Goal: Transaction & Acquisition: Obtain resource

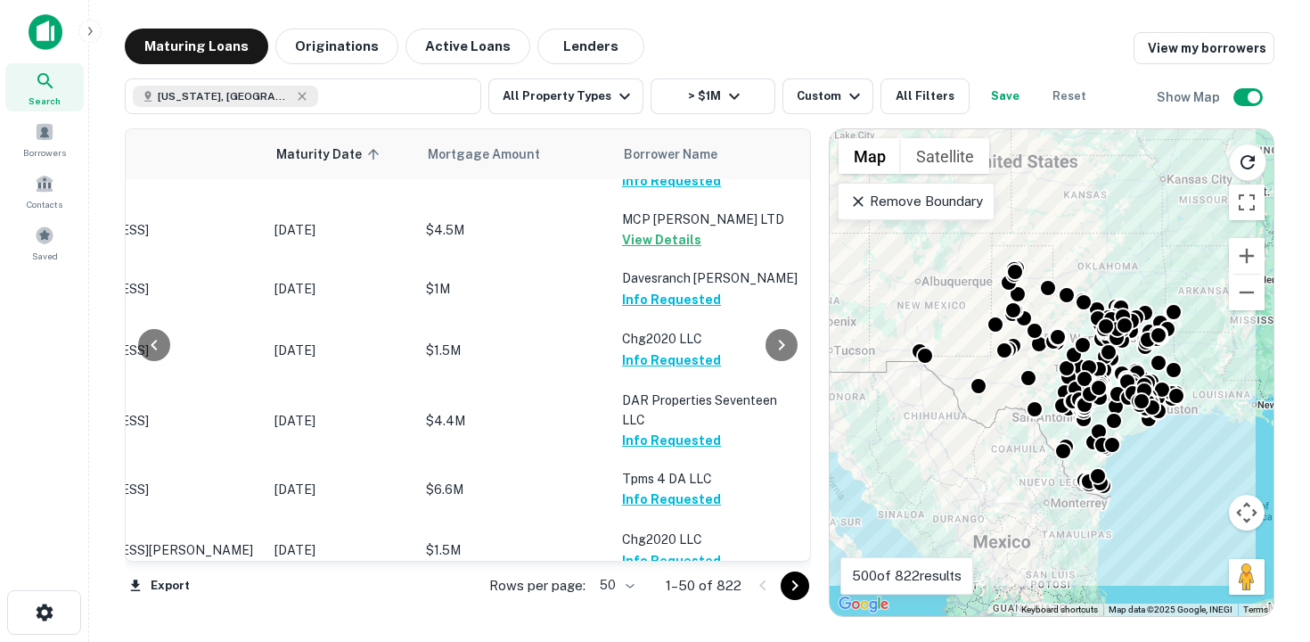
scroll to position [44, 161]
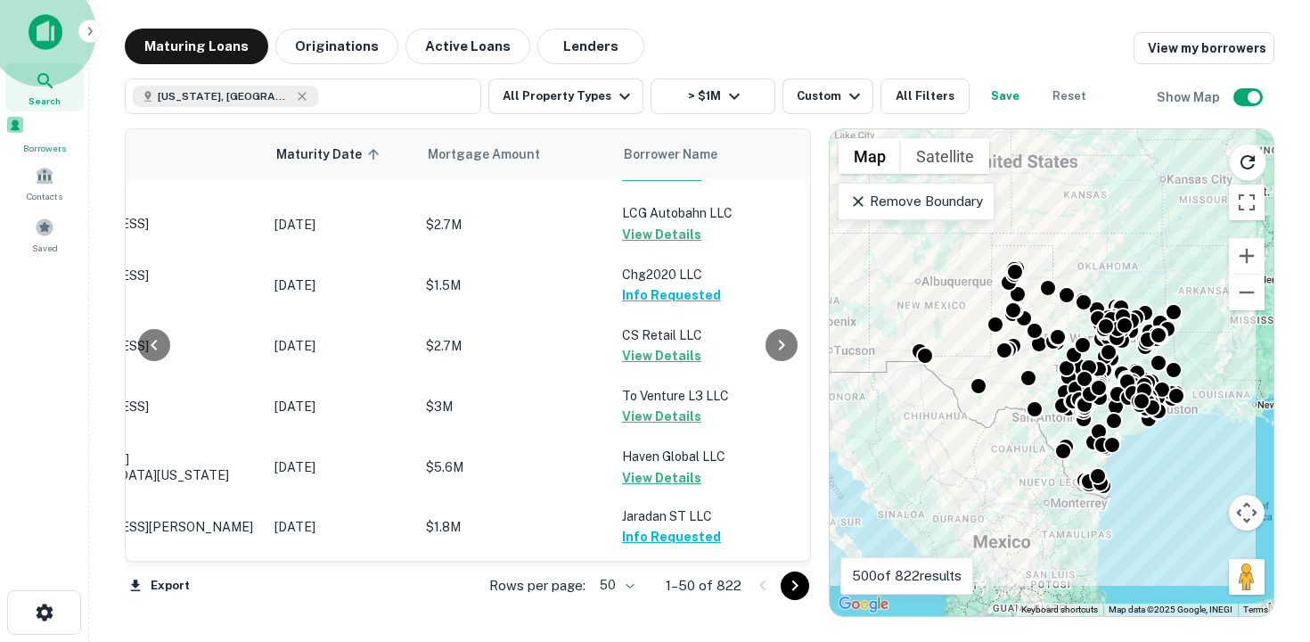
click at [47, 146] on span "Borrowers" at bounding box center [44, 148] width 78 height 14
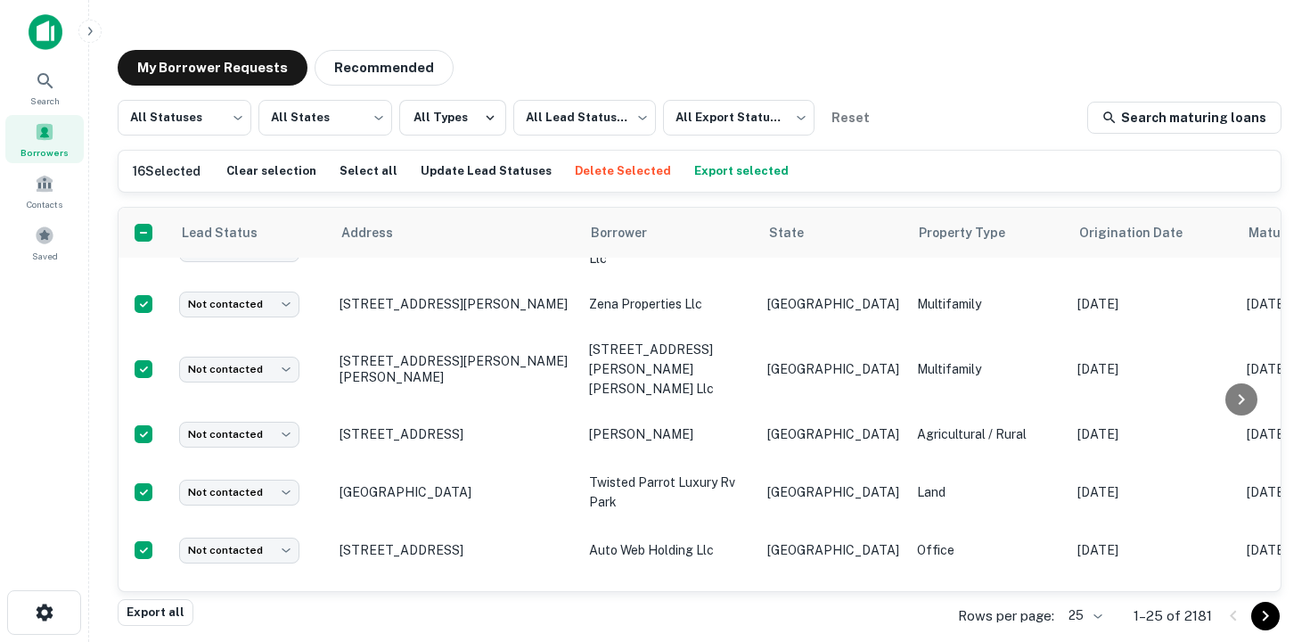
scroll to position [650, 0]
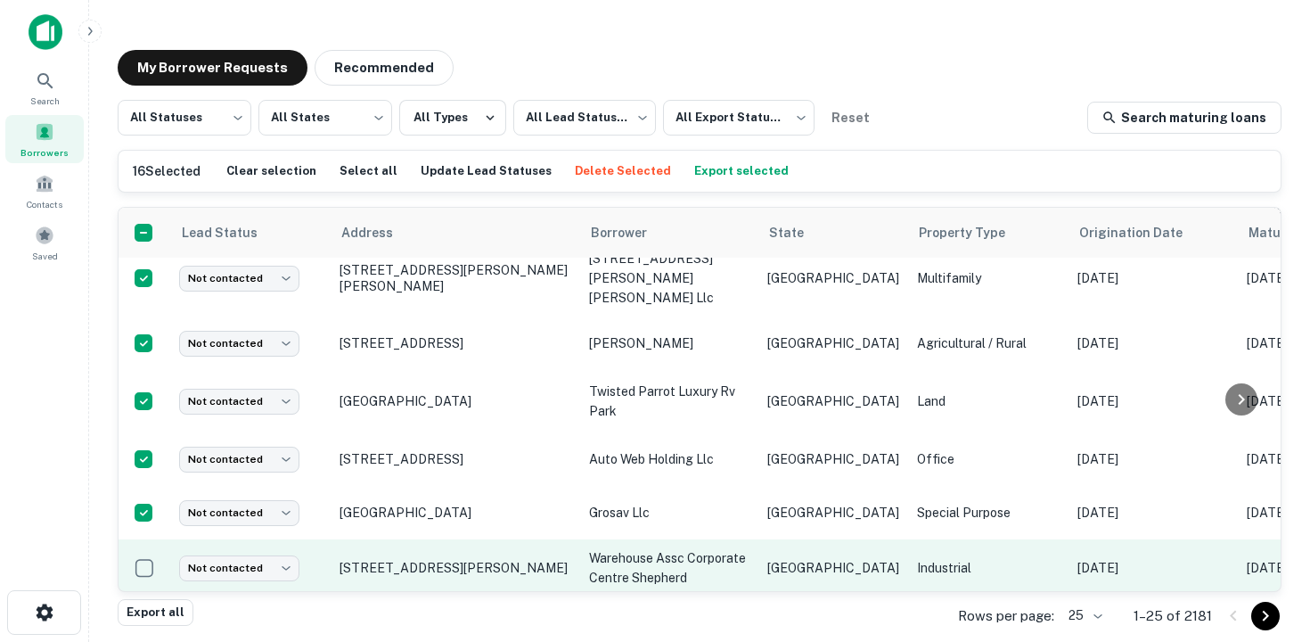
click at [146, 543] on td at bounding box center [145, 567] width 52 height 57
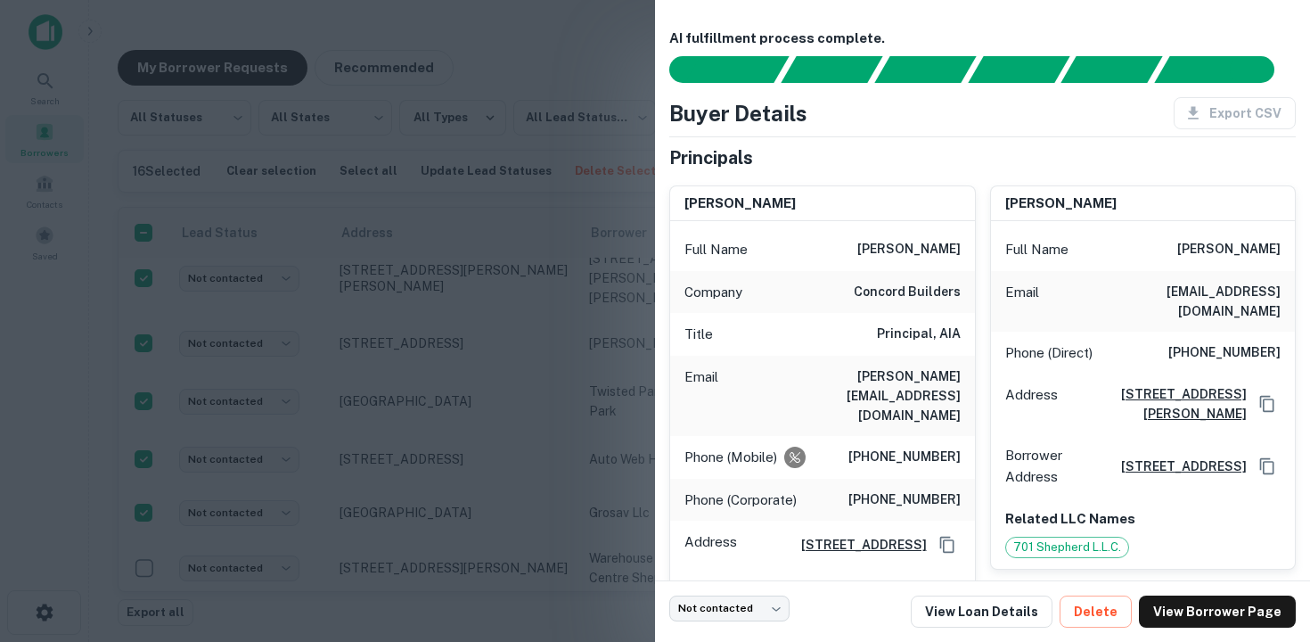
click at [143, 534] on div at bounding box center [655, 321] width 1310 height 642
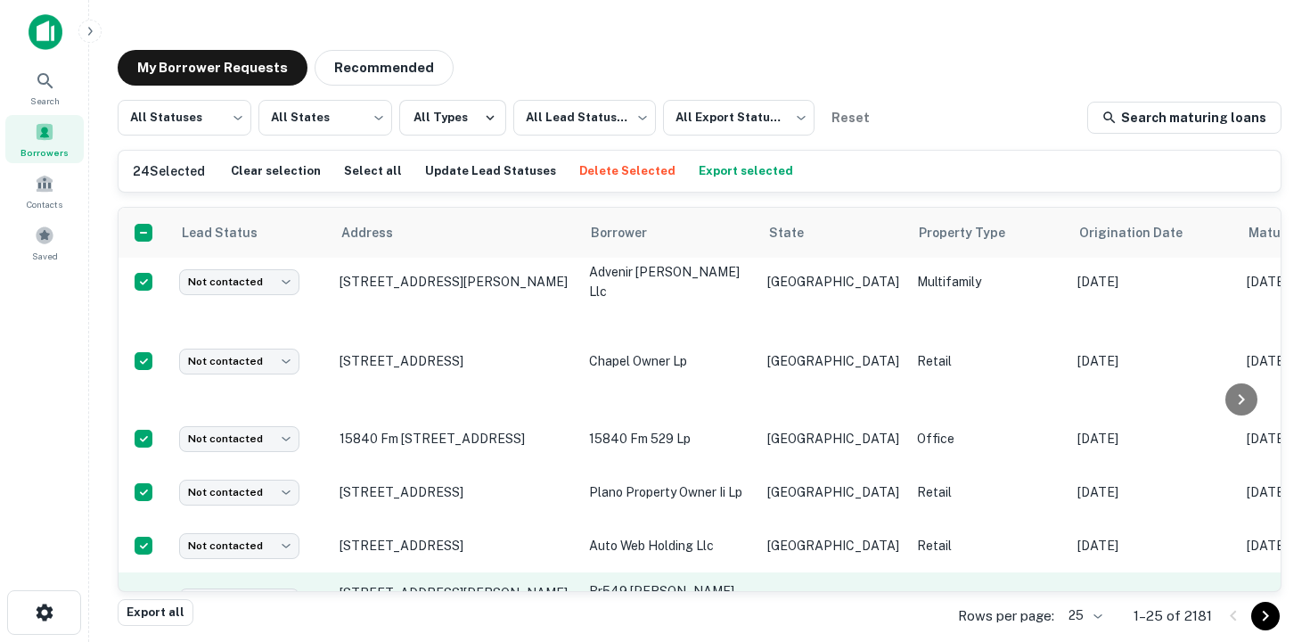
scroll to position [1072, 0]
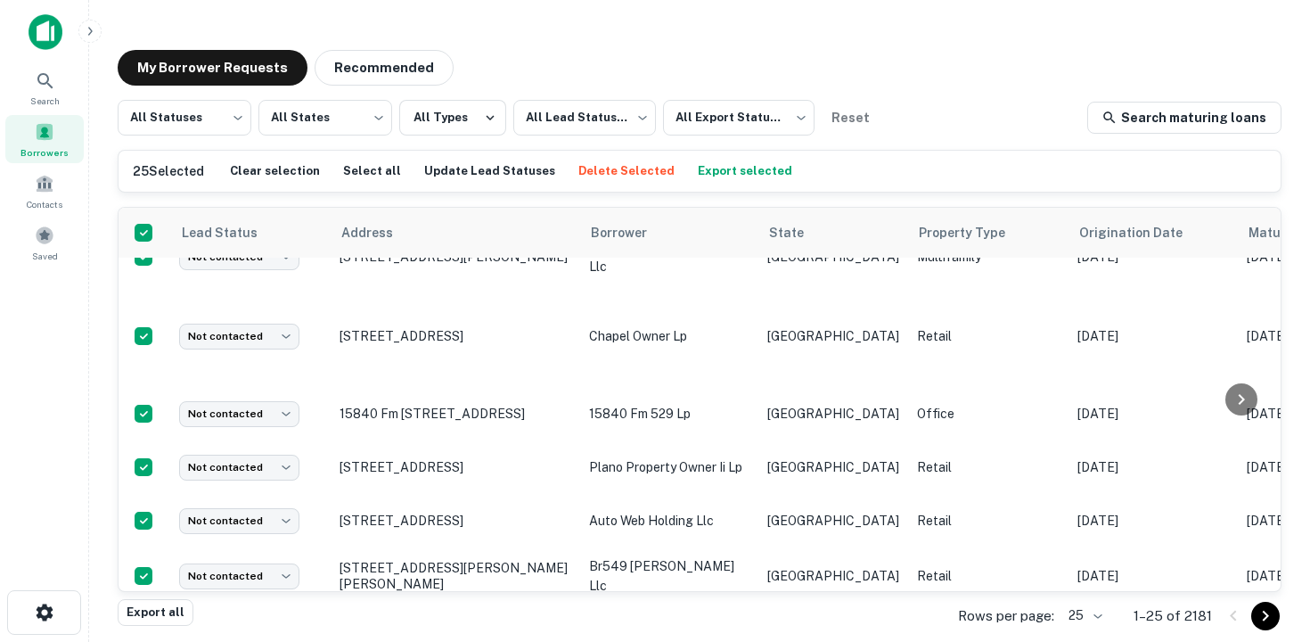
click at [1090, 624] on body "Search Borrowers Contacts Saved My Borrower Requests Recommended All Statuses *…" at bounding box center [655, 321] width 1310 height 642
click at [1103, 466] on li "50" at bounding box center [1085, 476] width 61 height 32
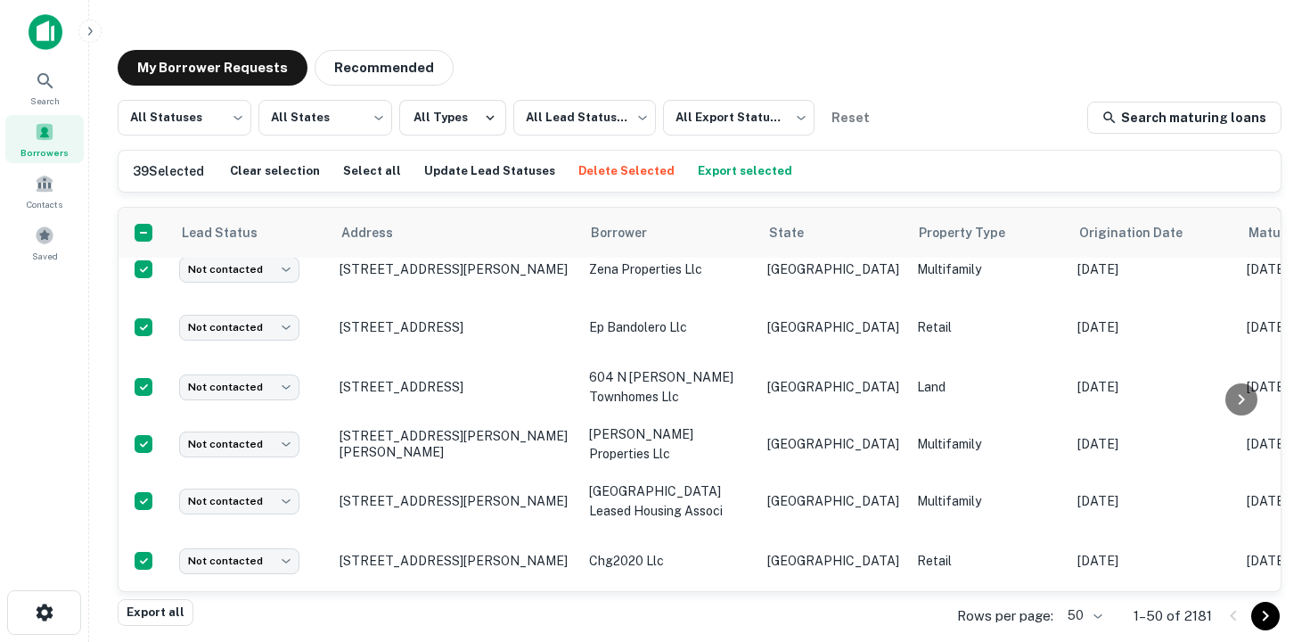
scroll to position [2067, 0]
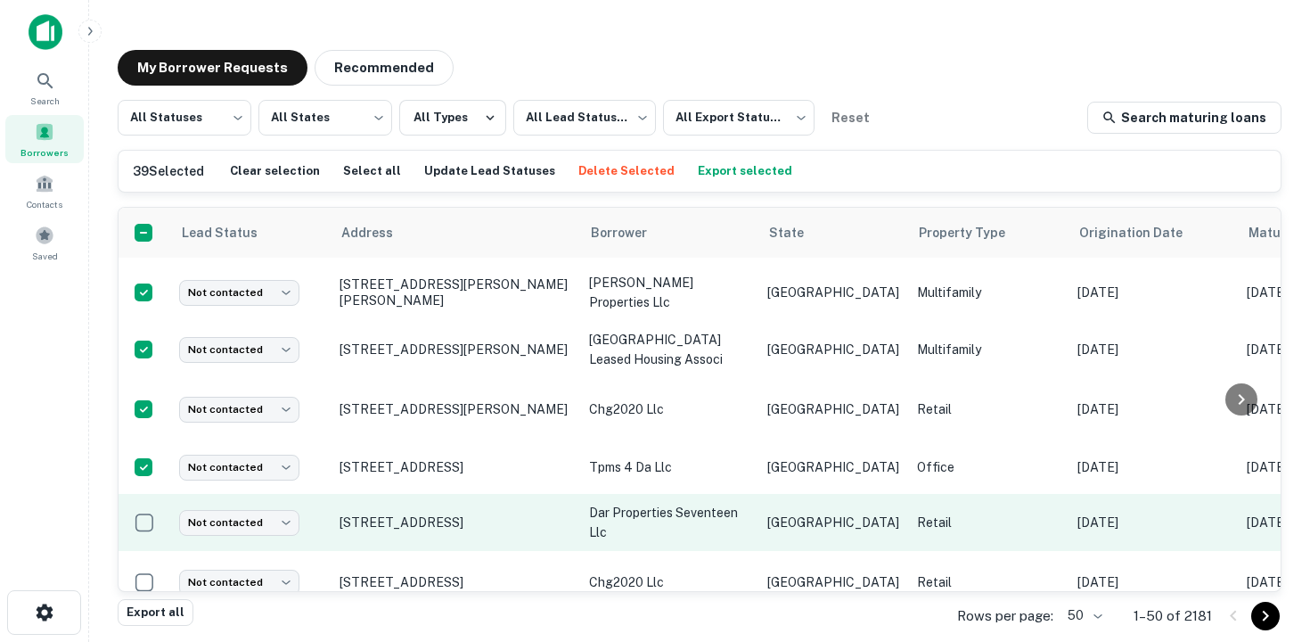
click at [150, 494] on td at bounding box center [145, 522] width 52 height 57
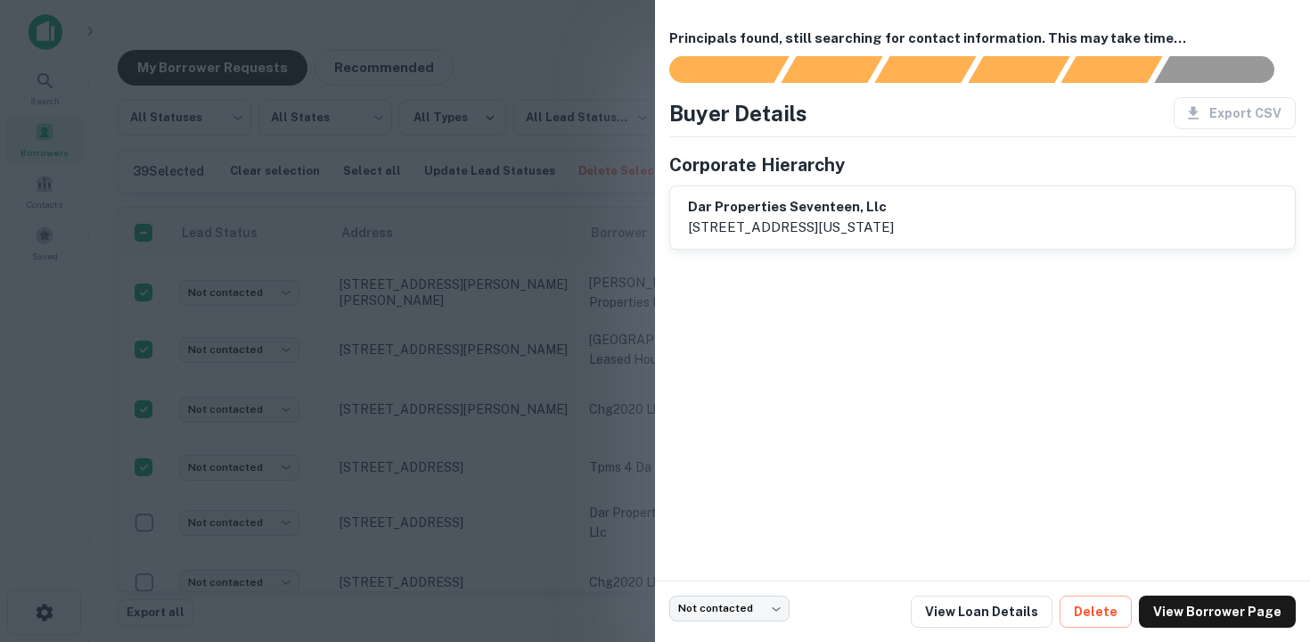
click at [144, 464] on div at bounding box center [655, 321] width 1310 height 642
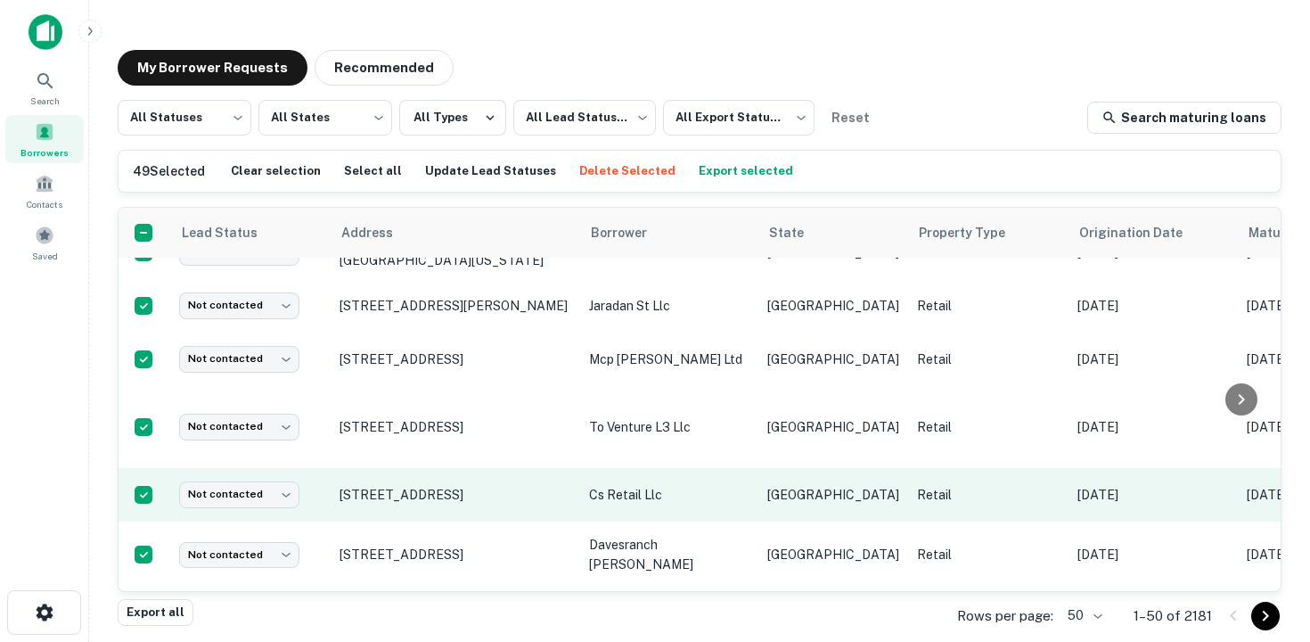
scroll to position [2549, 0]
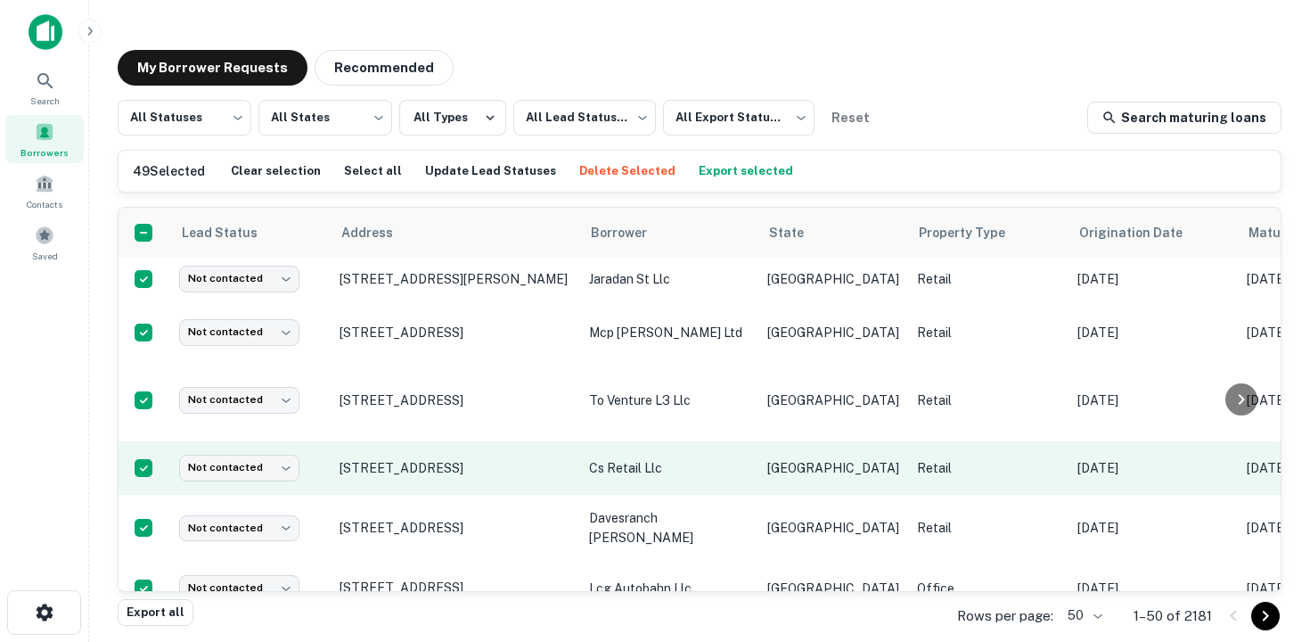
click at [147, 615] on td at bounding box center [145, 646] width 52 height 62
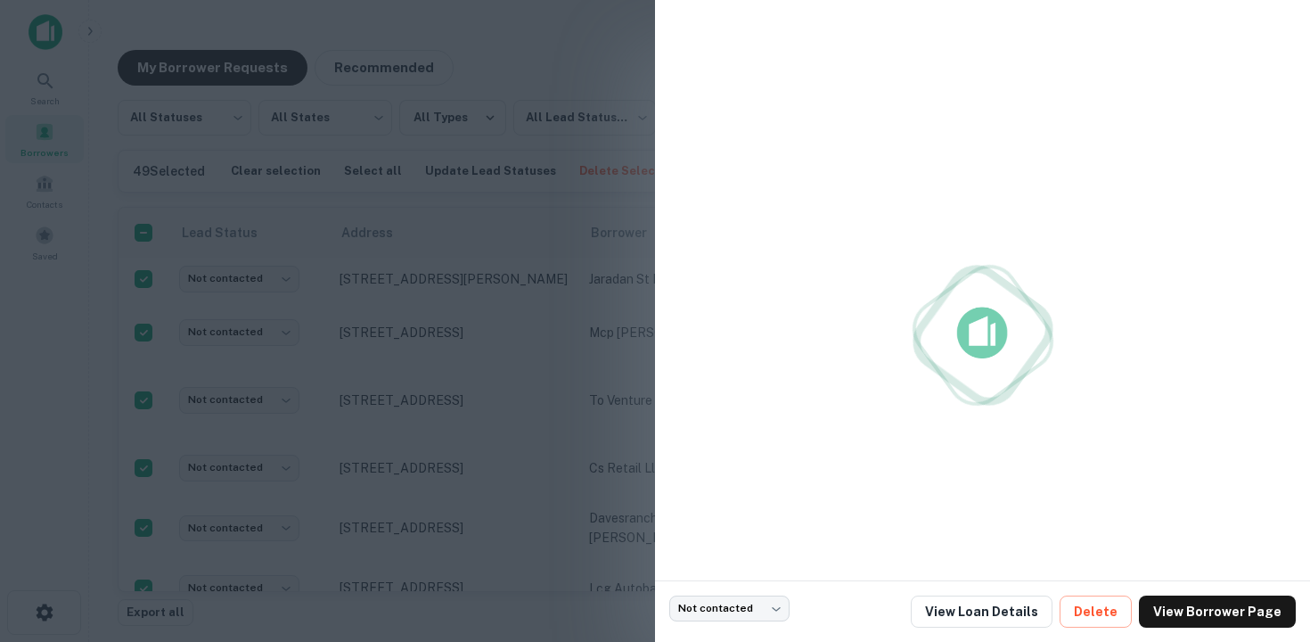
click at [146, 551] on div at bounding box center [655, 321] width 1310 height 642
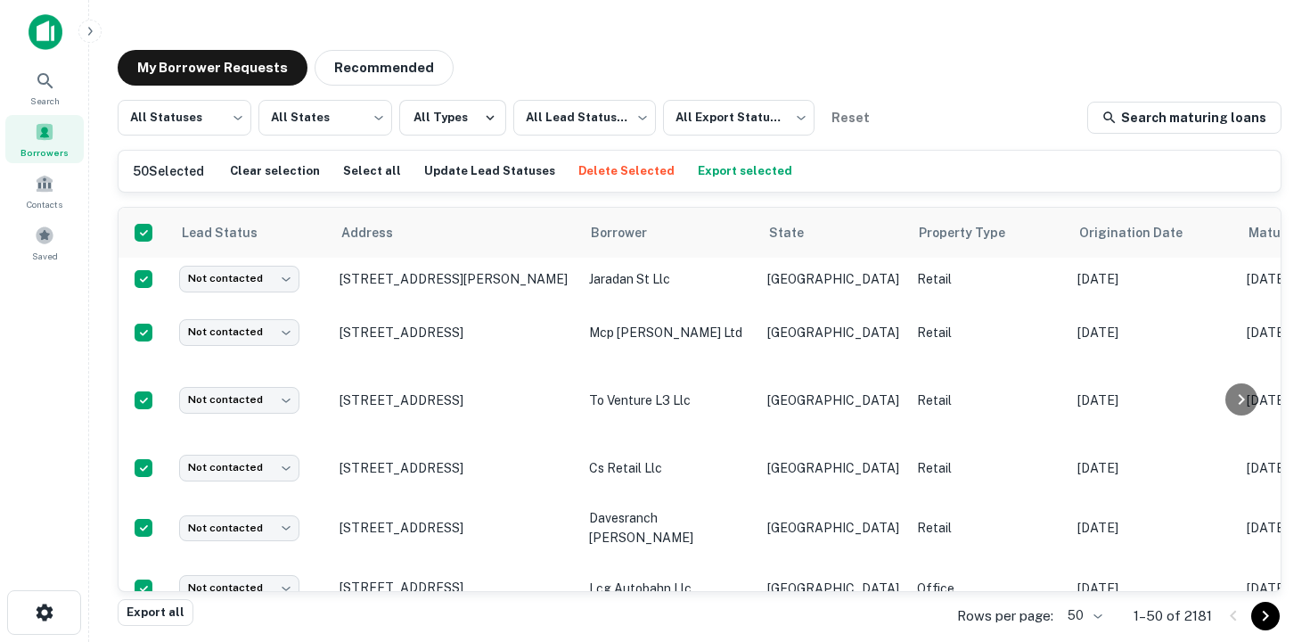
click at [715, 174] on button "Export selected" at bounding box center [745, 171] width 103 height 27
click at [54, 84] on icon at bounding box center [45, 80] width 21 height 21
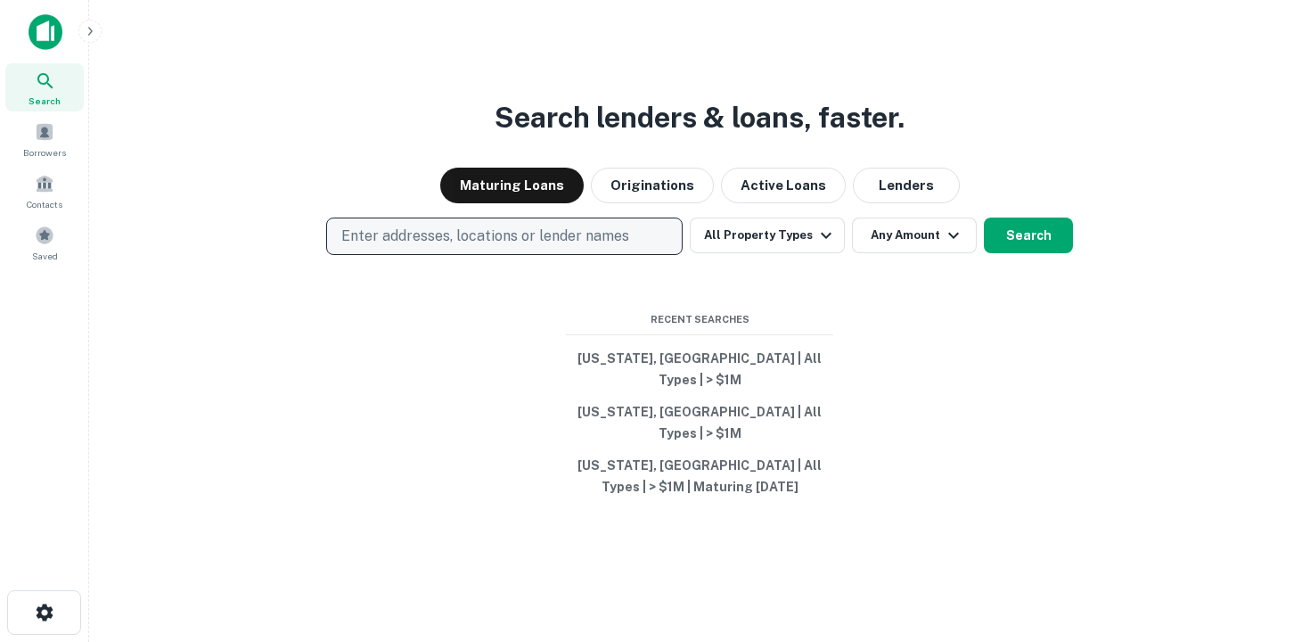
click at [486, 243] on button "Enter addresses, locations or lender names" at bounding box center [504, 236] width 357 height 37
type input "*******"
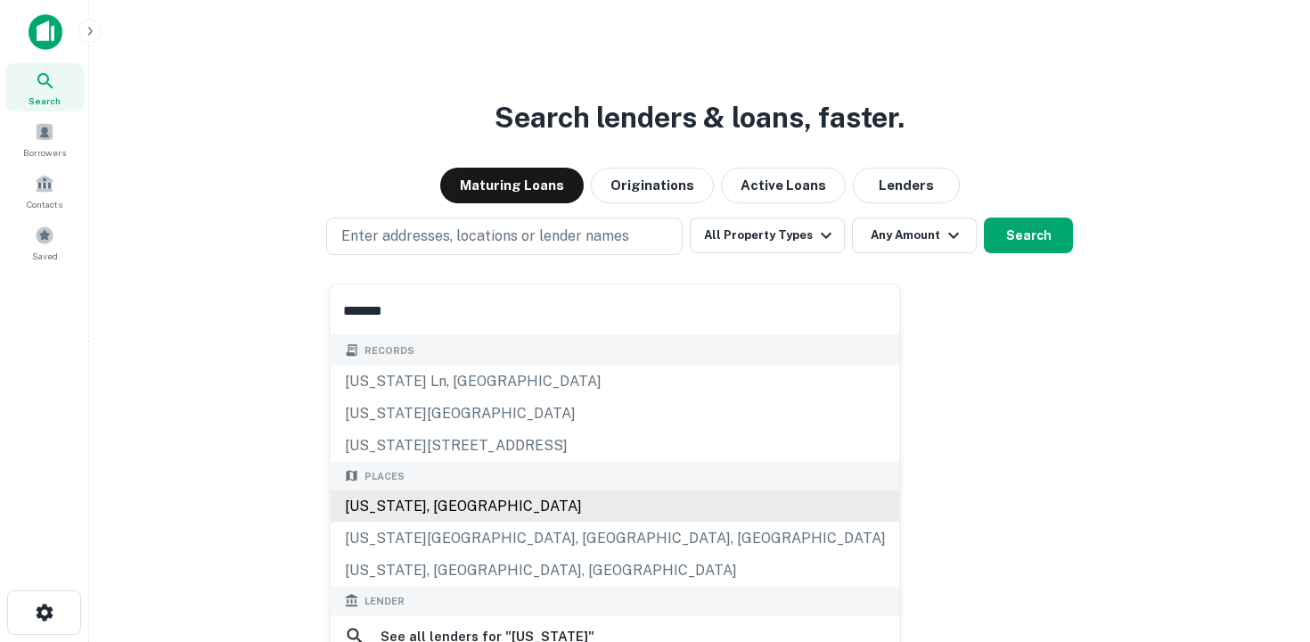
click at [439, 502] on div "[US_STATE], [GEOGRAPHIC_DATA]" at bounding box center [616, 506] width 570 height 32
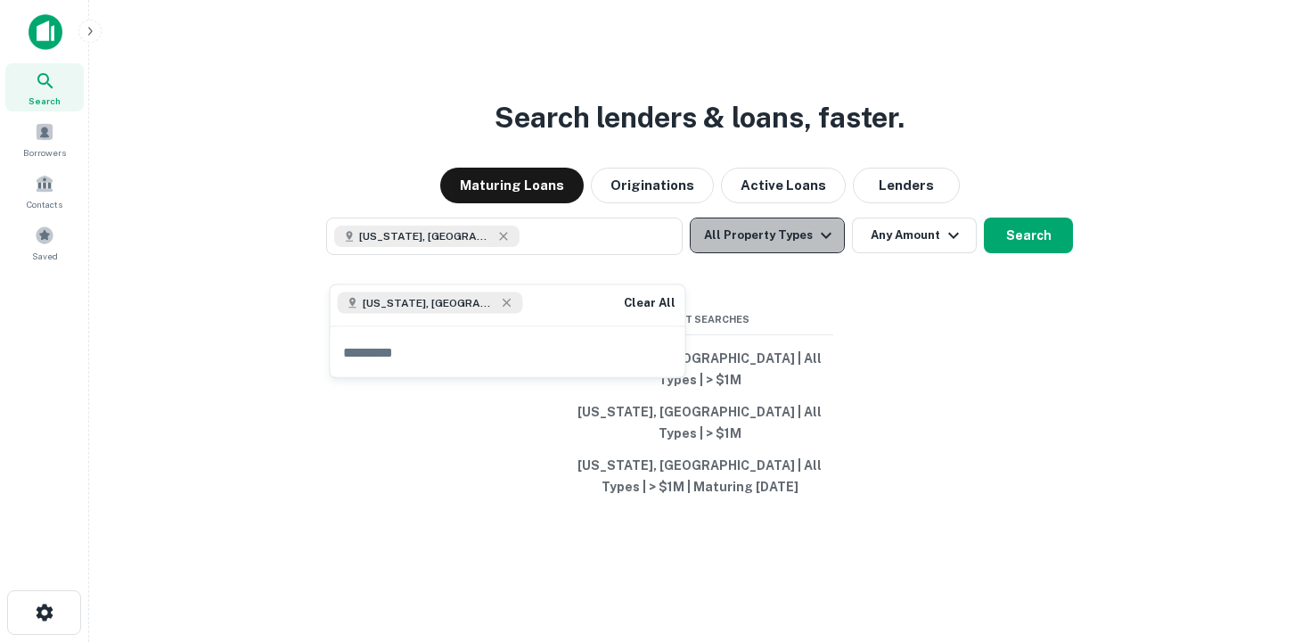
click at [788, 253] on button "All Property Types" at bounding box center [767, 236] width 155 height 36
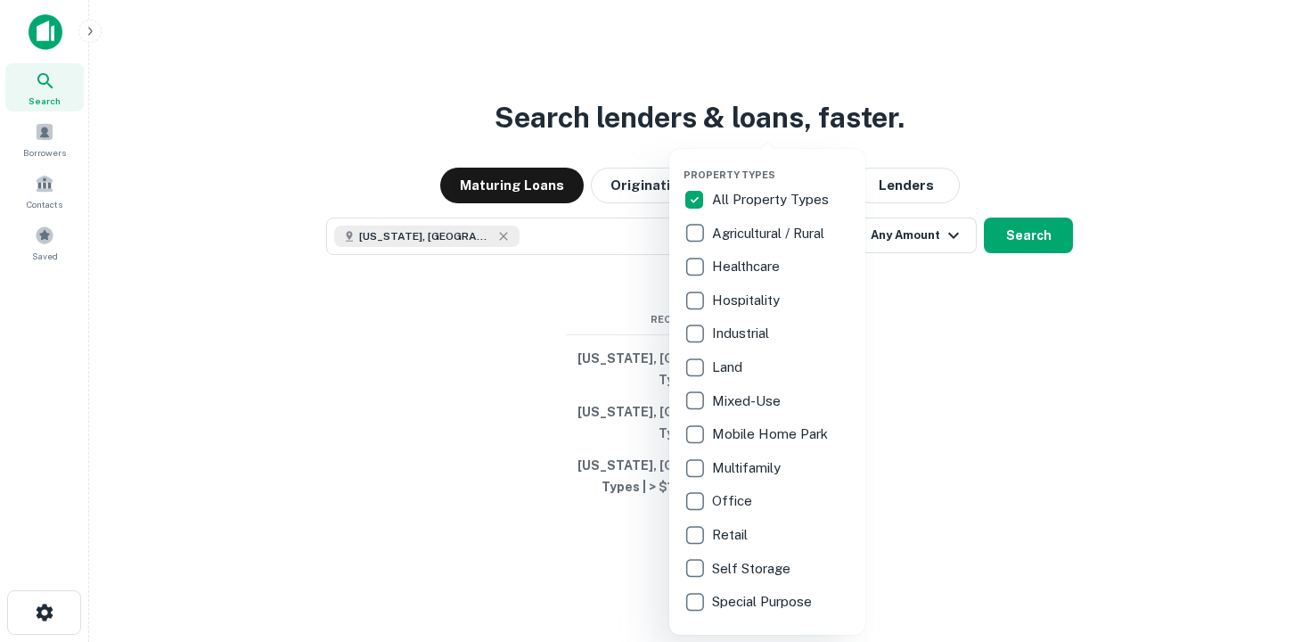
click at [803, 202] on p "All Property Types" at bounding box center [772, 199] width 120 height 21
click at [784, 213] on div "All Property Types" at bounding box center [768, 200] width 168 height 30
click at [784, 247] on div "All Property Types Agricultural / Rural Healthcare Hospitality Industrial Land …" at bounding box center [768, 401] width 168 height 432
click at [782, 230] on p "Agricultural / Rural" at bounding box center [770, 233] width 116 height 21
click at [766, 201] on p "All Property Types" at bounding box center [772, 199] width 120 height 21
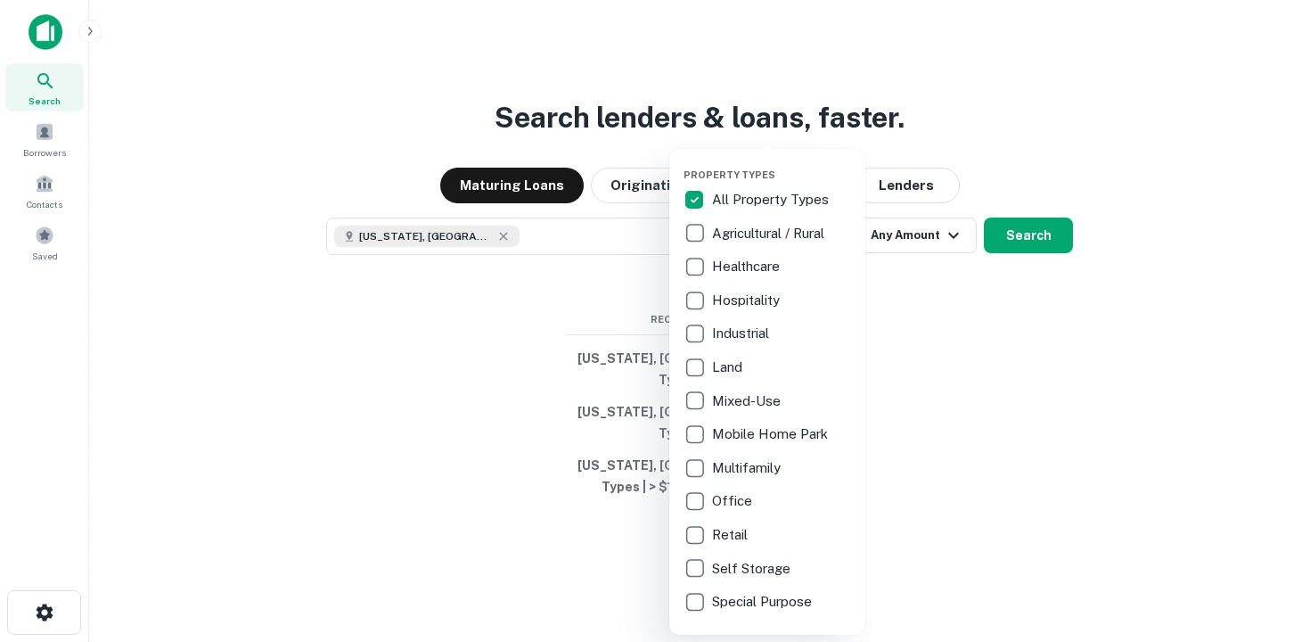
click at [1044, 254] on div at bounding box center [655, 321] width 1310 height 642
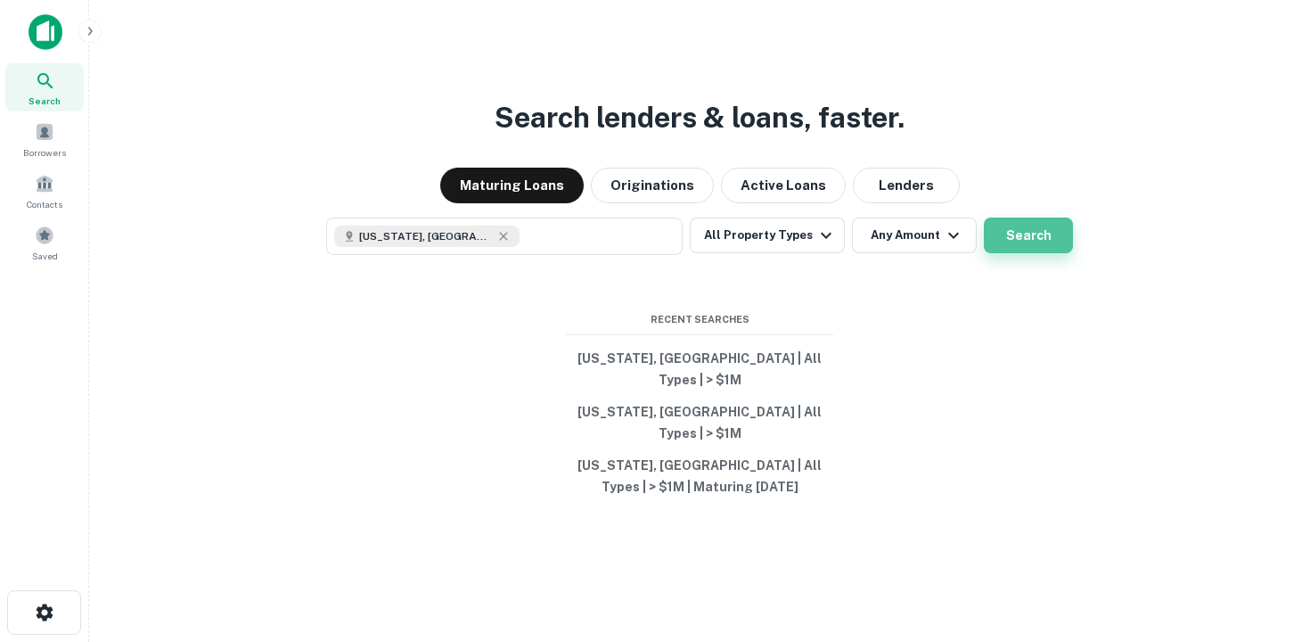
click at [1017, 253] on button "Search" at bounding box center [1028, 236] width 89 height 36
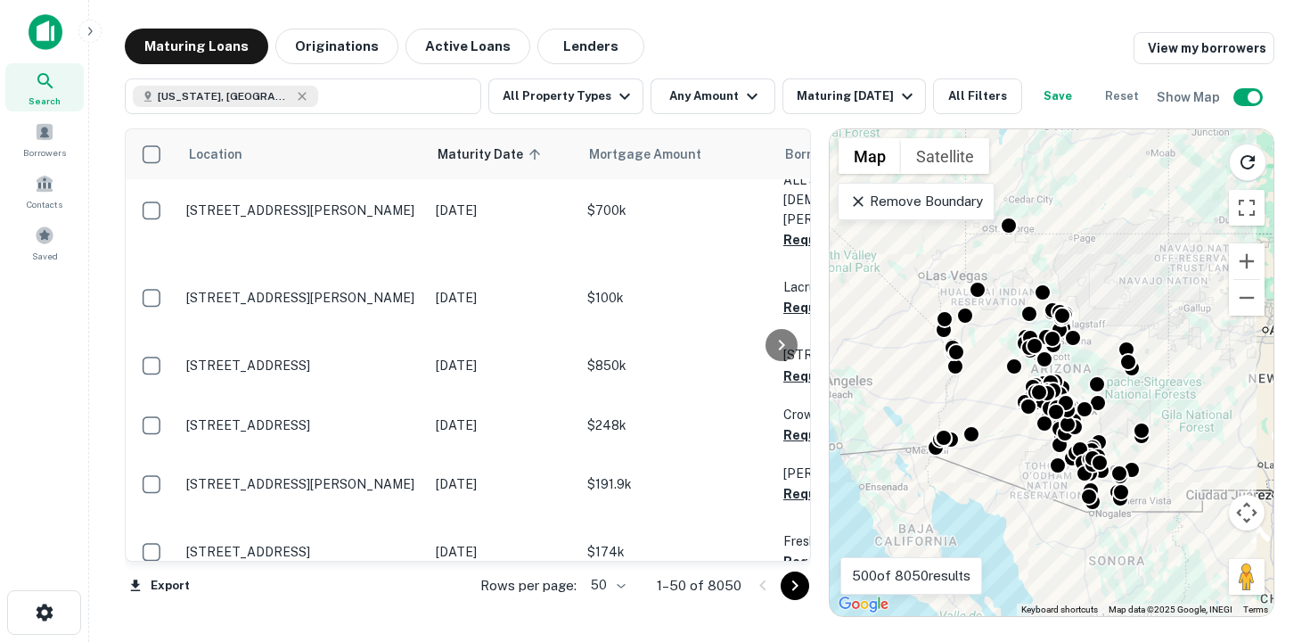
scroll to position [1252, 0]
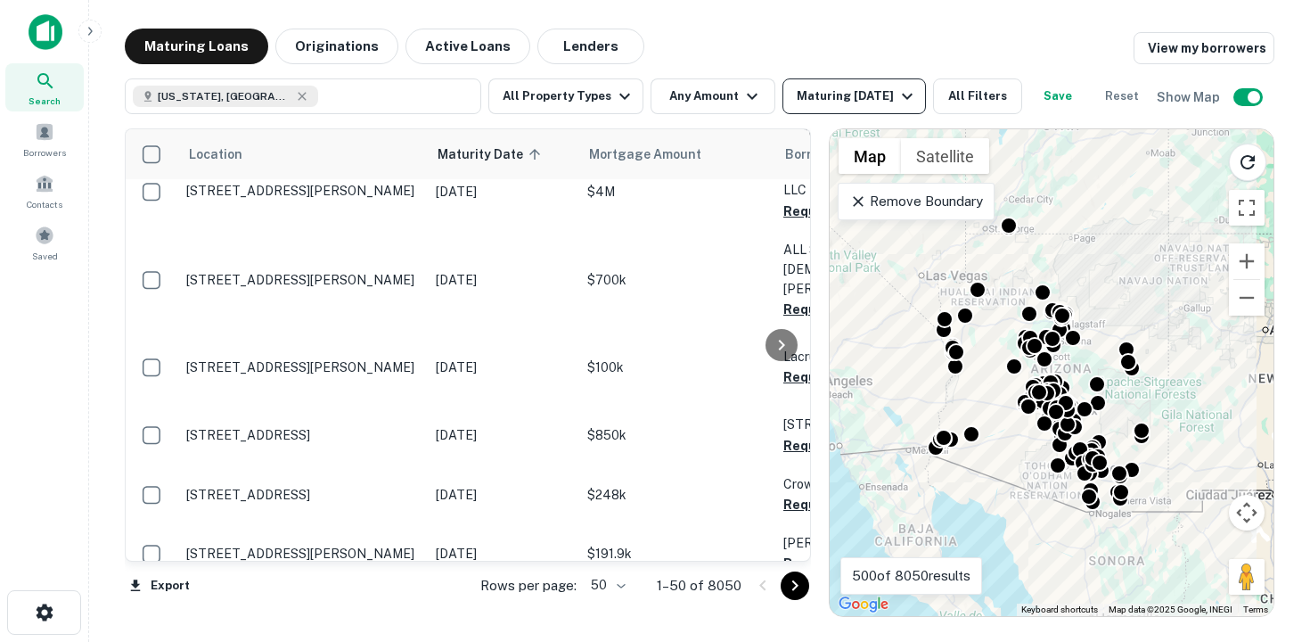
click at [861, 87] on div "Maturing [DATE]" at bounding box center [857, 96] width 121 height 21
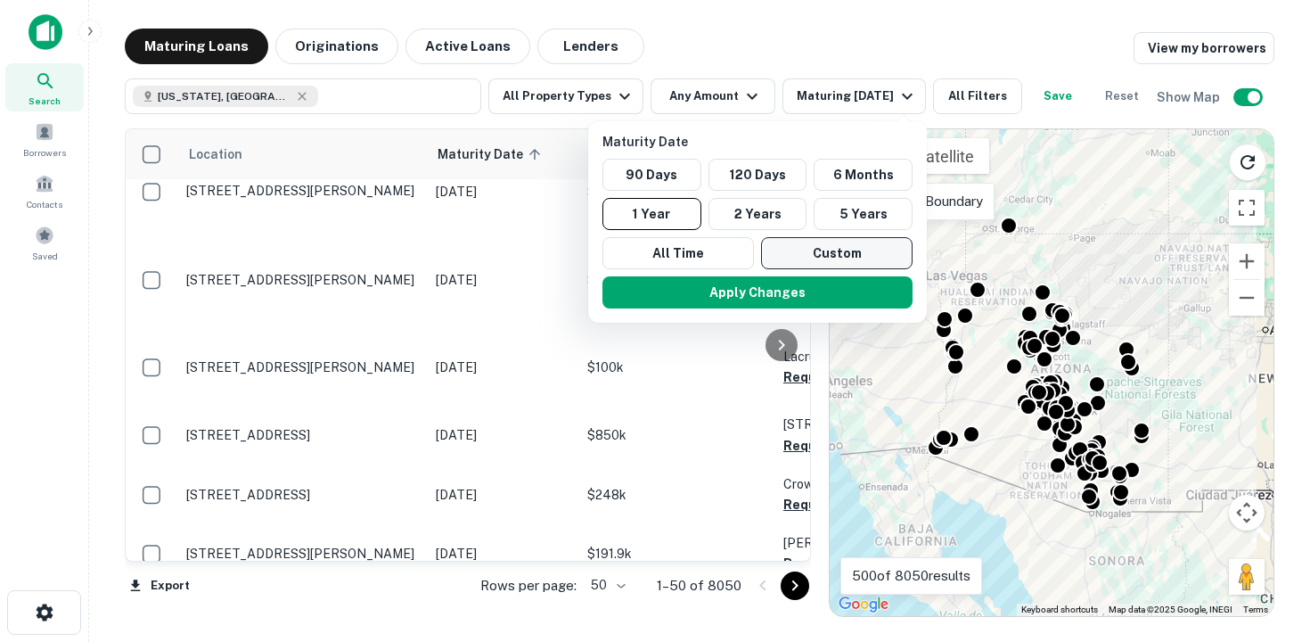
click at [822, 242] on button "Custom" at bounding box center [837, 253] width 152 height 32
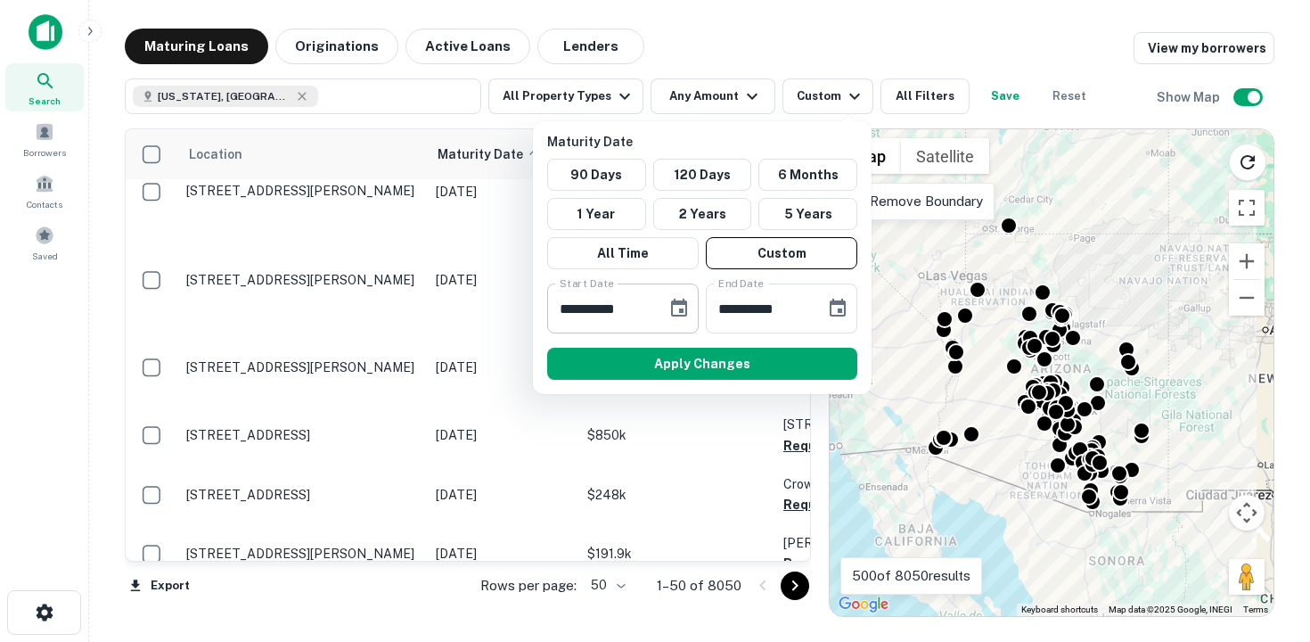
click at [659, 318] on div "**********" at bounding box center [623, 308] width 152 height 50
click at [689, 300] on icon "Choose date, selected date is Sep 23, 2025" at bounding box center [679, 308] width 21 height 21
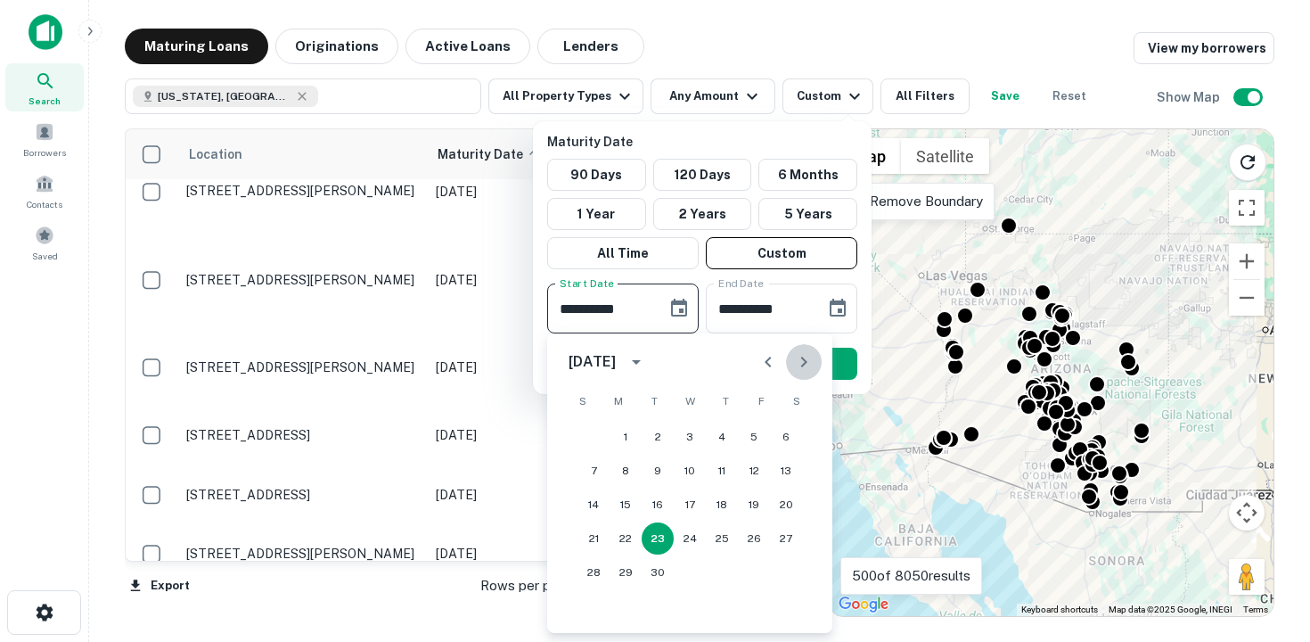
click at [817, 355] on button "Next month" at bounding box center [804, 362] width 36 height 36
click at [817, 354] on button "Next month" at bounding box center [804, 362] width 36 height 36
click at [749, 563] on button "30" at bounding box center [754, 572] width 32 height 32
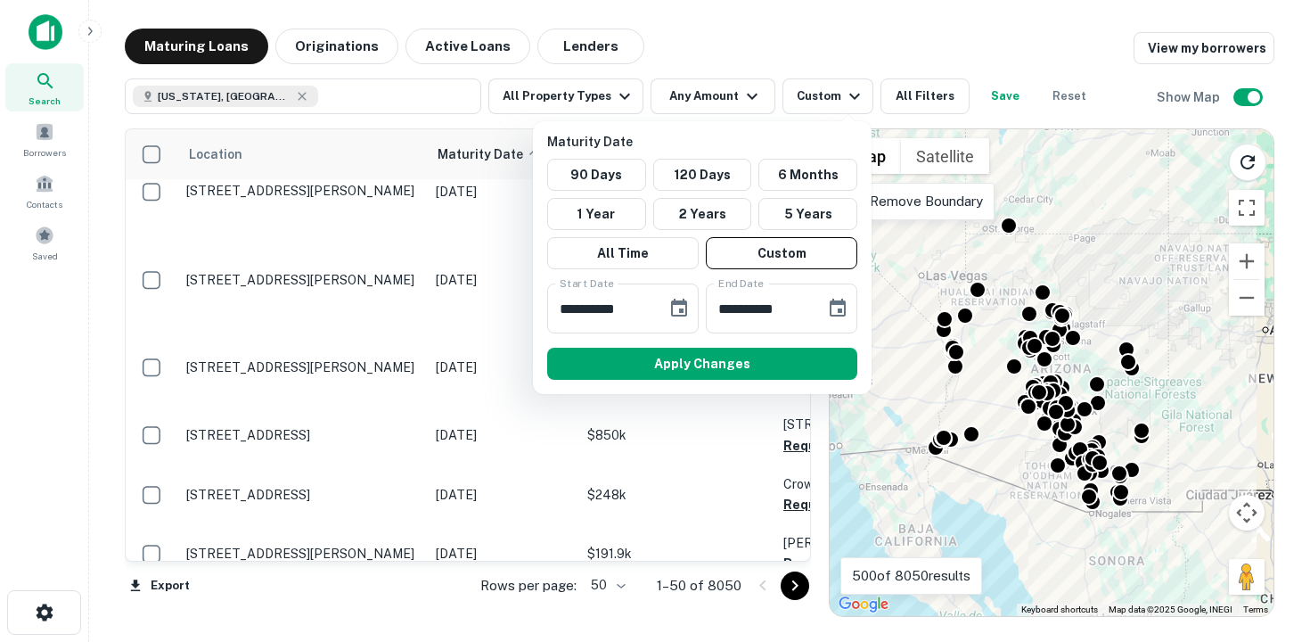
type input "**********"
click at [796, 365] on button "Apply Changes" at bounding box center [702, 364] width 310 height 32
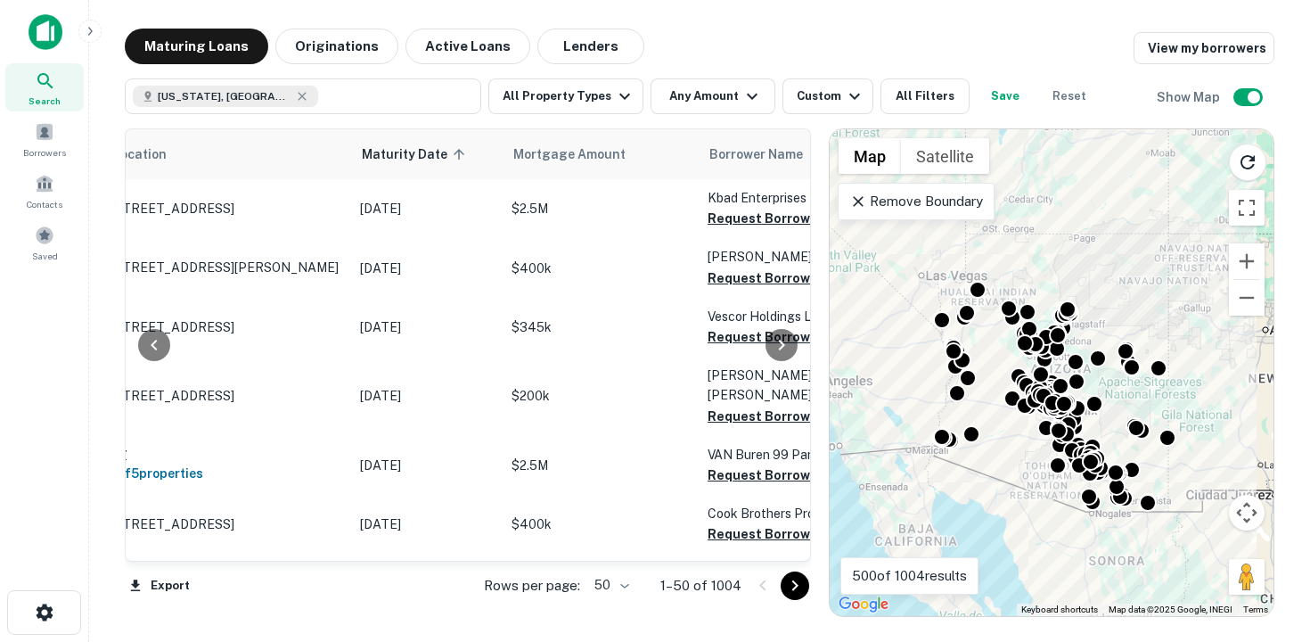
scroll to position [0, 325]
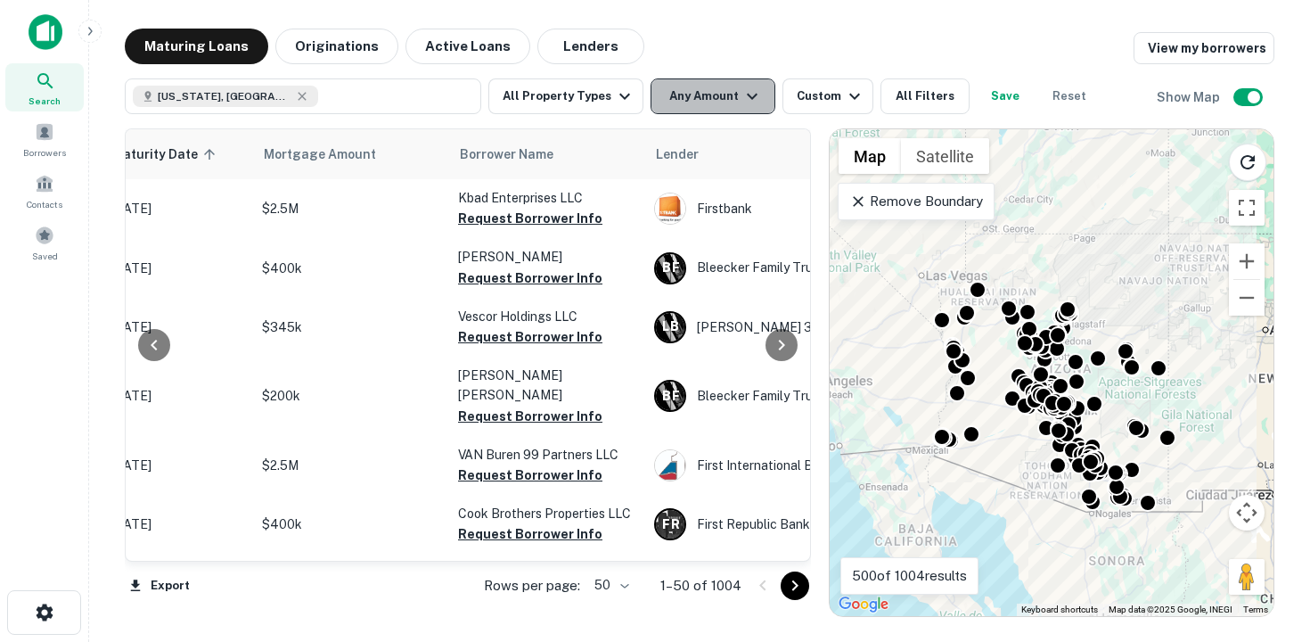
click at [747, 94] on icon "button" at bounding box center [752, 96] width 21 height 21
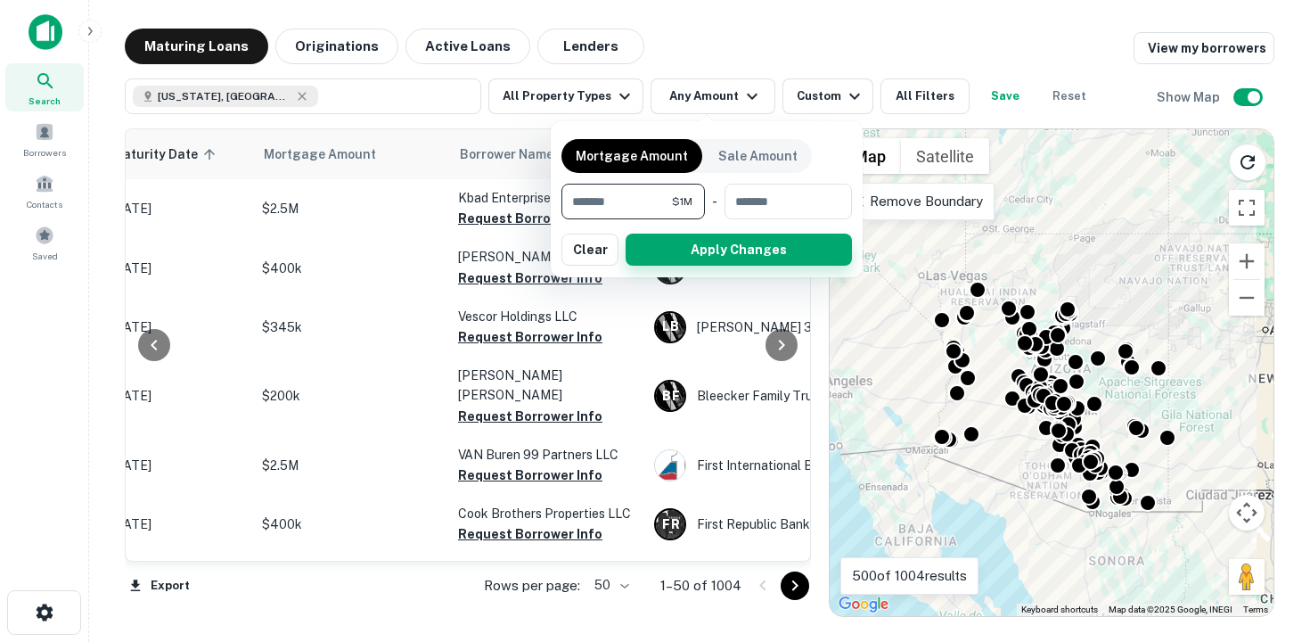
type input "*******"
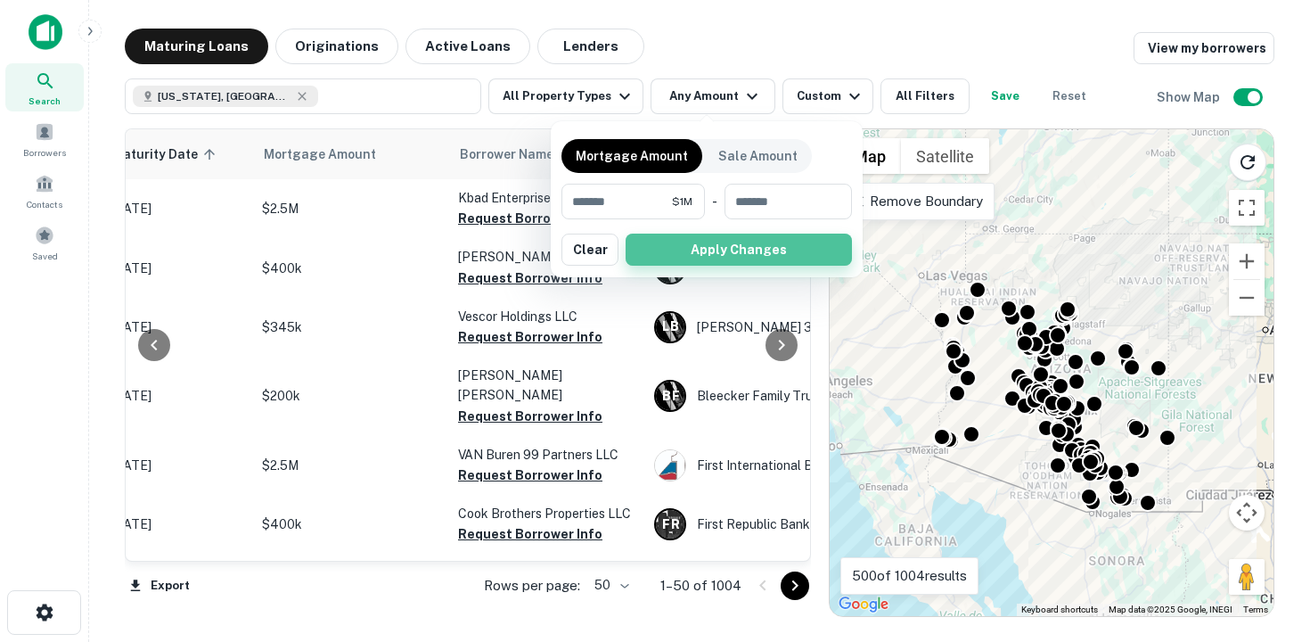
click at [678, 250] on button "Apply Changes" at bounding box center [739, 250] width 226 height 32
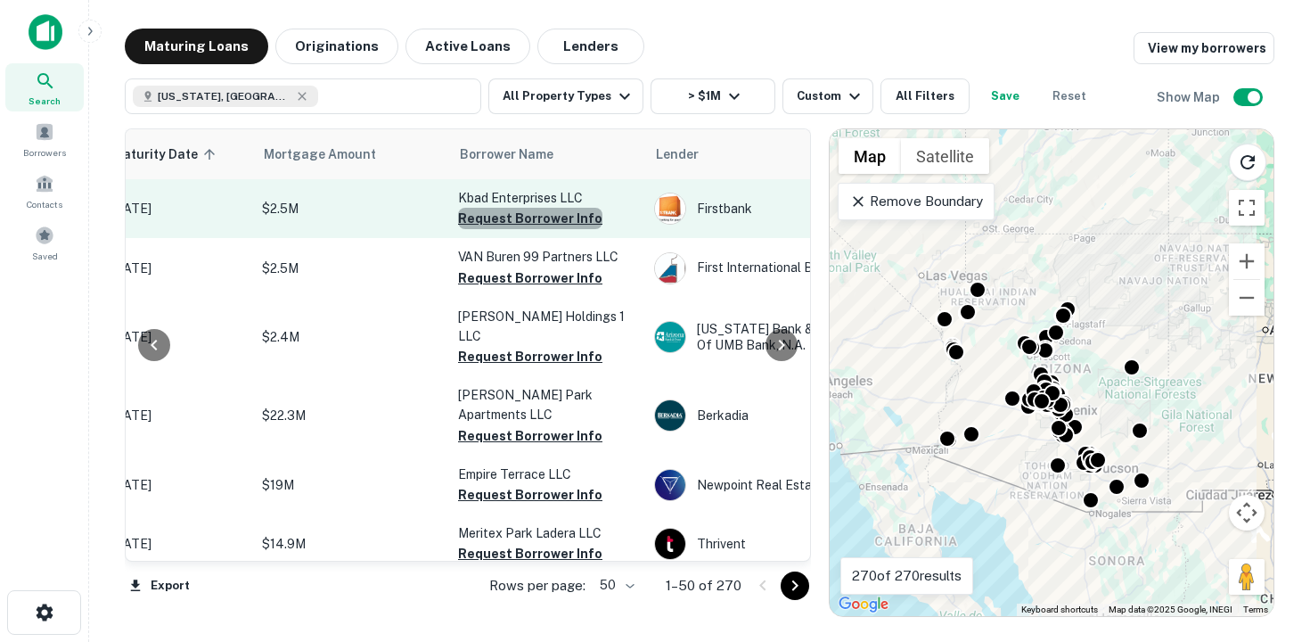
click at [557, 218] on button "Request Borrower Info" at bounding box center [530, 218] width 144 height 21
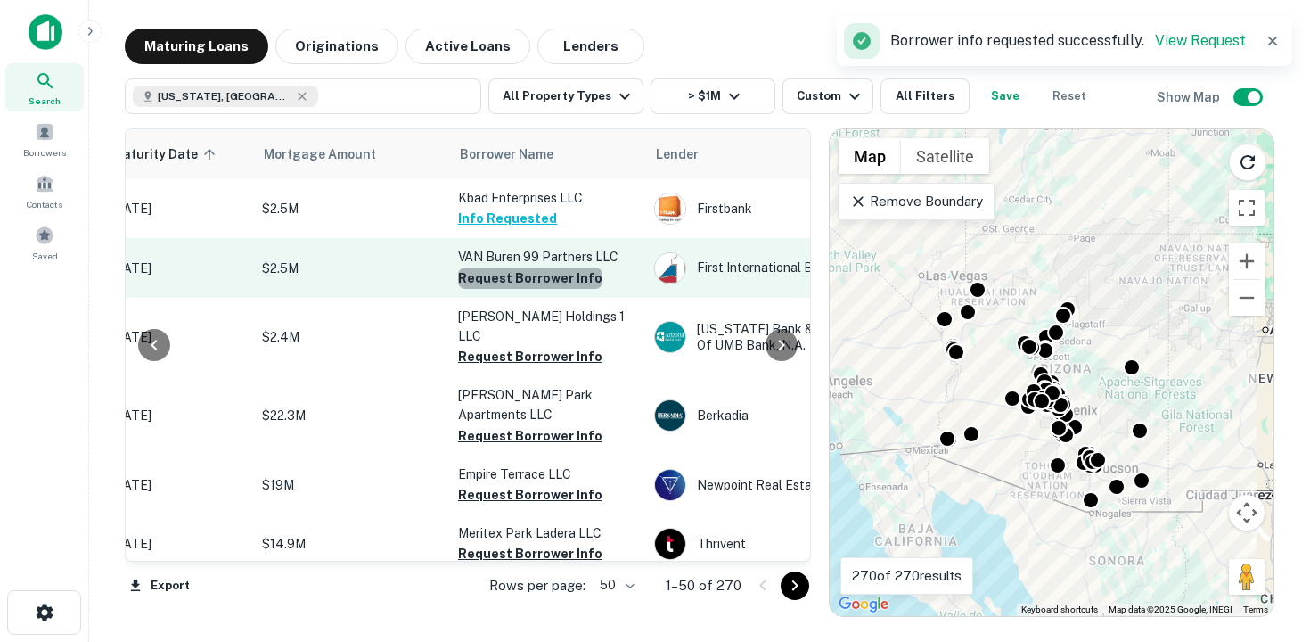
click at [544, 284] on button "Request Borrower Info" at bounding box center [530, 277] width 144 height 21
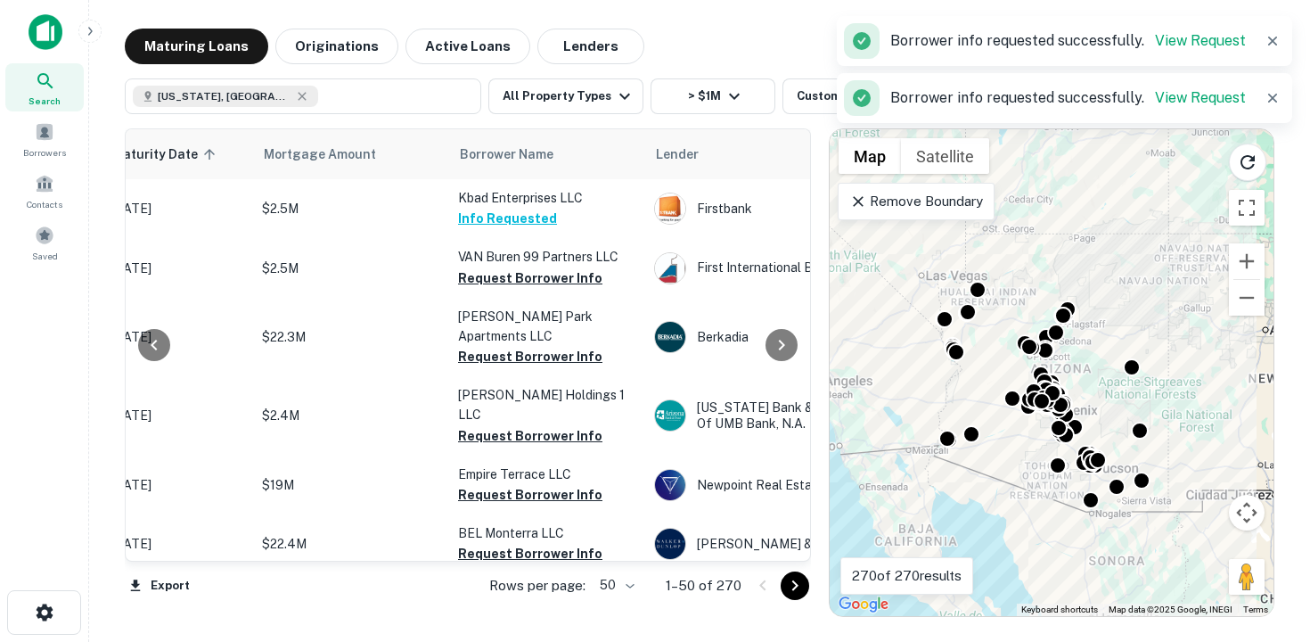
click at [535, 332] on p "[PERSON_NAME] Park Apartments LLC" at bounding box center [547, 326] width 178 height 39
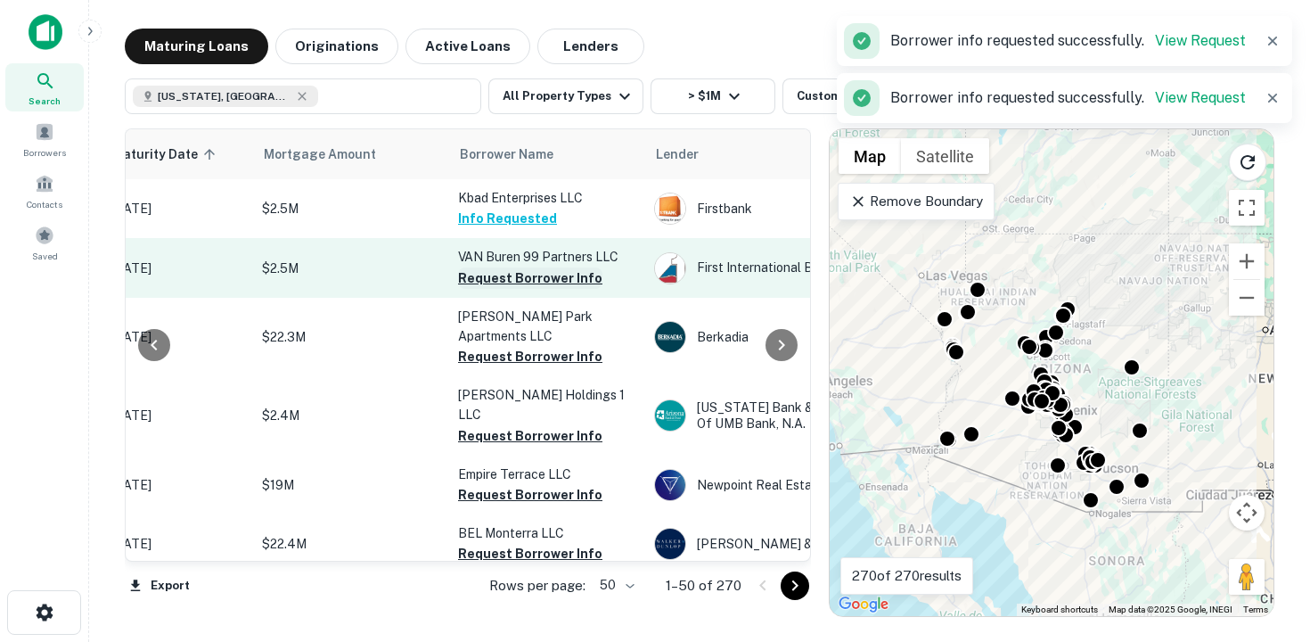
click at [528, 277] on button "Request Borrower Info" at bounding box center [530, 277] width 144 height 21
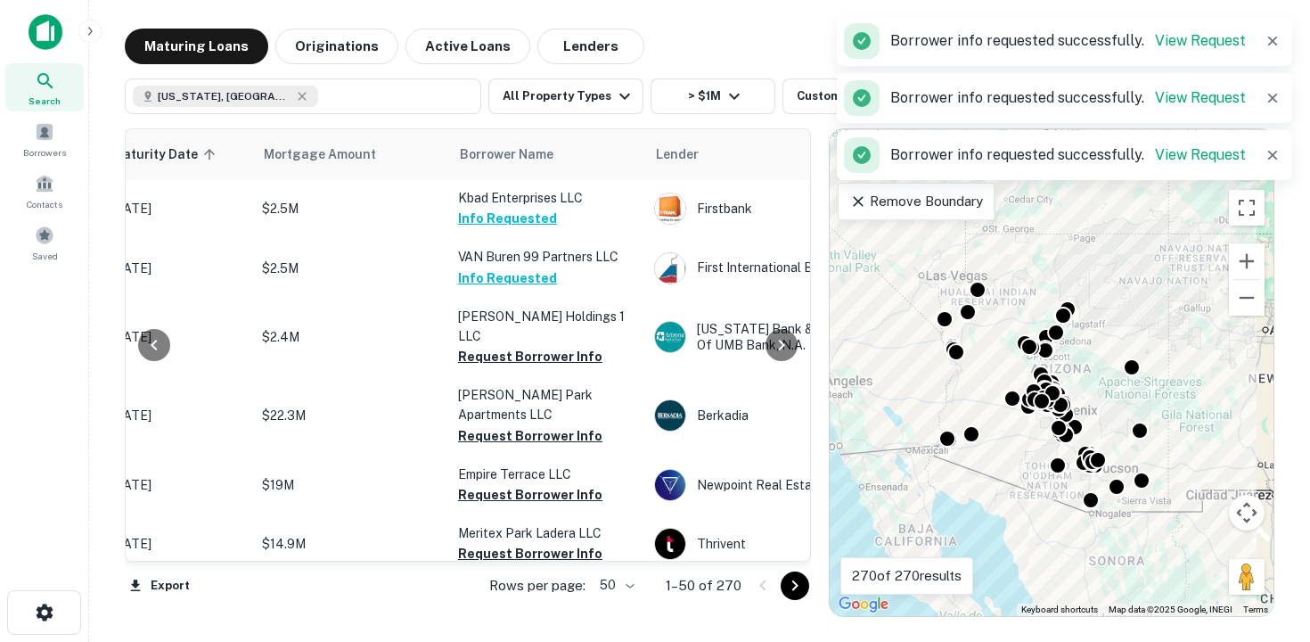
click at [527, 376] on td "[PERSON_NAME] Park Apartments LLC Request Borrower Info" at bounding box center [547, 415] width 196 height 78
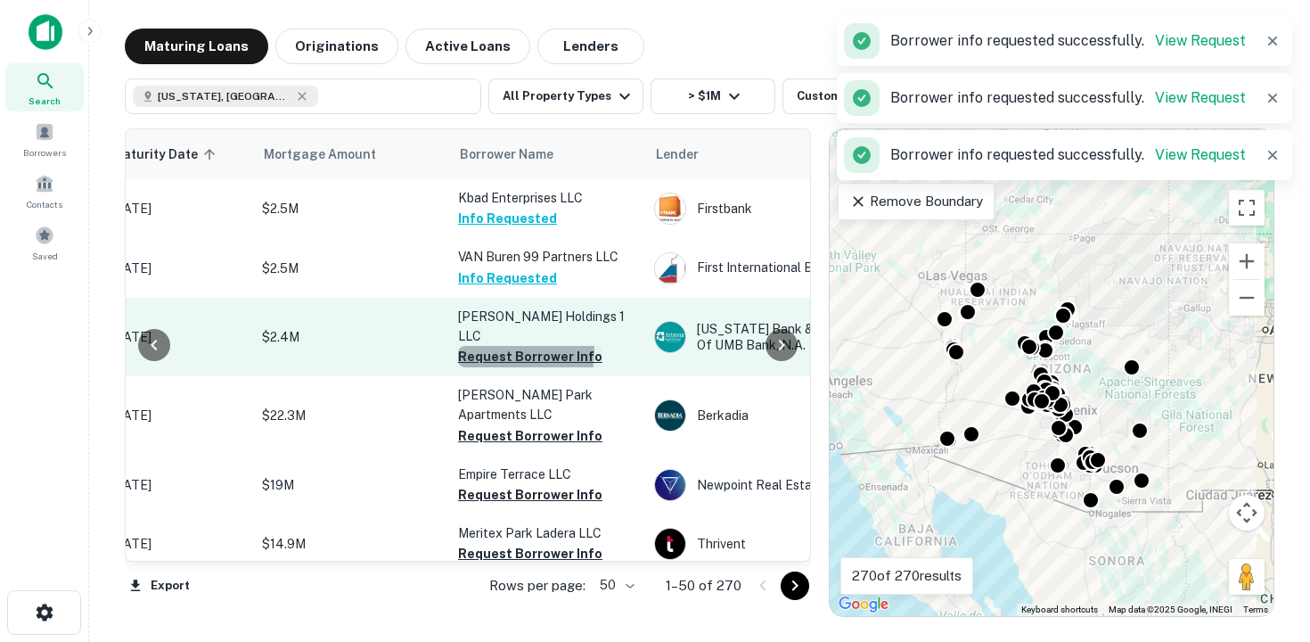
click at [513, 346] on button "Request Borrower Info" at bounding box center [530, 356] width 144 height 21
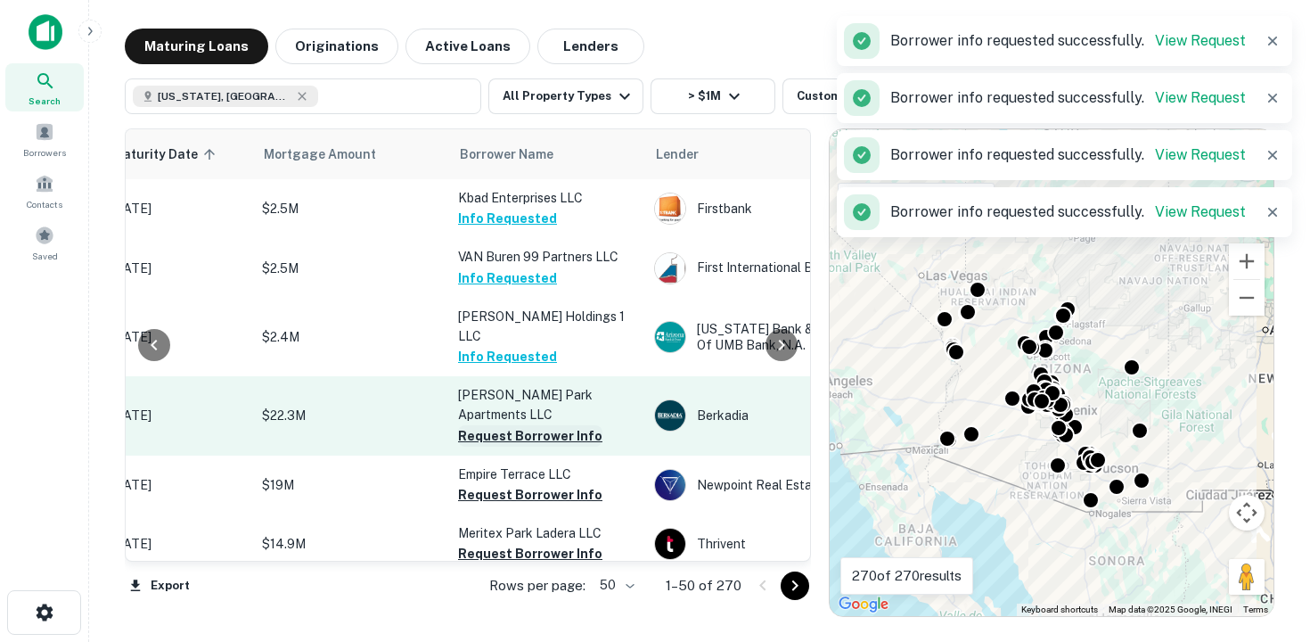
click at [506, 425] on button "Request Borrower Info" at bounding box center [530, 435] width 144 height 21
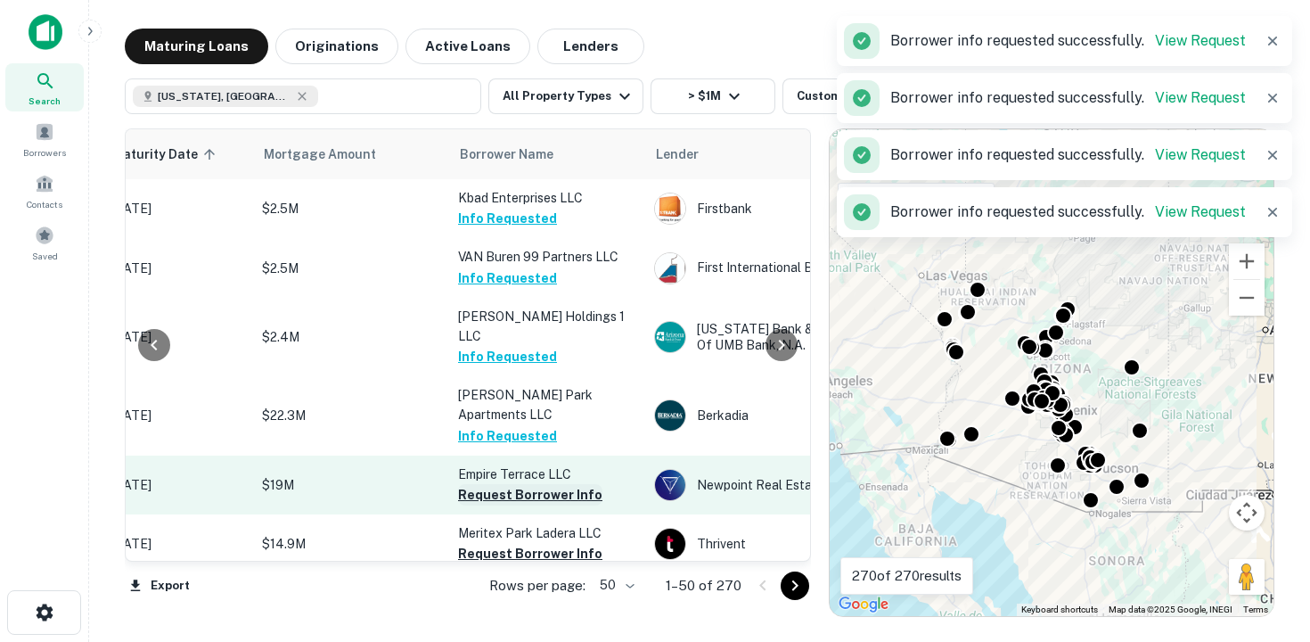
click at [498, 484] on button "Request Borrower Info" at bounding box center [530, 494] width 144 height 21
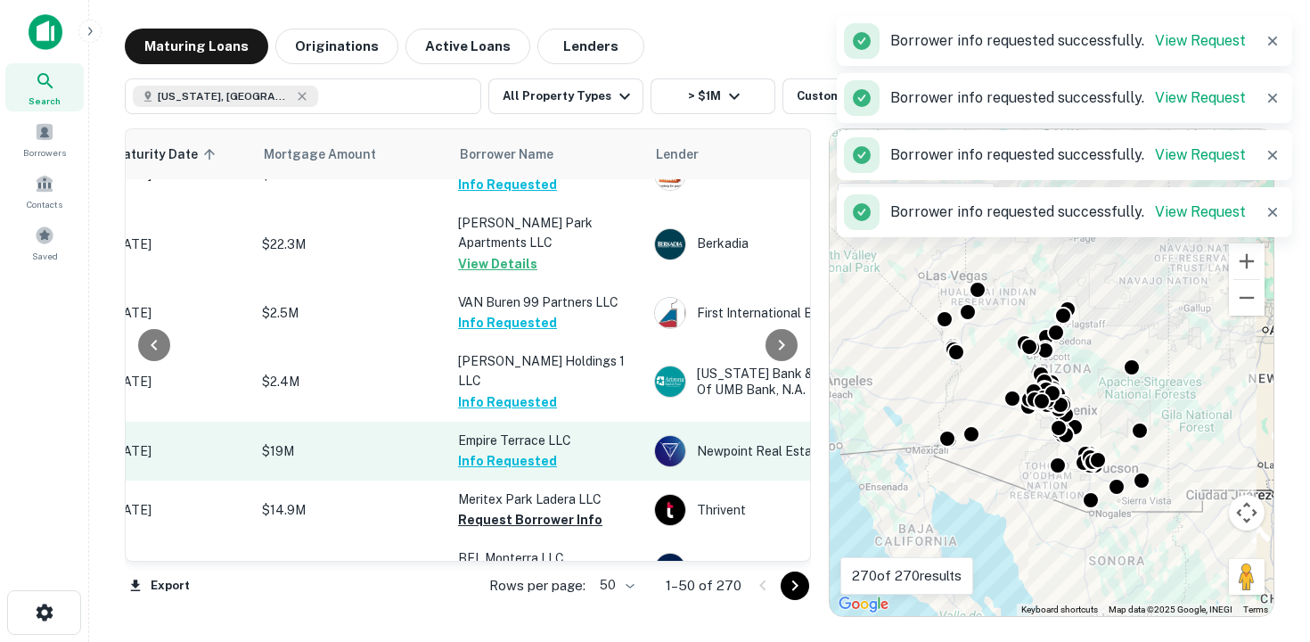
scroll to position [78, 325]
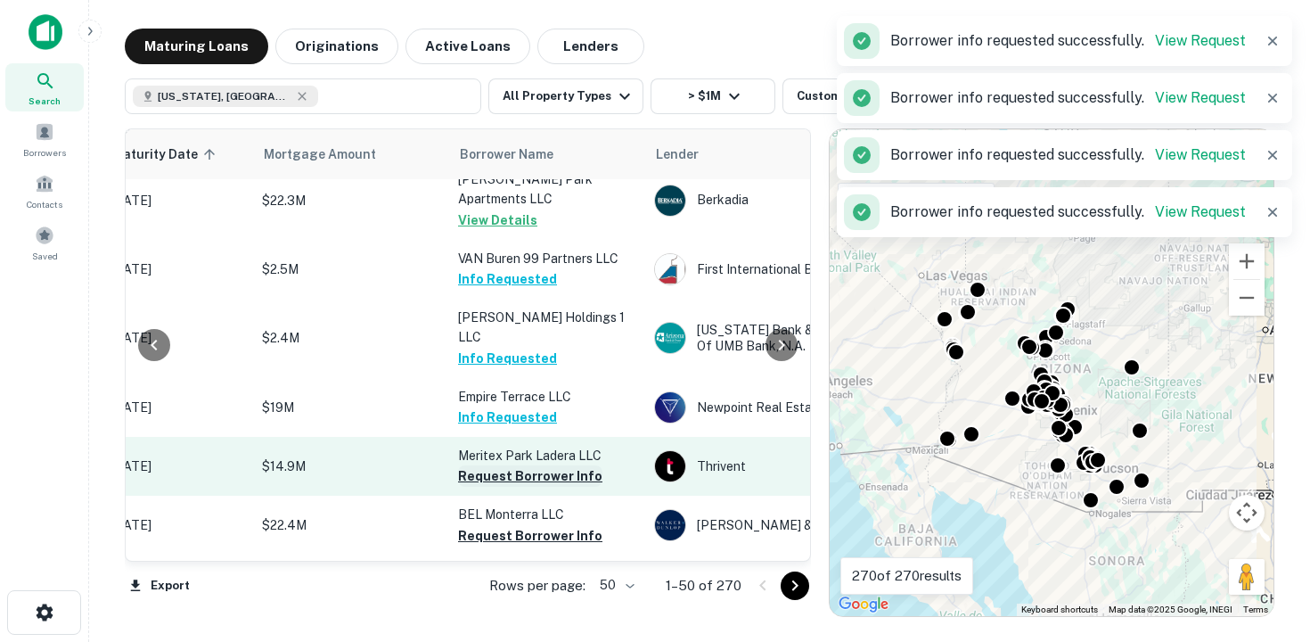
click at [505, 465] on button "Request Borrower Info" at bounding box center [530, 475] width 144 height 21
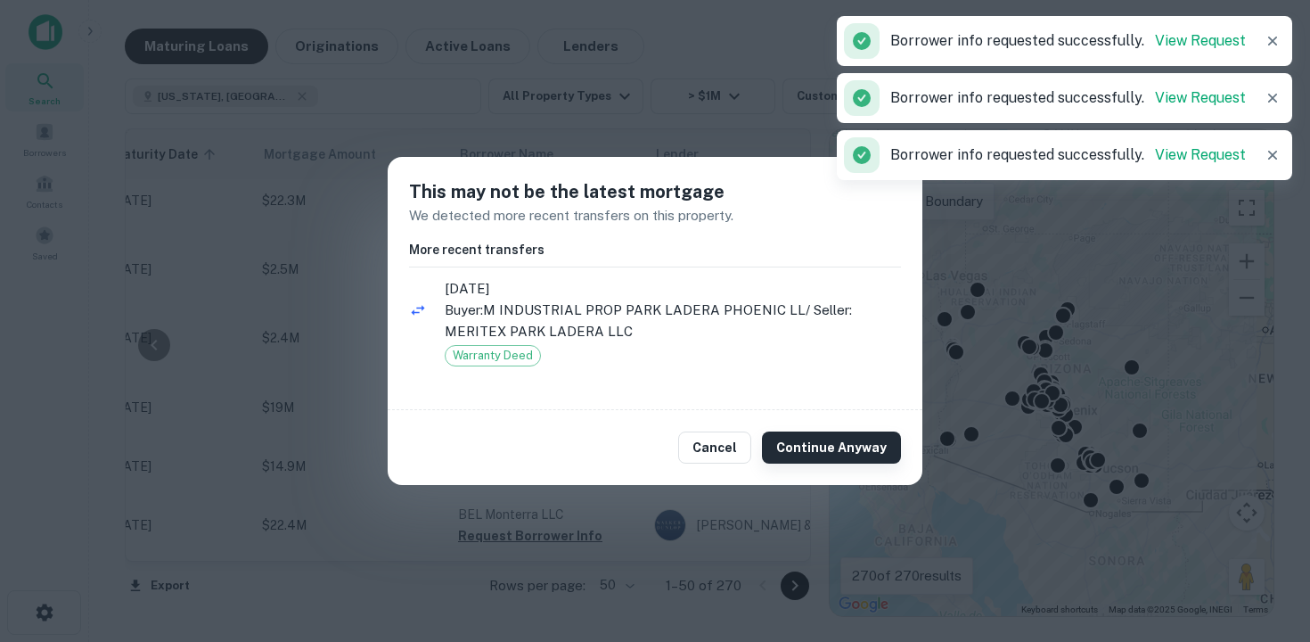
click at [784, 456] on button "Continue Anyway" at bounding box center [831, 447] width 139 height 32
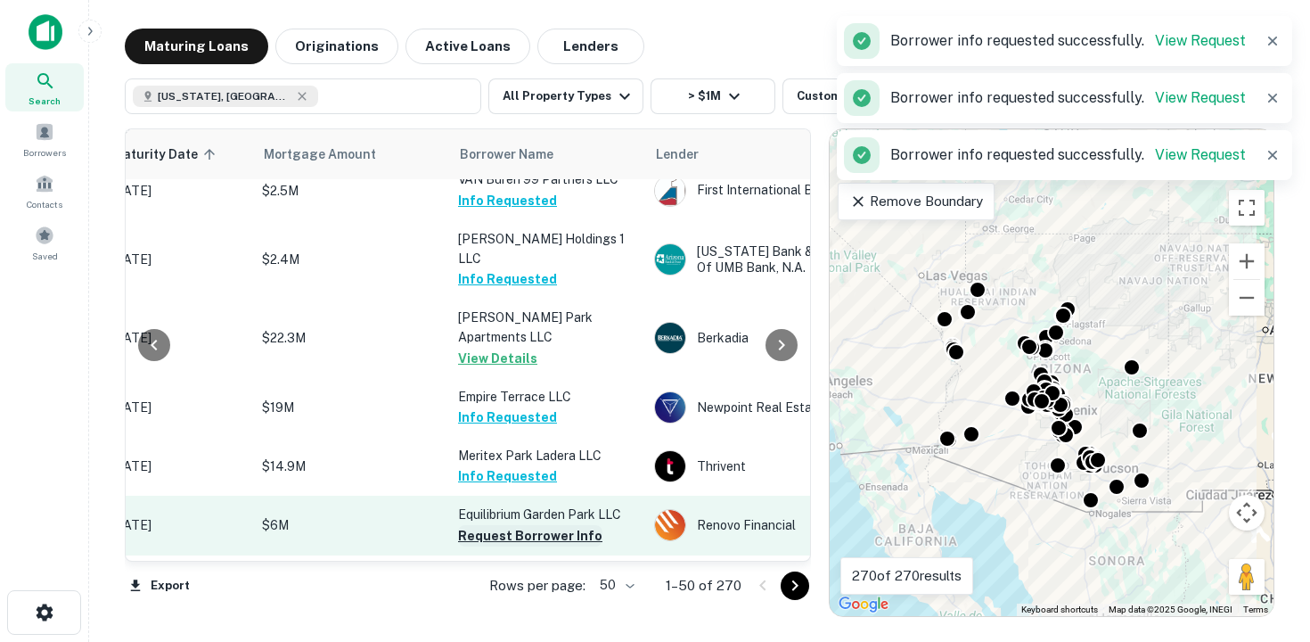
click at [510, 525] on button "Request Borrower Info" at bounding box center [530, 535] width 144 height 21
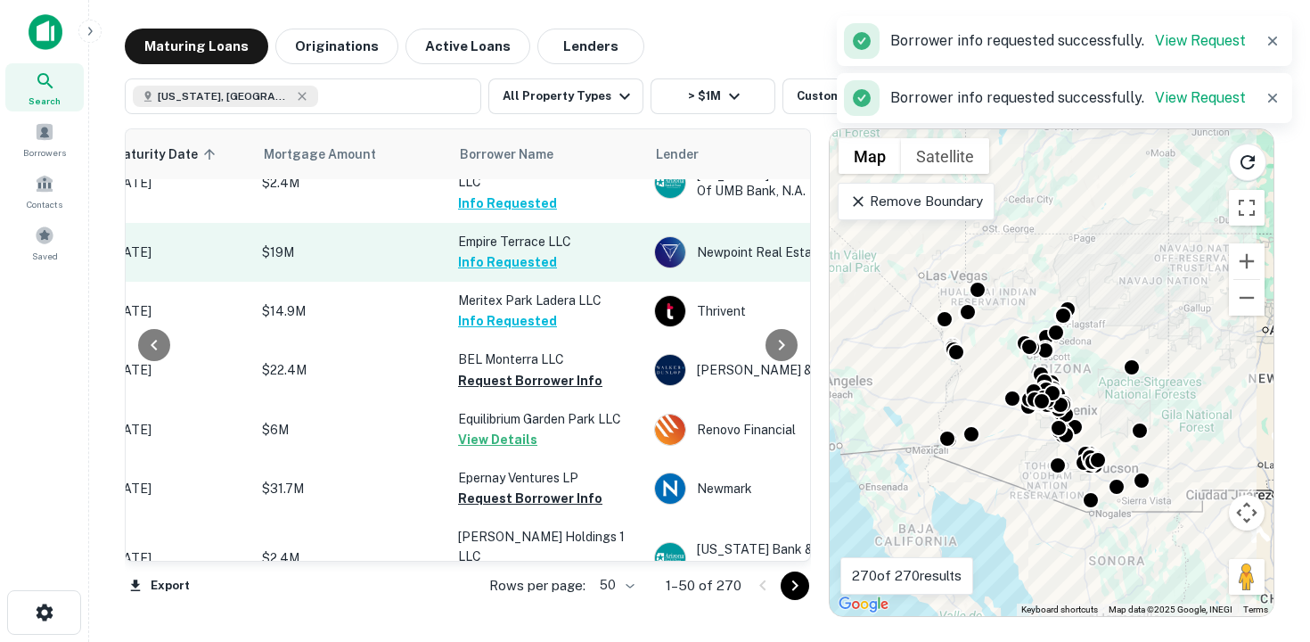
scroll to position [234, 325]
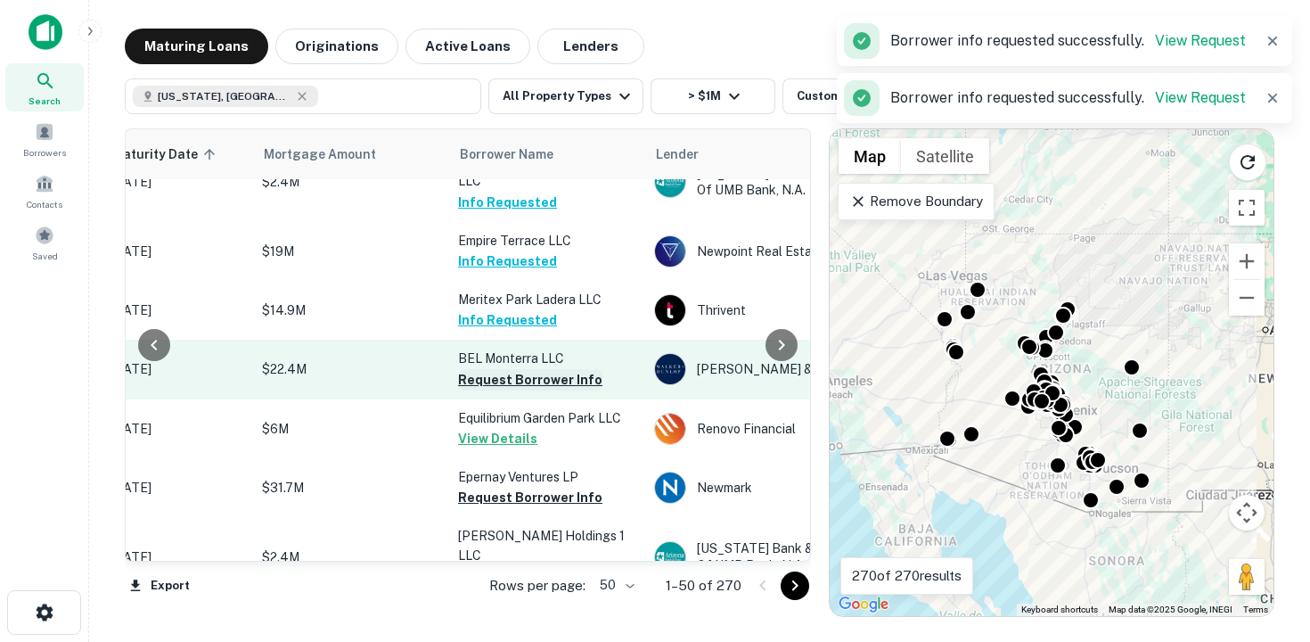
click at [529, 369] on button "Request Borrower Info" at bounding box center [530, 379] width 144 height 21
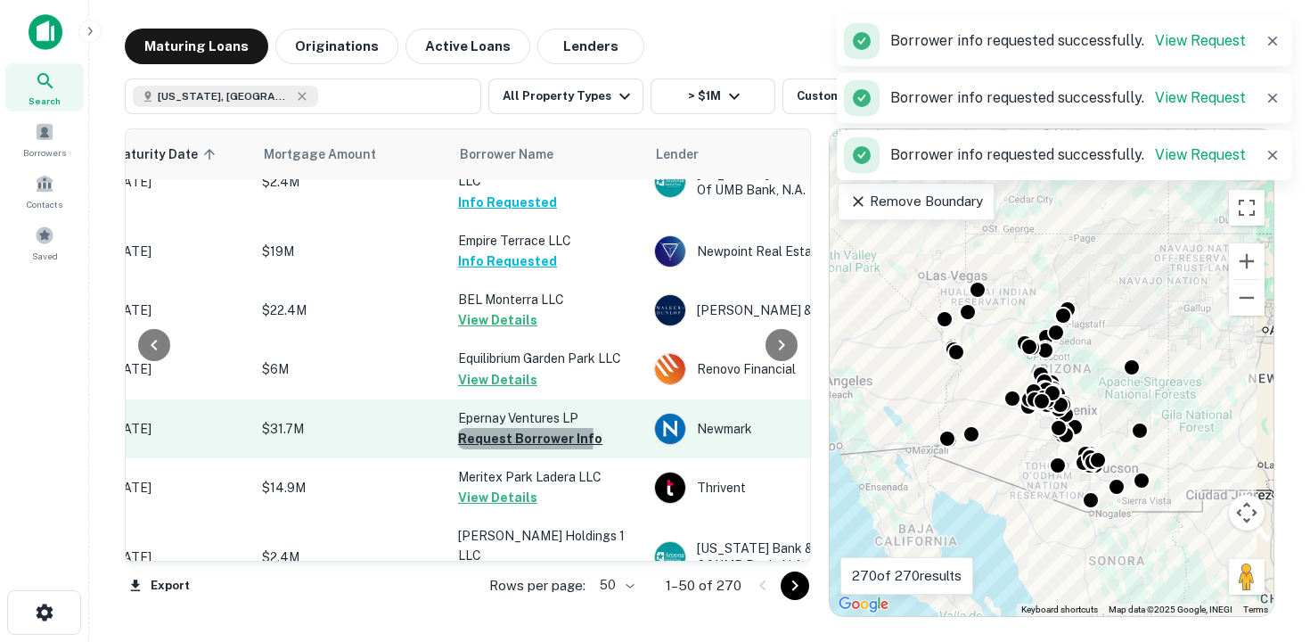
click at [495, 428] on button "Request Borrower Info" at bounding box center [530, 438] width 144 height 21
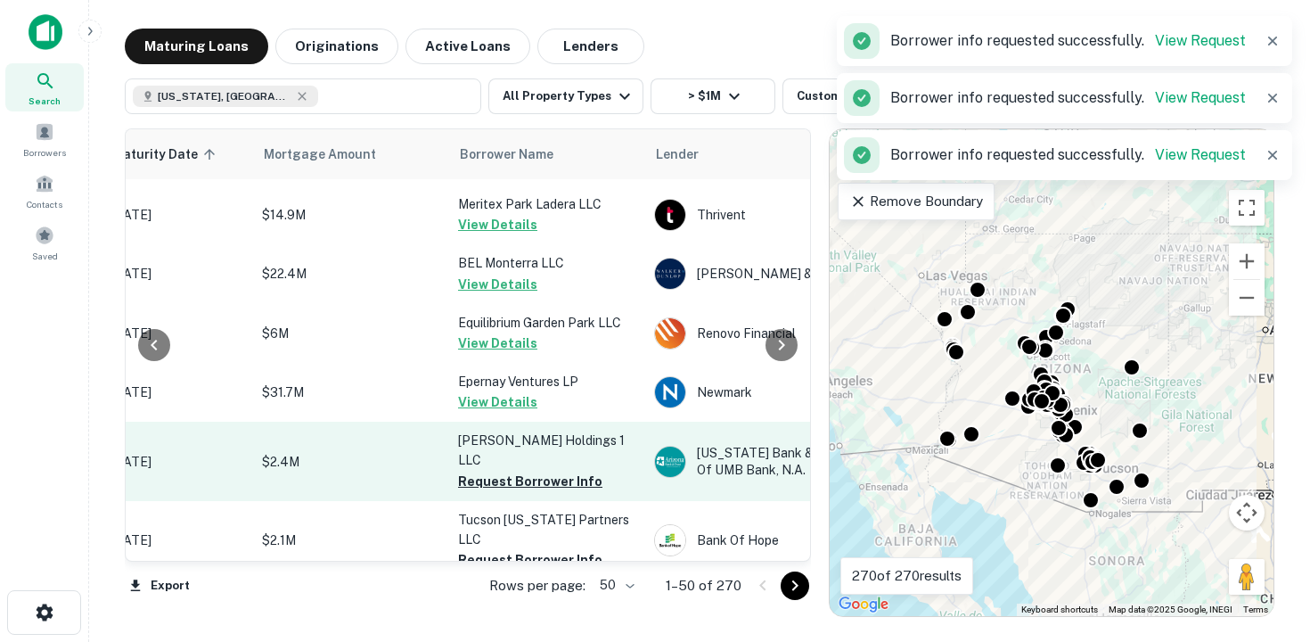
scroll to position [354, 325]
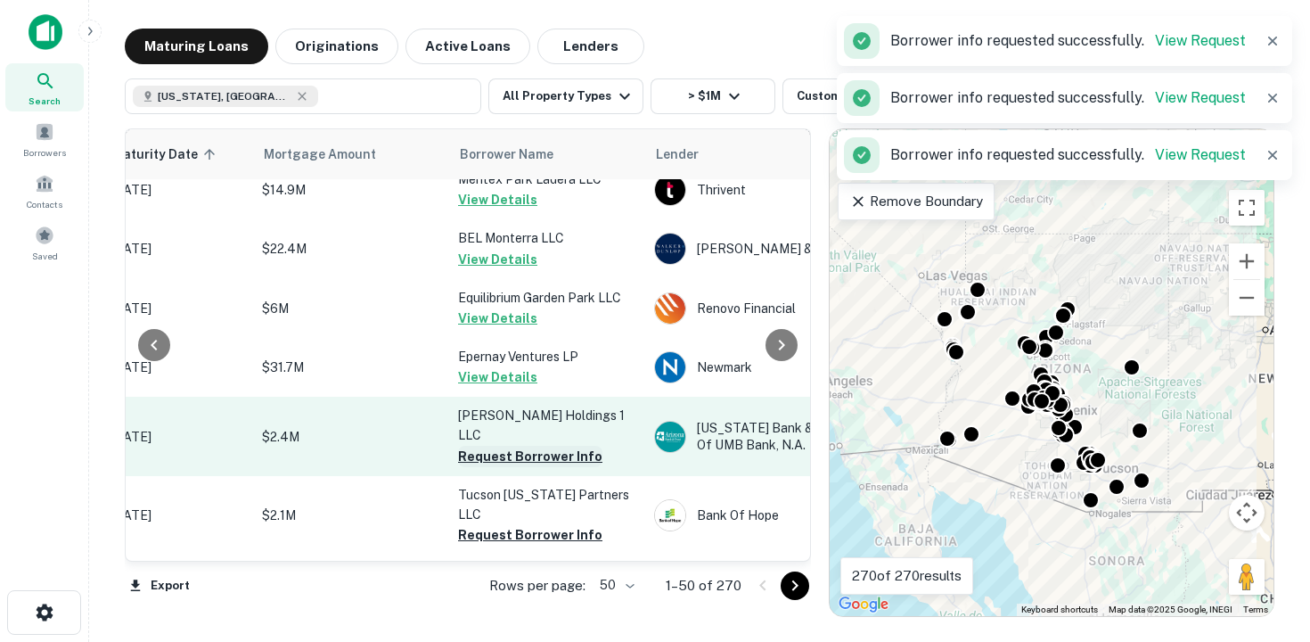
click at [492, 446] on button "Request Borrower Info" at bounding box center [530, 456] width 144 height 21
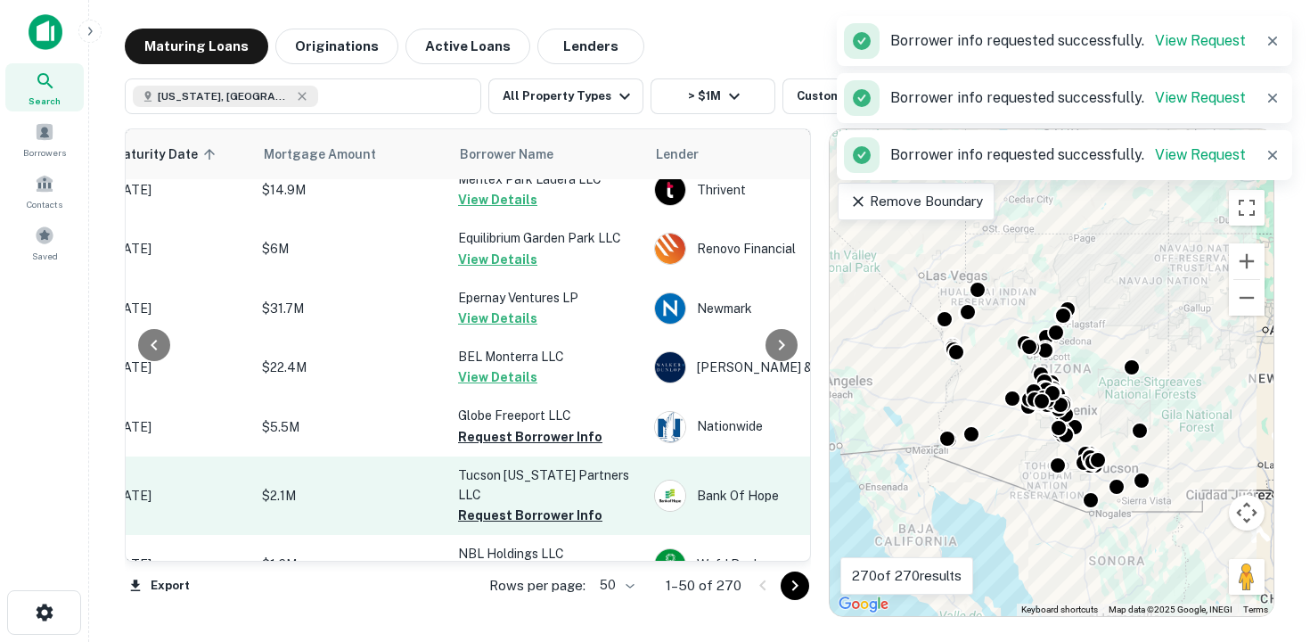
scroll to position [400, 325]
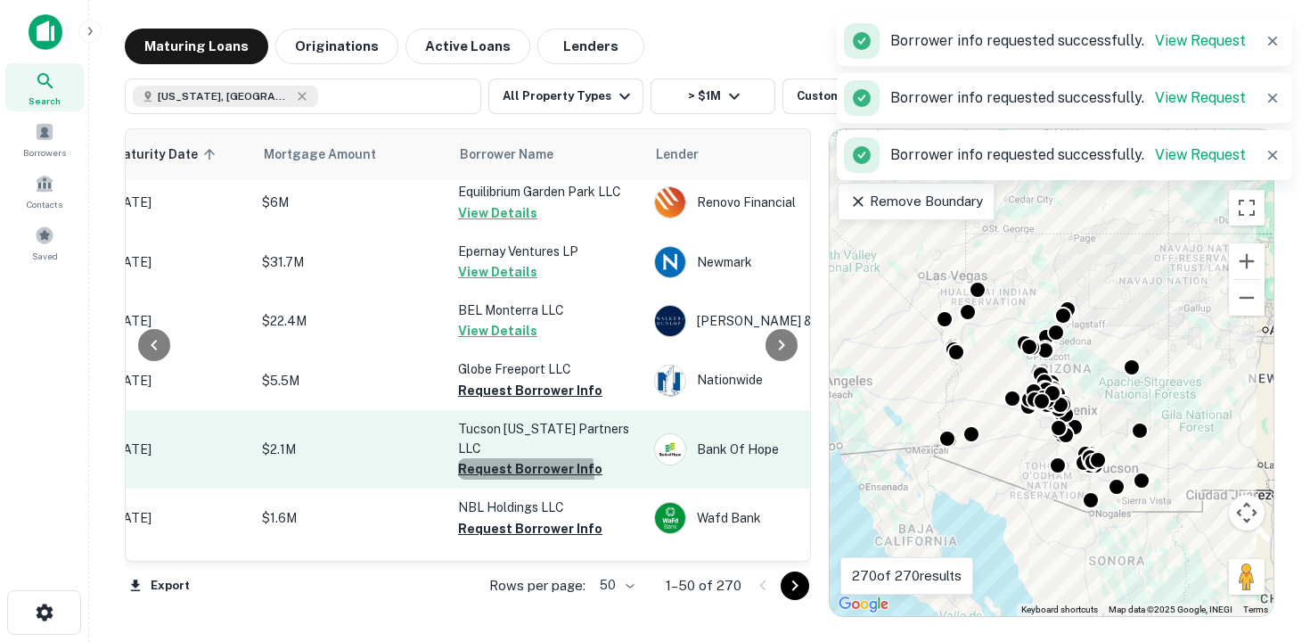
click at [522, 458] on button "Request Borrower Info" at bounding box center [530, 468] width 144 height 21
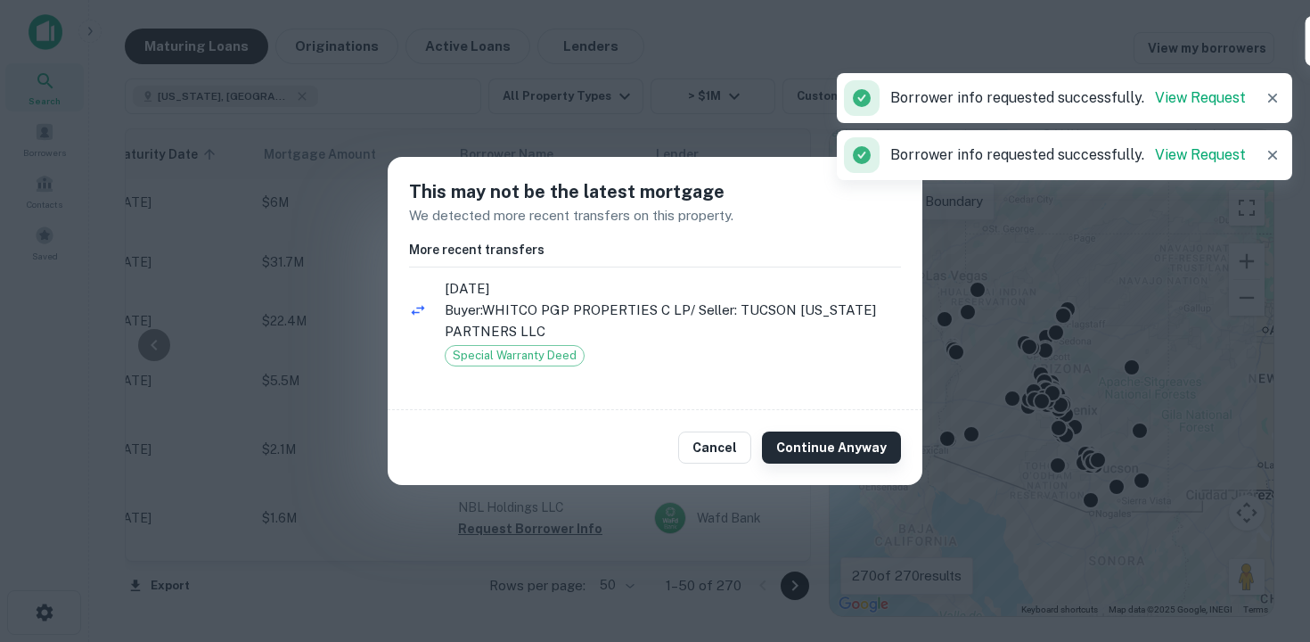
click at [831, 458] on button "Continue Anyway" at bounding box center [831, 447] width 139 height 32
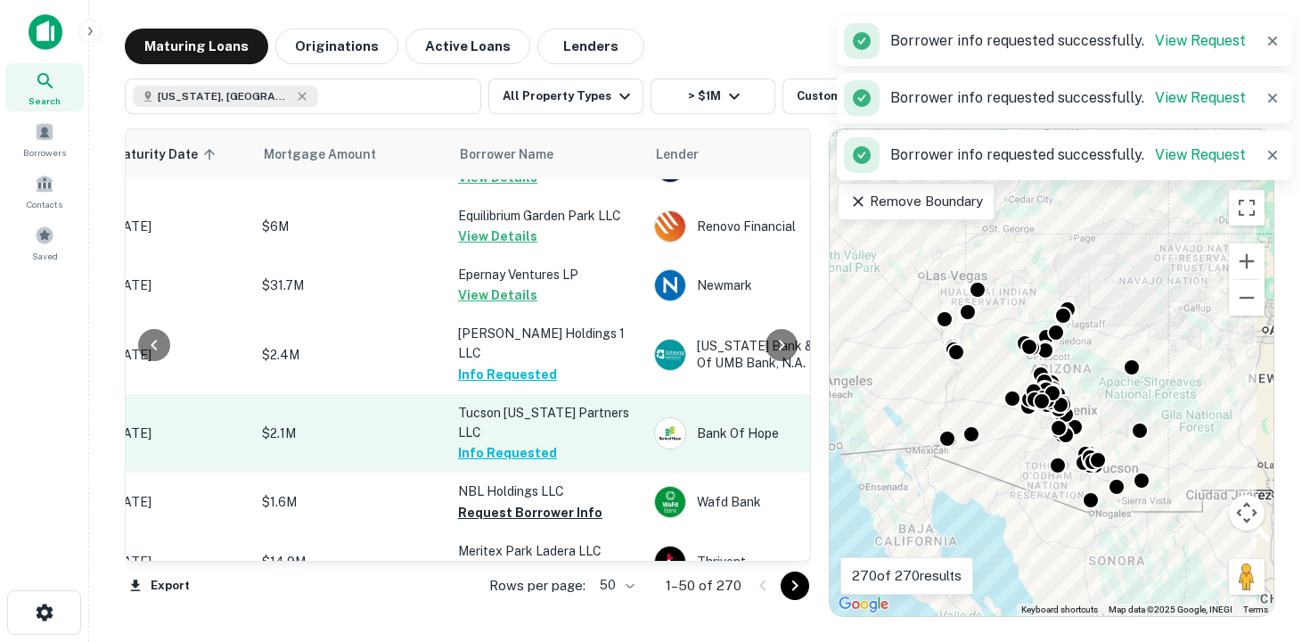
scroll to position [438, 325]
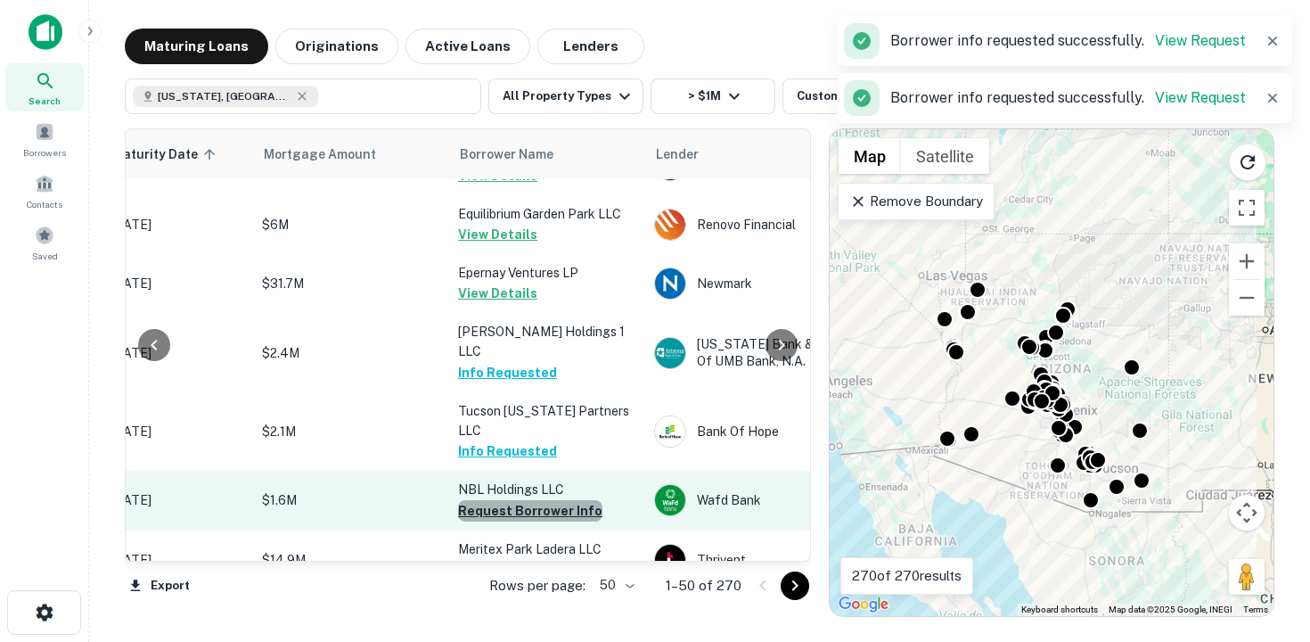
click at [543, 500] on button "Request Borrower Info" at bounding box center [530, 510] width 144 height 21
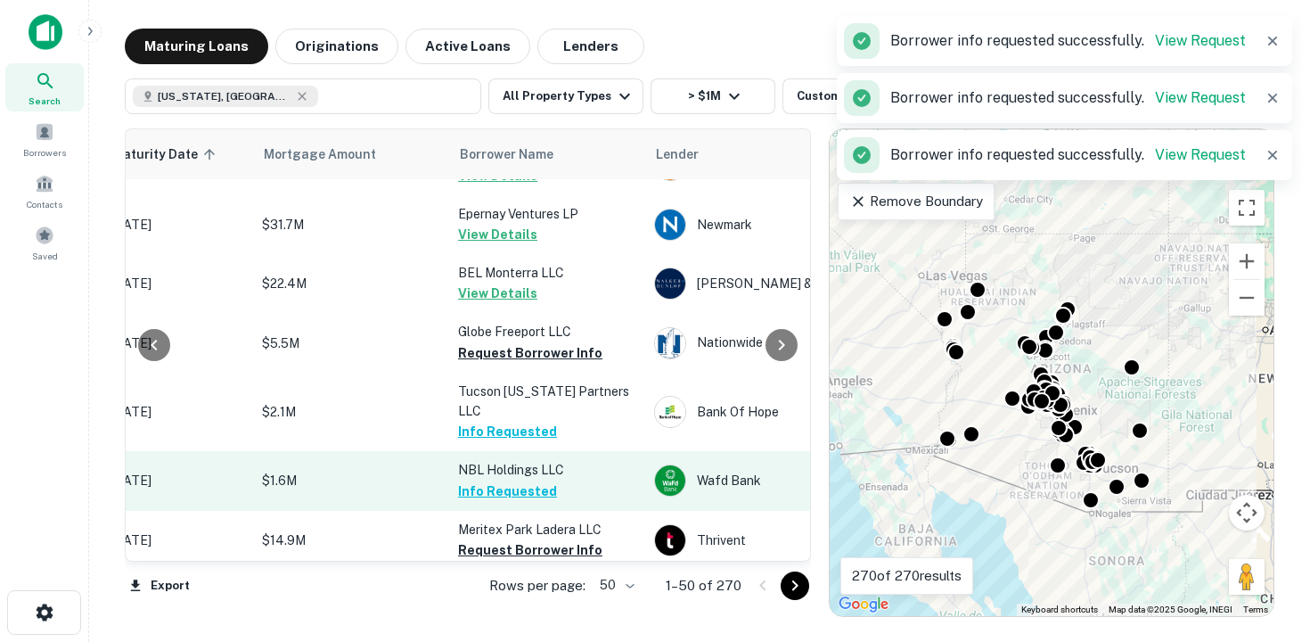
scroll to position [506, 325]
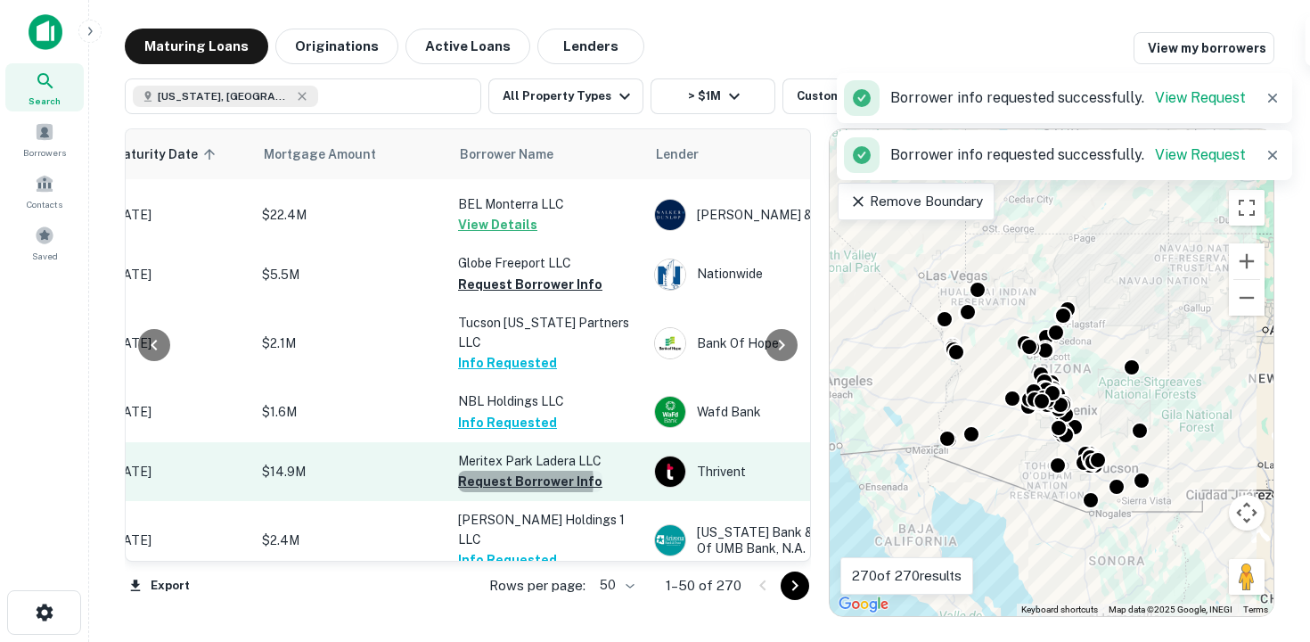
click at [515, 480] on button "Request Borrower Info" at bounding box center [530, 481] width 144 height 21
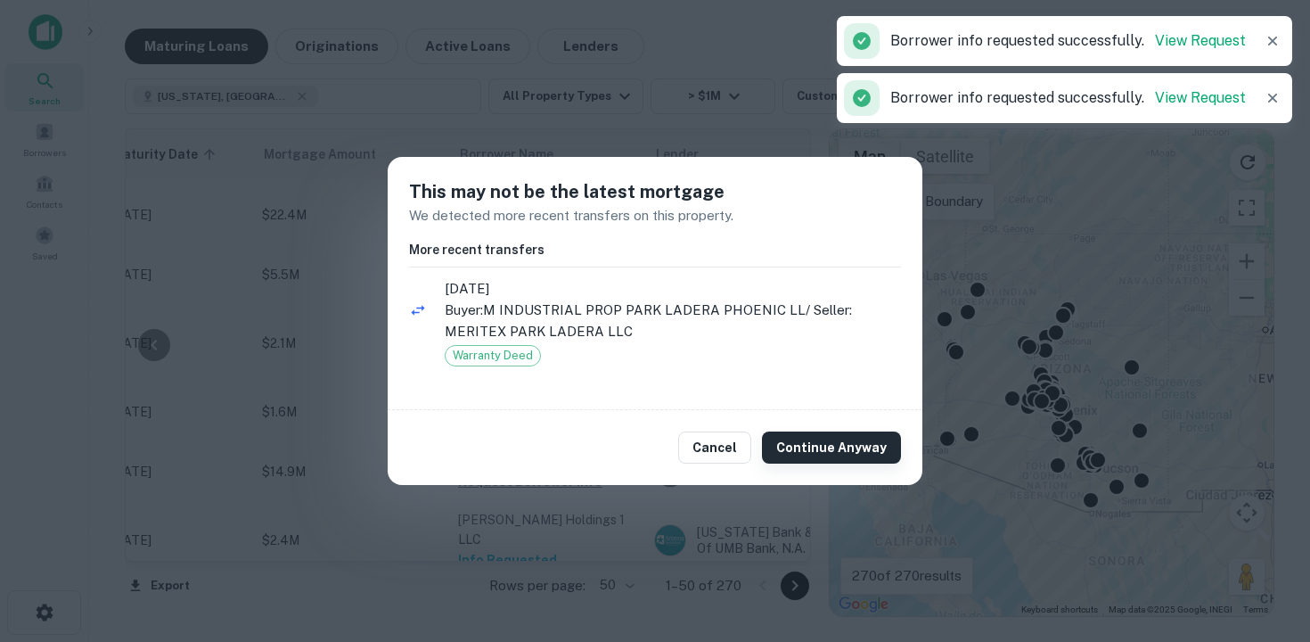
click at [828, 453] on button "Continue Anyway" at bounding box center [831, 447] width 139 height 32
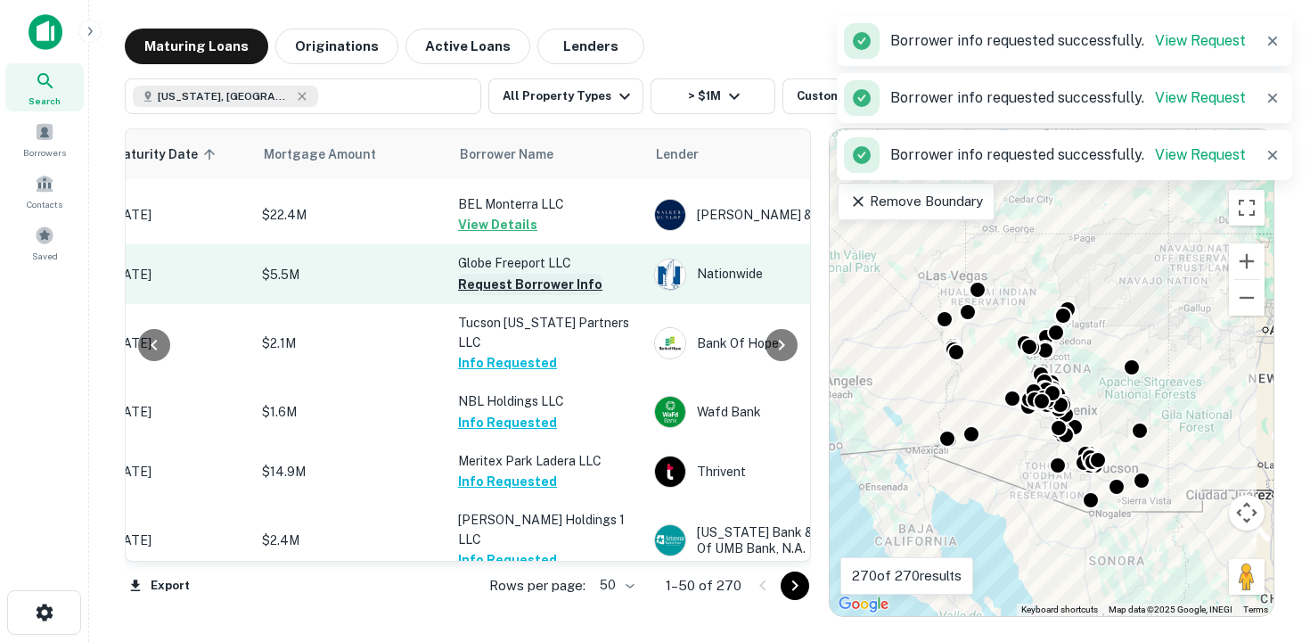
click at [553, 274] on button "Request Borrower Info" at bounding box center [530, 284] width 144 height 21
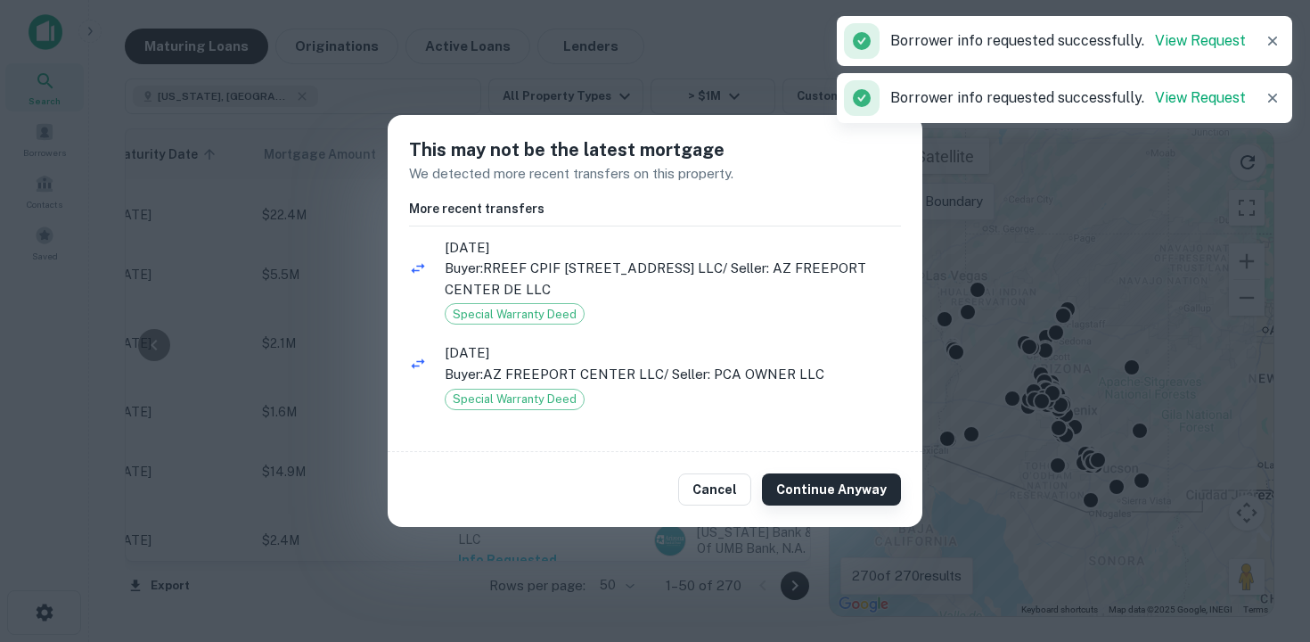
click at [817, 495] on button "Continue Anyway" at bounding box center [831, 489] width 139 height 32
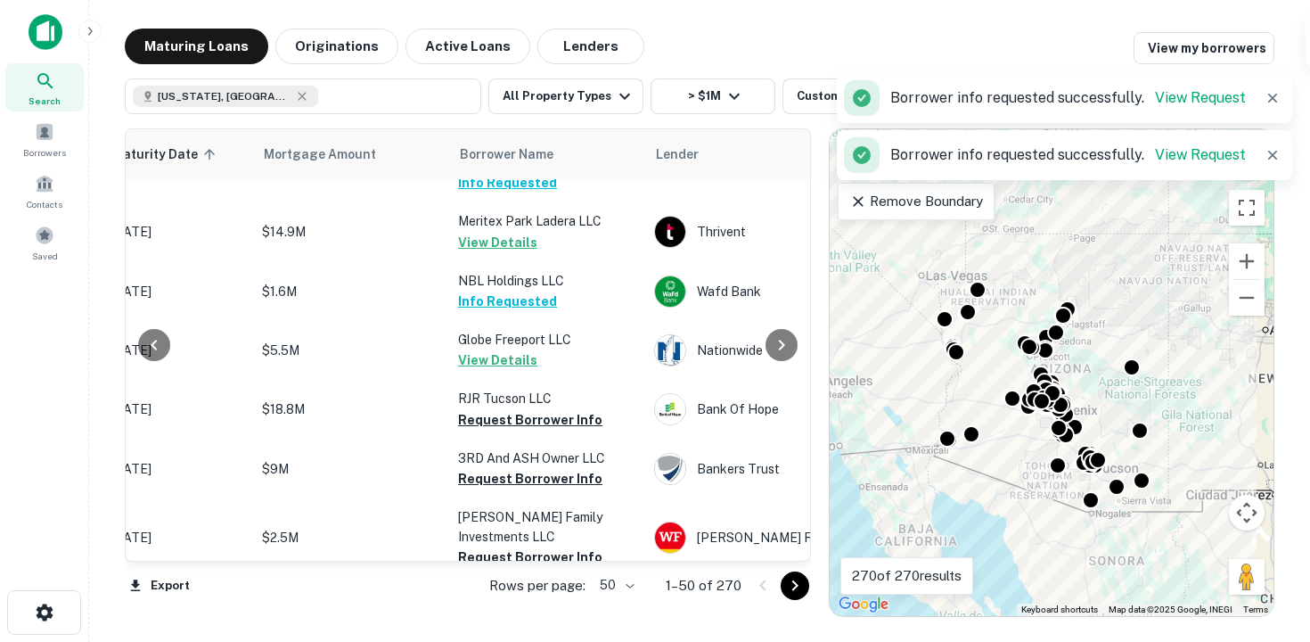
scroll to position [758, 325]
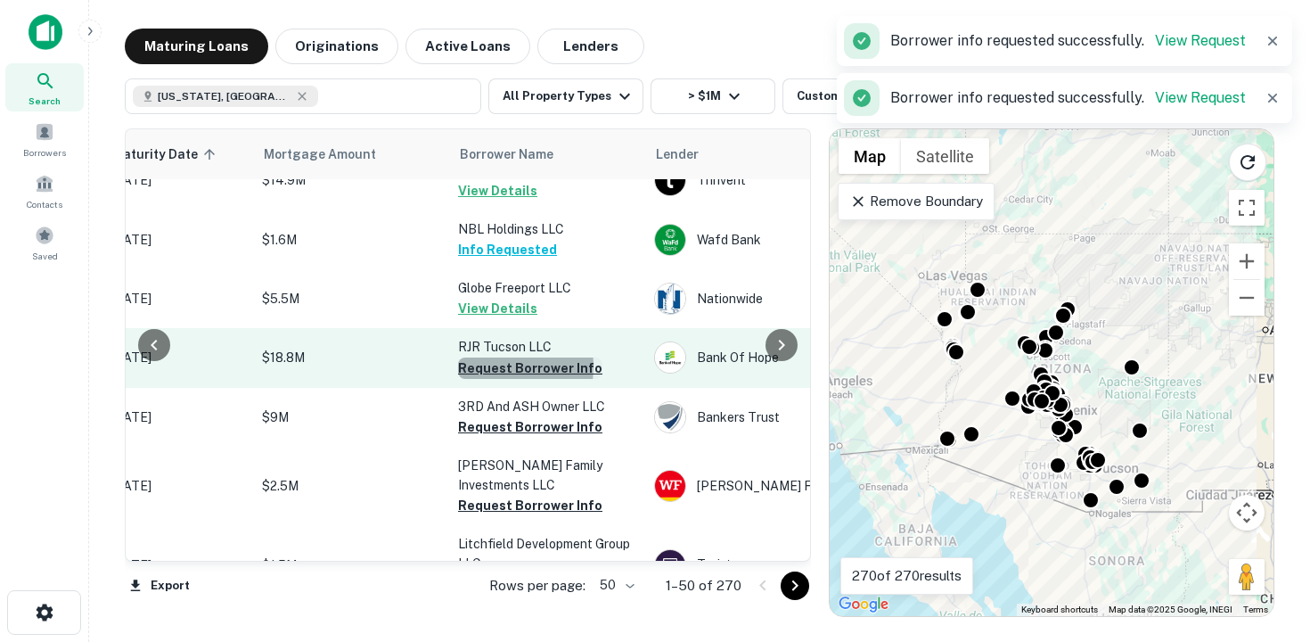
click at [488, 364] on button "Request Borrower Info" at bounding box center [530, 367] width 144 height 21
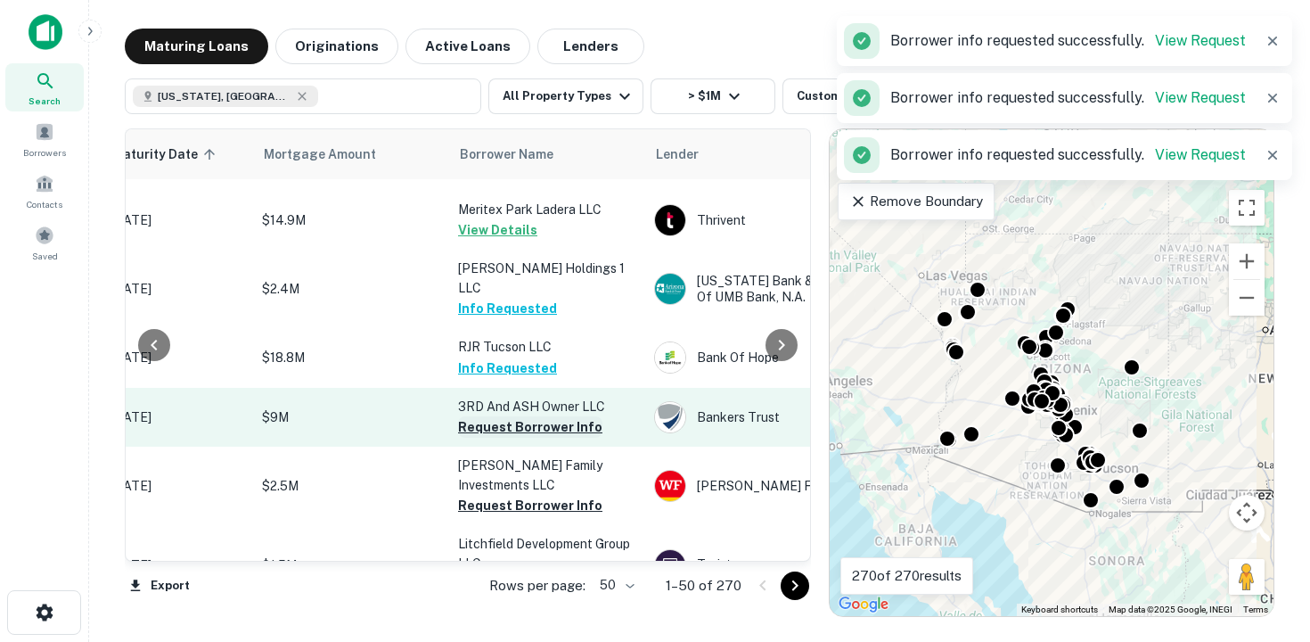
click at [507, 438] on button "Request Borrower Info" at bounding box center [530, 426] width 144 height 21
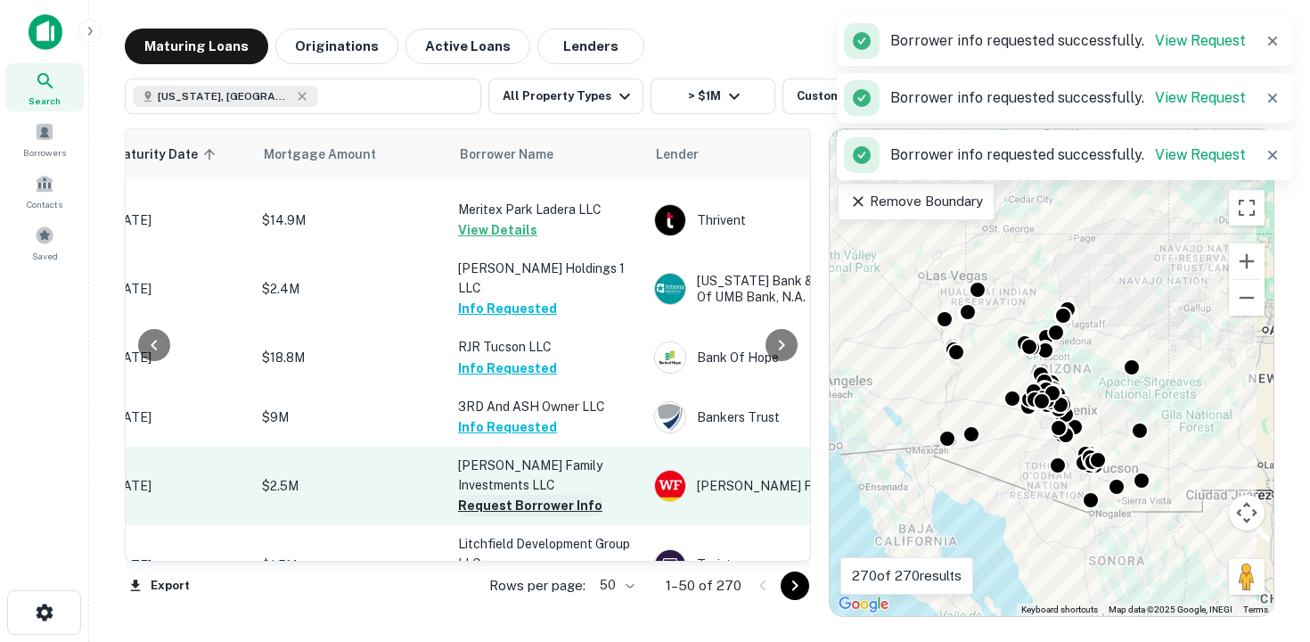
click at [511, 505] on button "Request Borrower Info" at bounding box center [530, 505] width 144 height 21
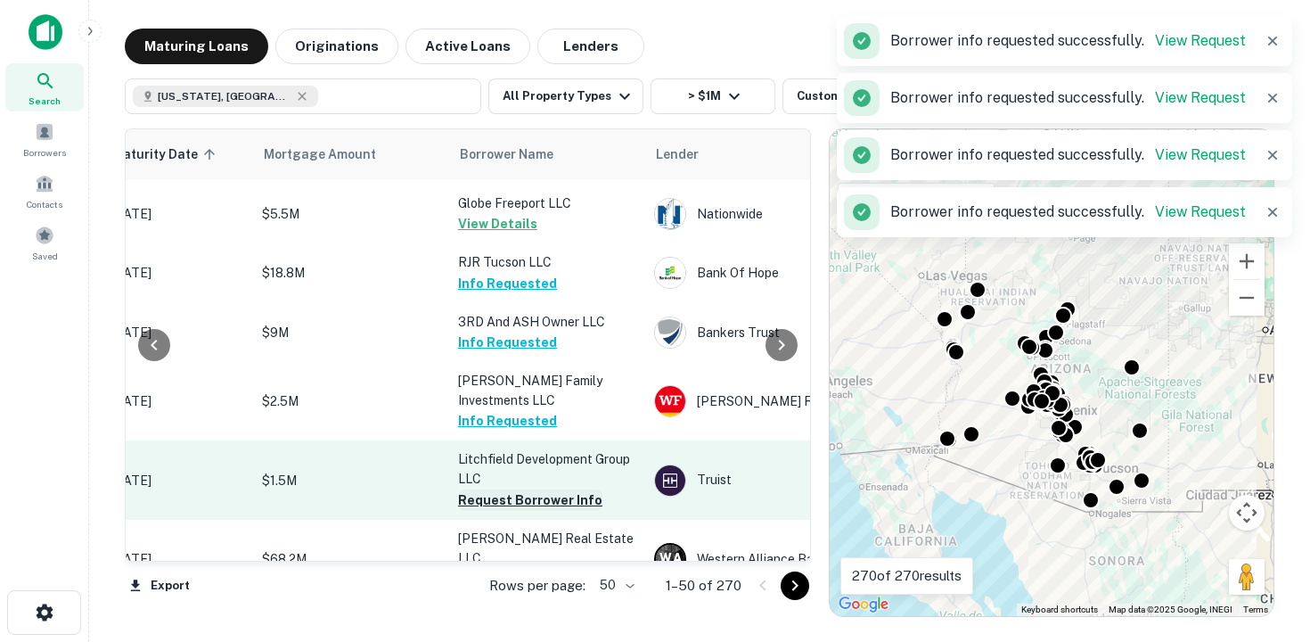
scroll to position [843, 325]
click at [506, 497] on button "Request Borrower Info" at bounding box center [530, 499] width 144 height 21
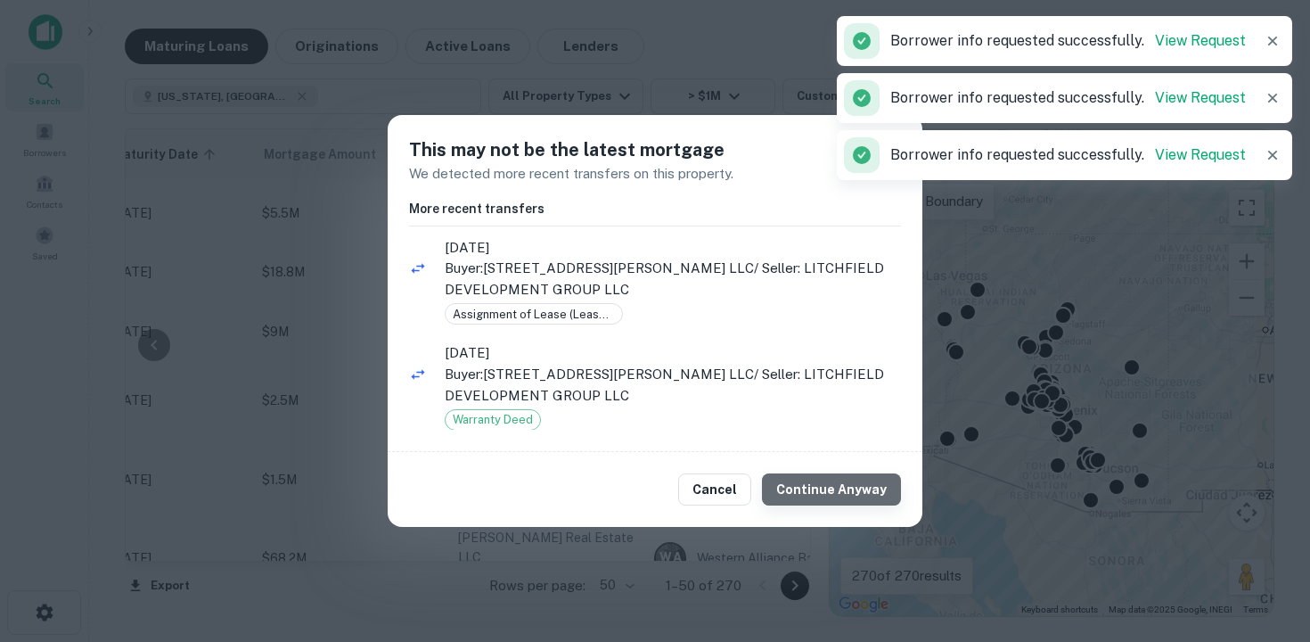
click at [860, 478] on button "Continue Anyway" at bounding box center [831, 489] width 139 height 32
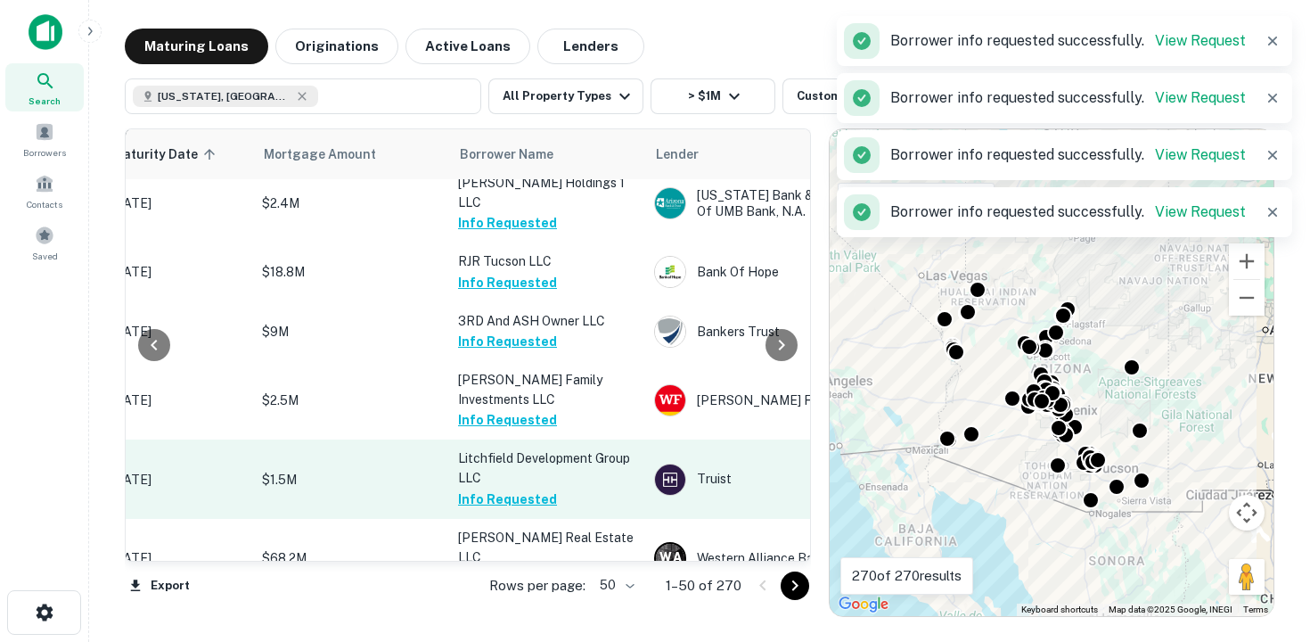
scroll to position [982, 325]
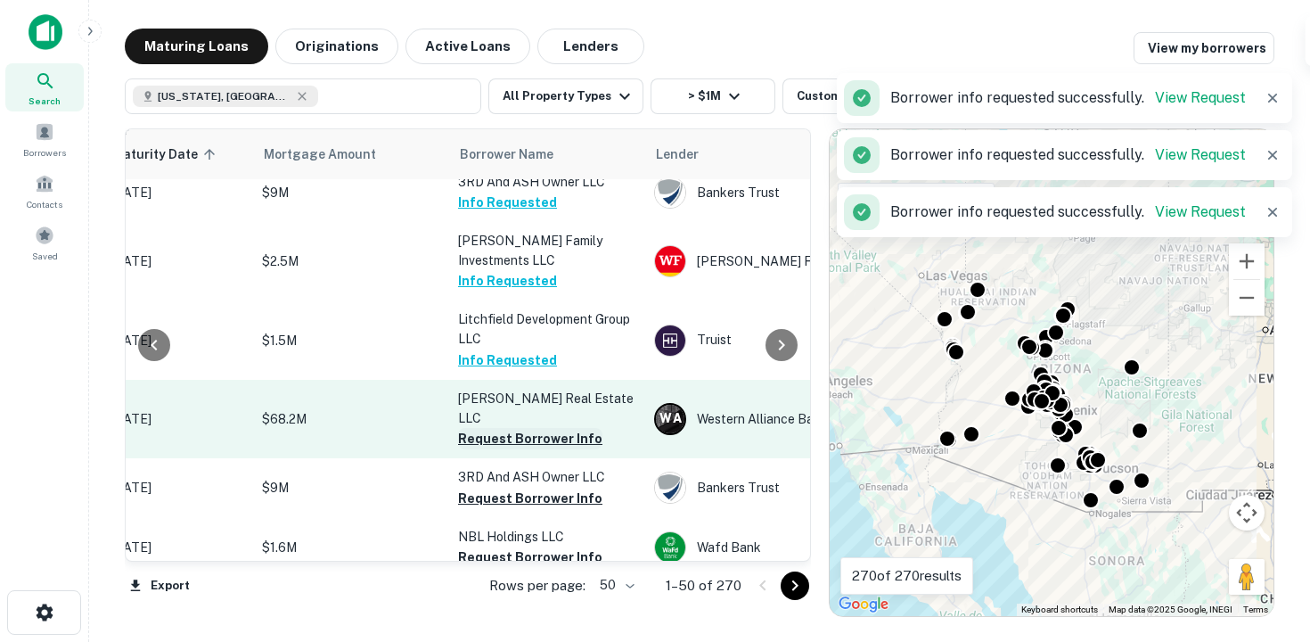
click at [531, 428] on button "Request Borrower Info" at bounding box center [530, 438] width 144 height 21
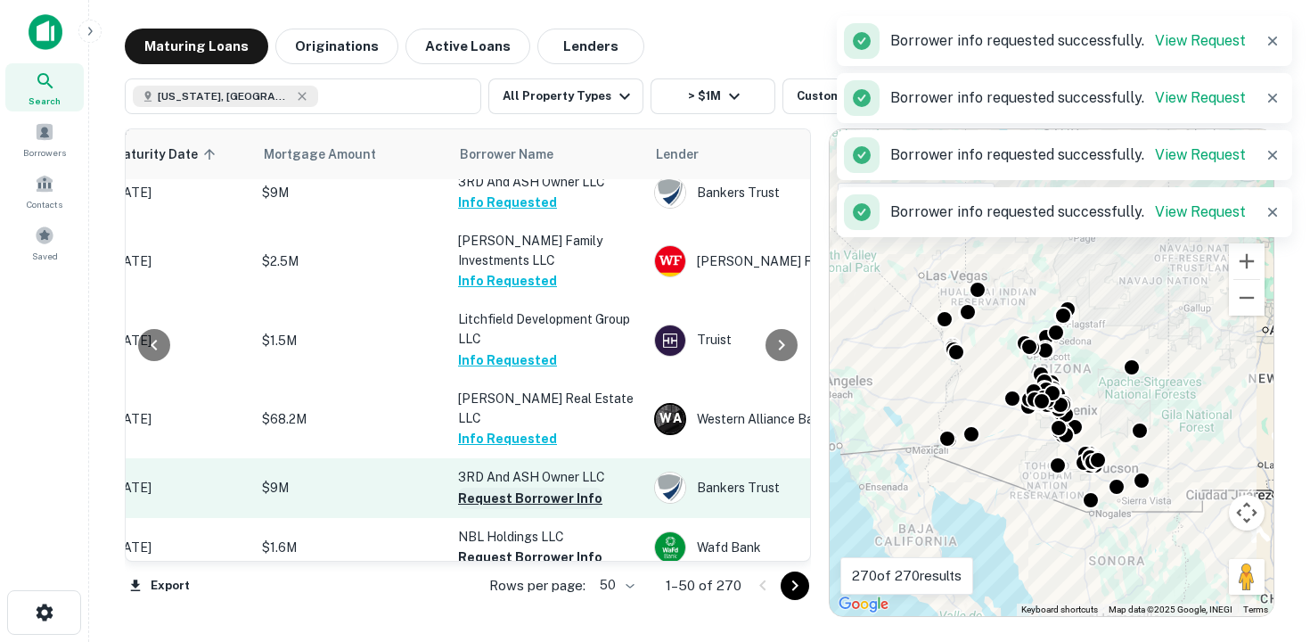
click at [524, 494] on button "Request Borrower Info" at bounding box center [530, 498] width 144 height 21
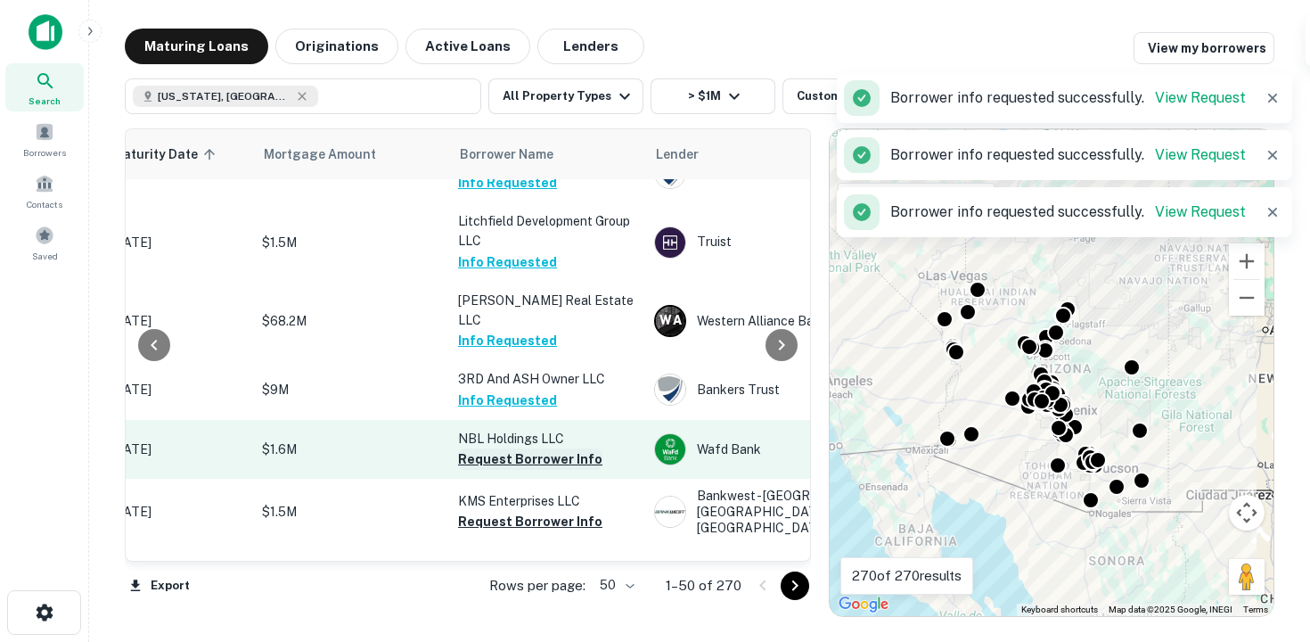
click at [513, 453] on button "Request Borrower Info" at bounding box center [530, 458] width 144 height 21
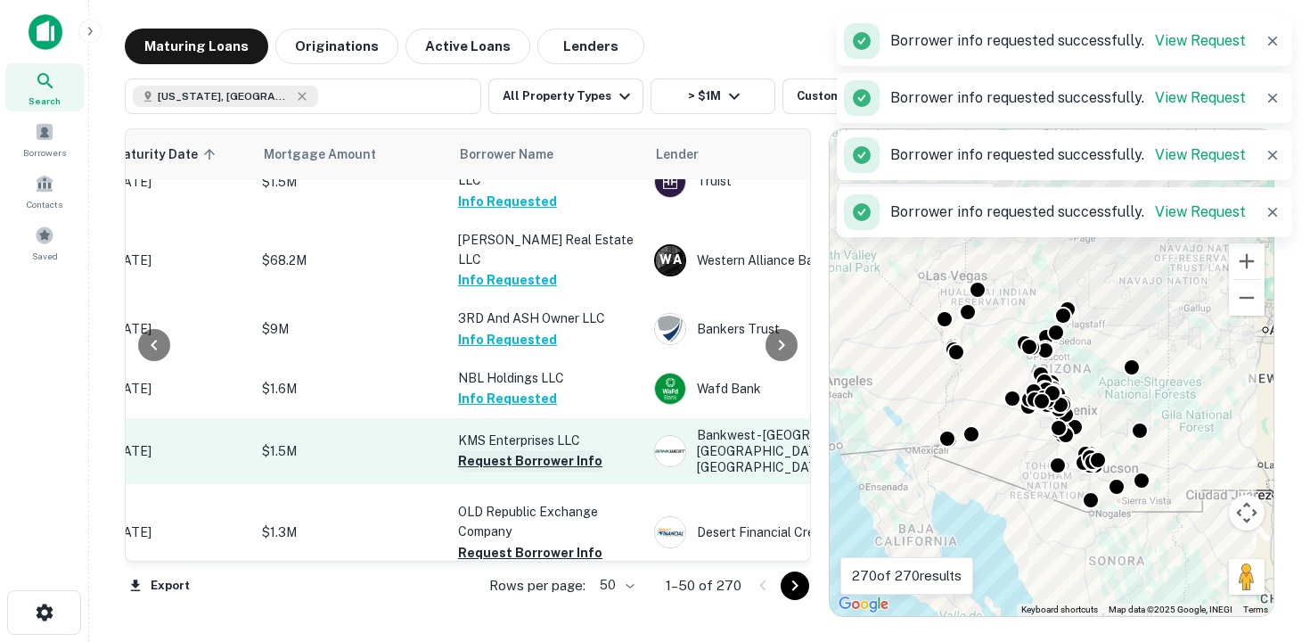
click at [511, 455] on button "Request Borrower Info" at bounding box center [530, 460] width 144 height 21
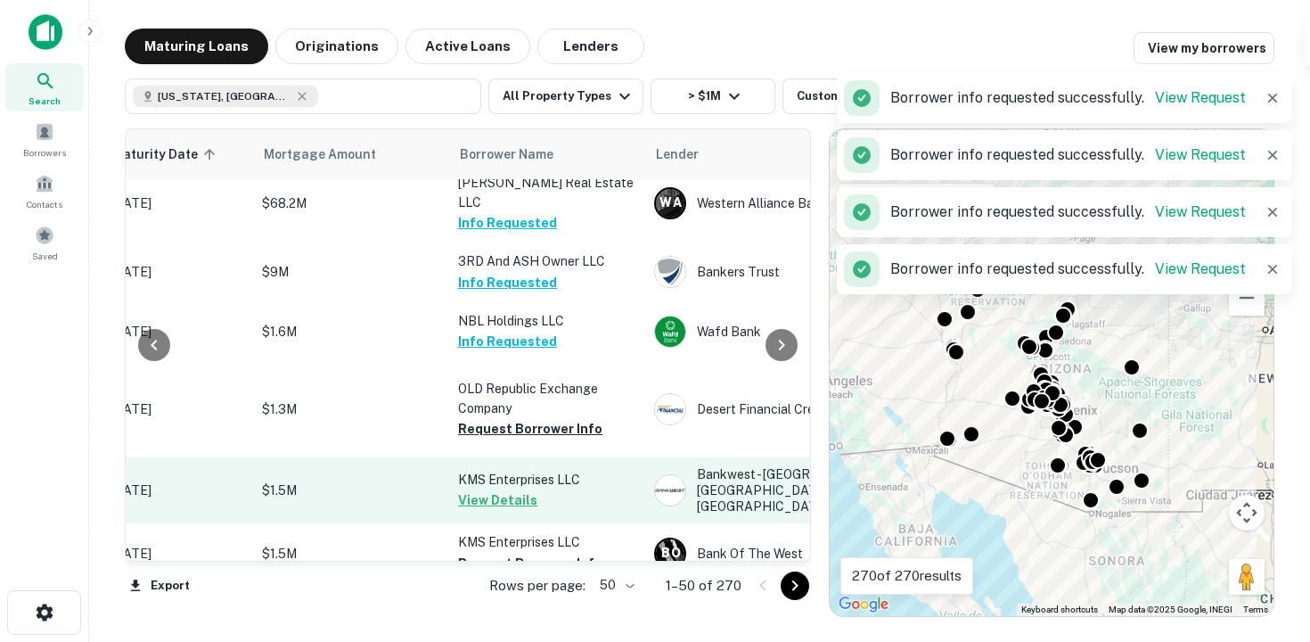
scroll to position [1213, 325]
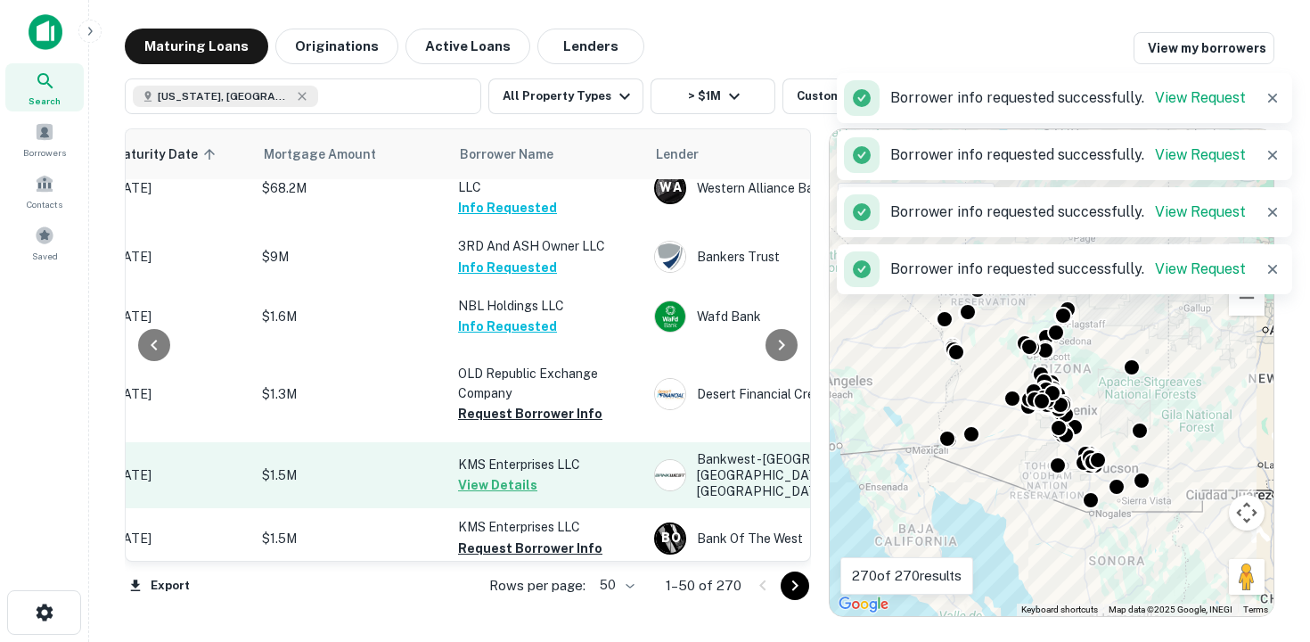
click at [505, 468] on p "KMS Enterprises LLC" at bounding box center [547, 465] width 178 height 20
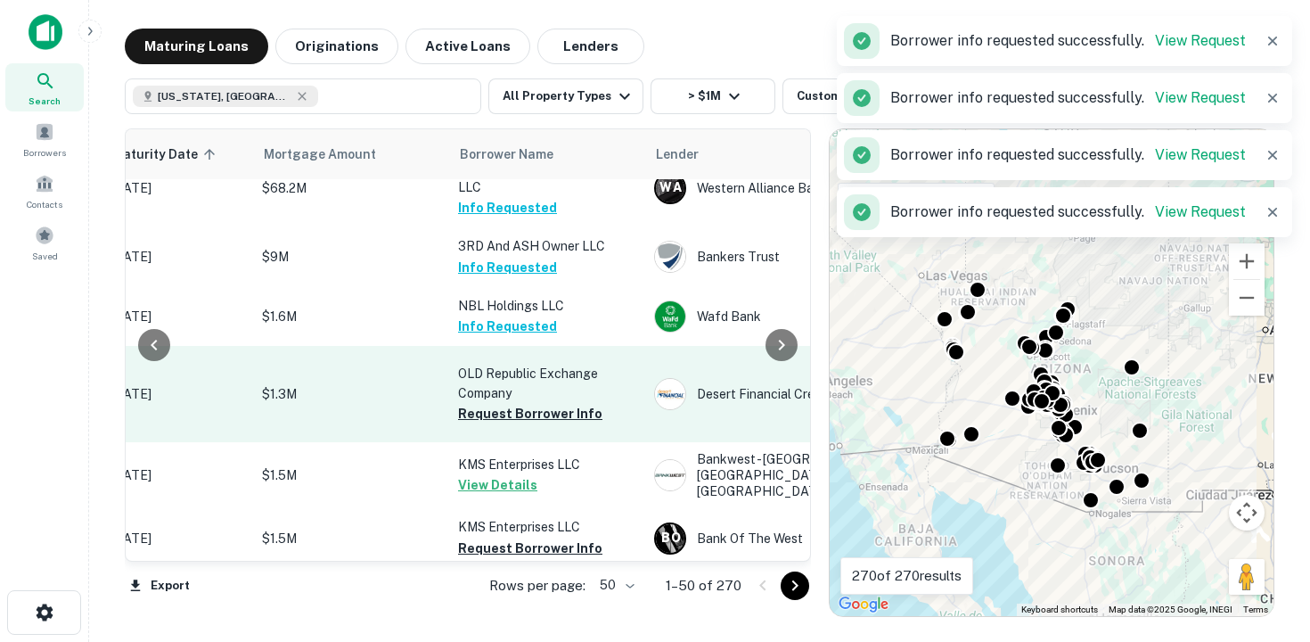
click at [518, 420] on td "OLD Republic Exchange Company Request Borrower Info" at bounding box center [547, 394] width 196 height 96
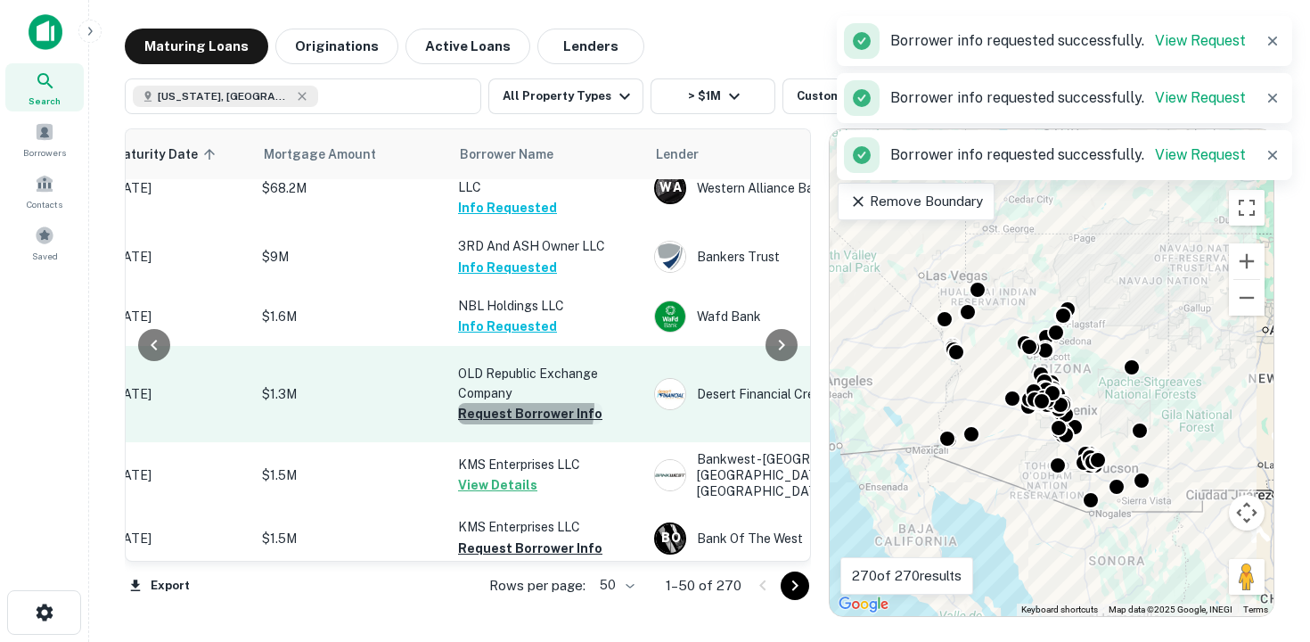
click at [511, 403] on button "Request Borrower Info" at bounding box center [530, 413] width 144 height 21
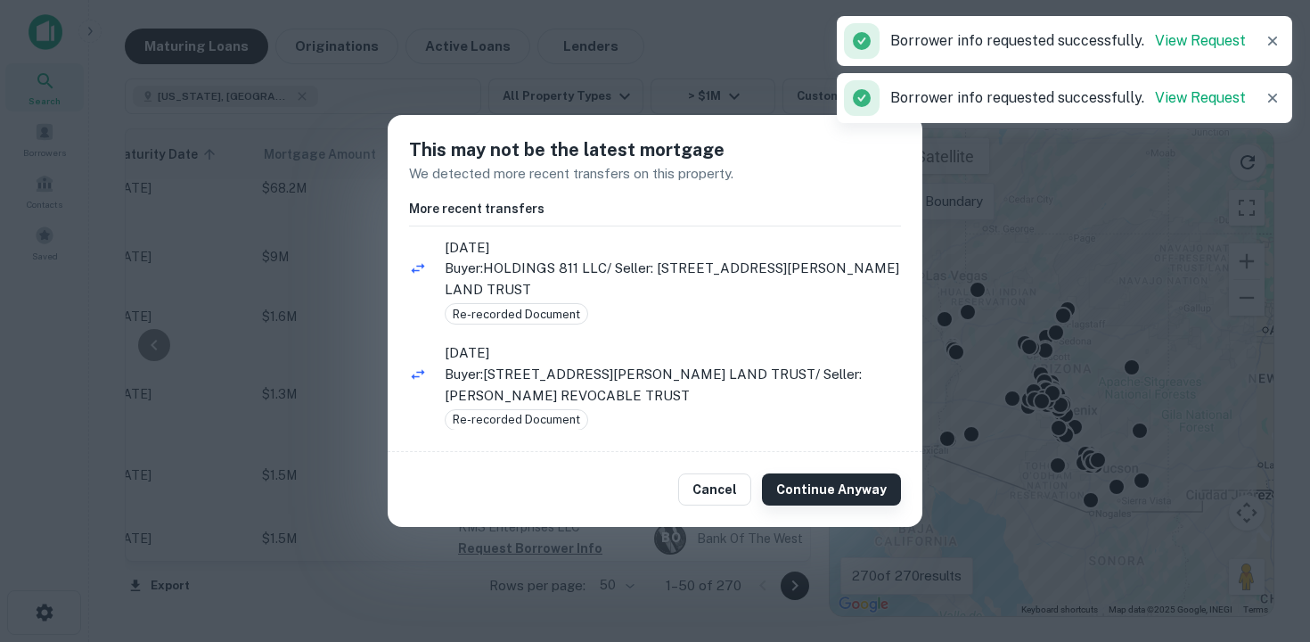
click at [848, 488] on button "Continue Anyway" at bounding box center [831, 489] width 139 height 32
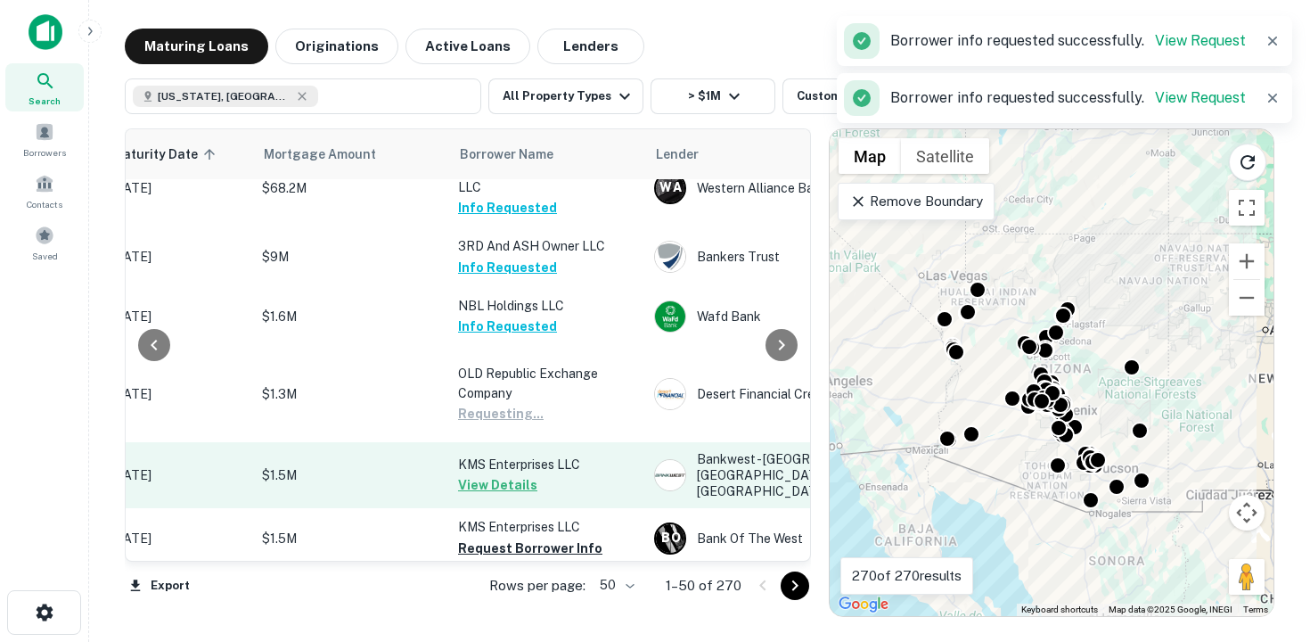
scroll to position [1303, 325]
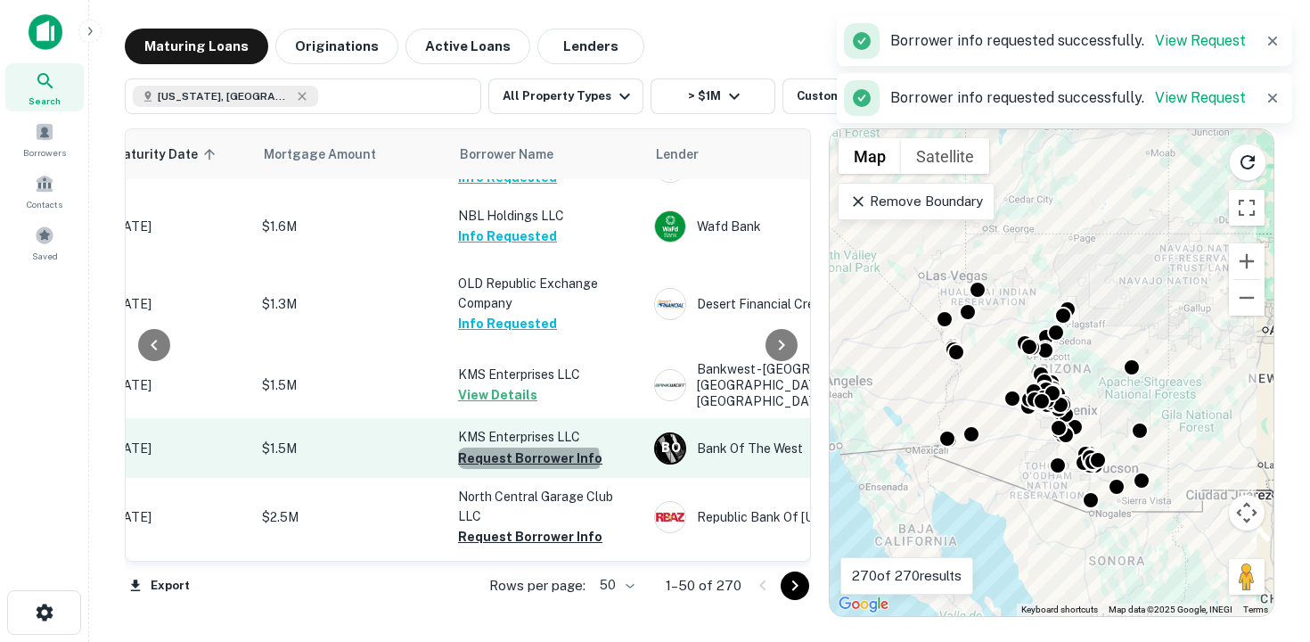
click at [528, 461] on button "Request Borrower Info" at bounding box center [530, 458] width 144 height 21
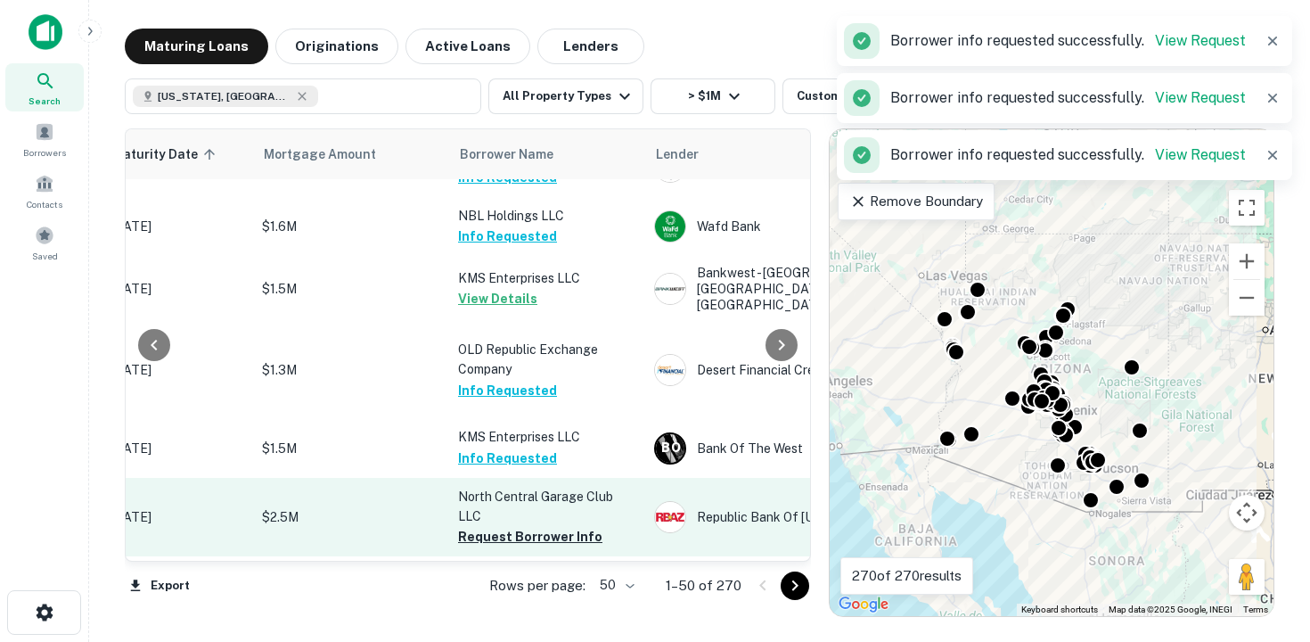
scroll to position [1367, 325]
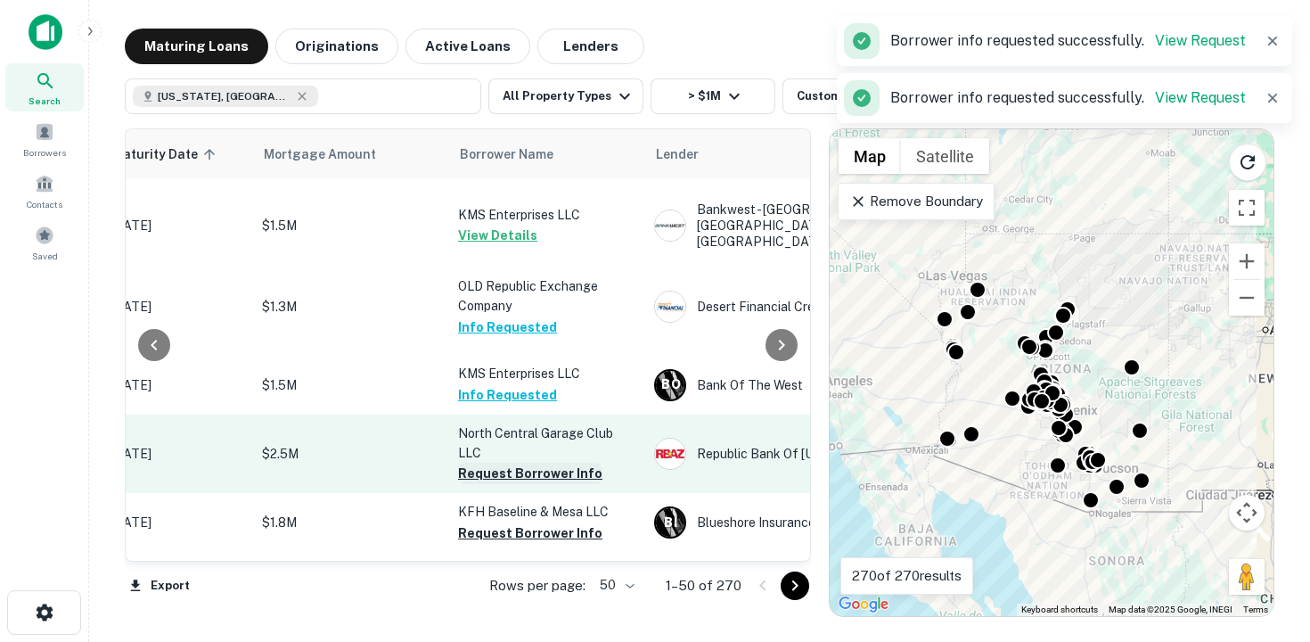
click at [510, 474] on button "Request Borrower Info" at bounding box center [530, 473] width 144 height 21
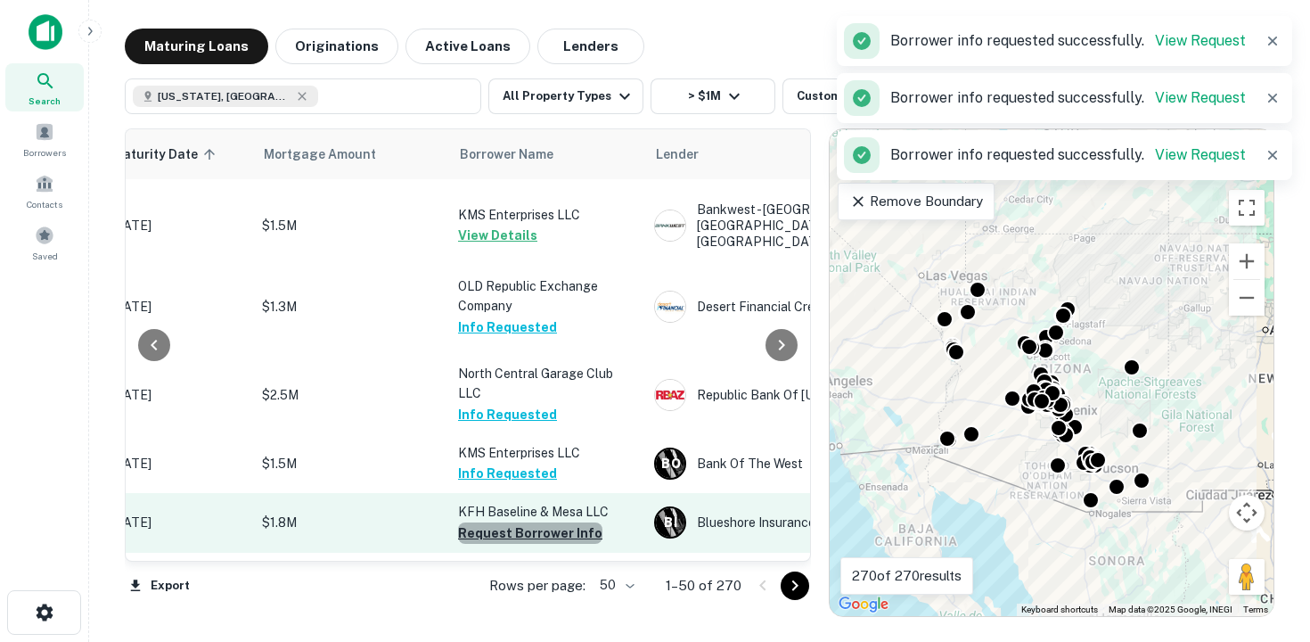
click at [530, 533] on button "Request Borrower Info" at bounding box center [530, 532] width 144 height 21
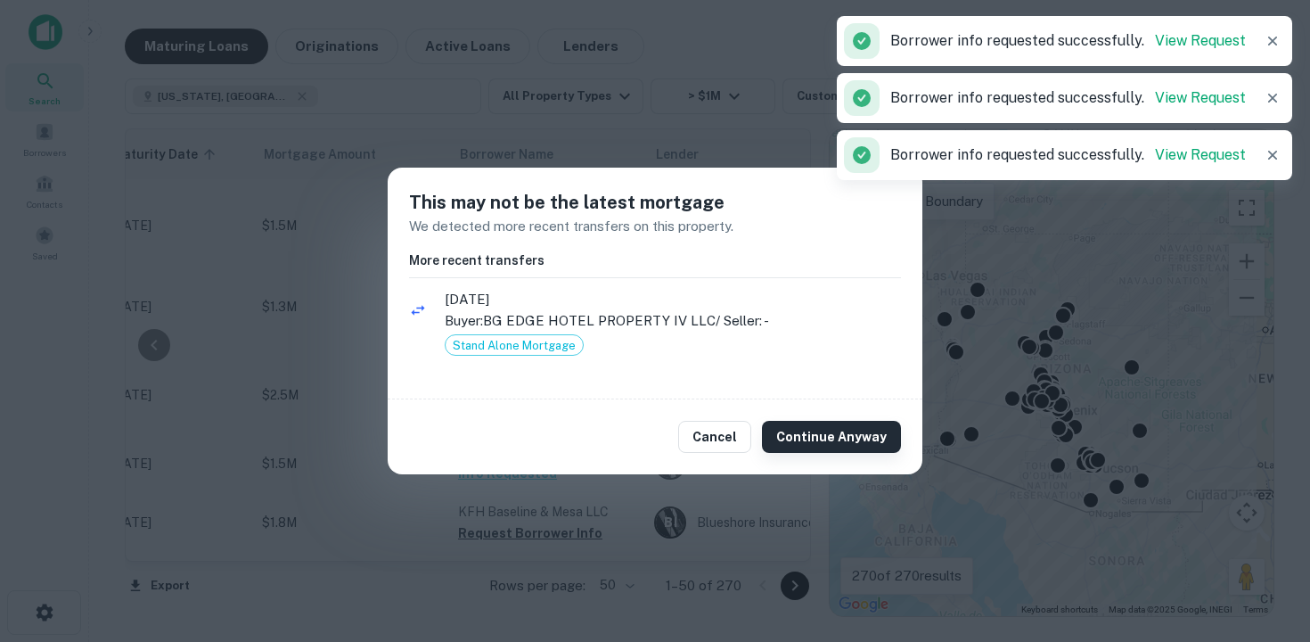
click at [806, 442] on button "Continue Anyway" at bounding box center [831, 437] width 139 height 32
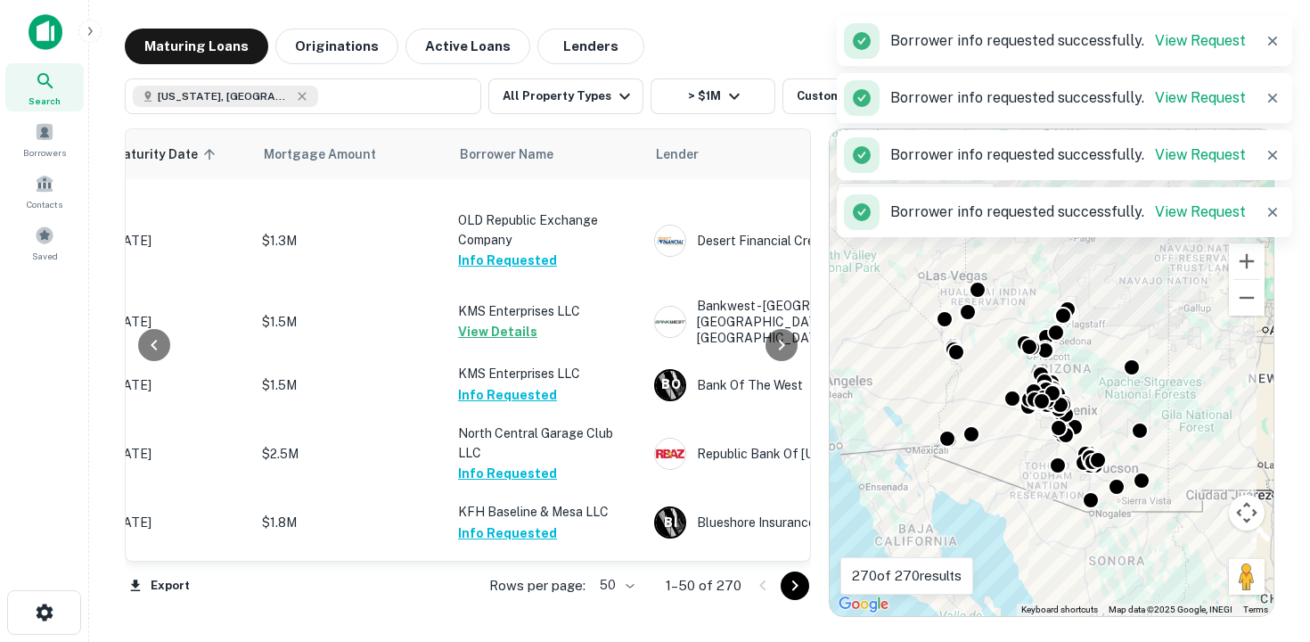
scroll to position [1497, 325]
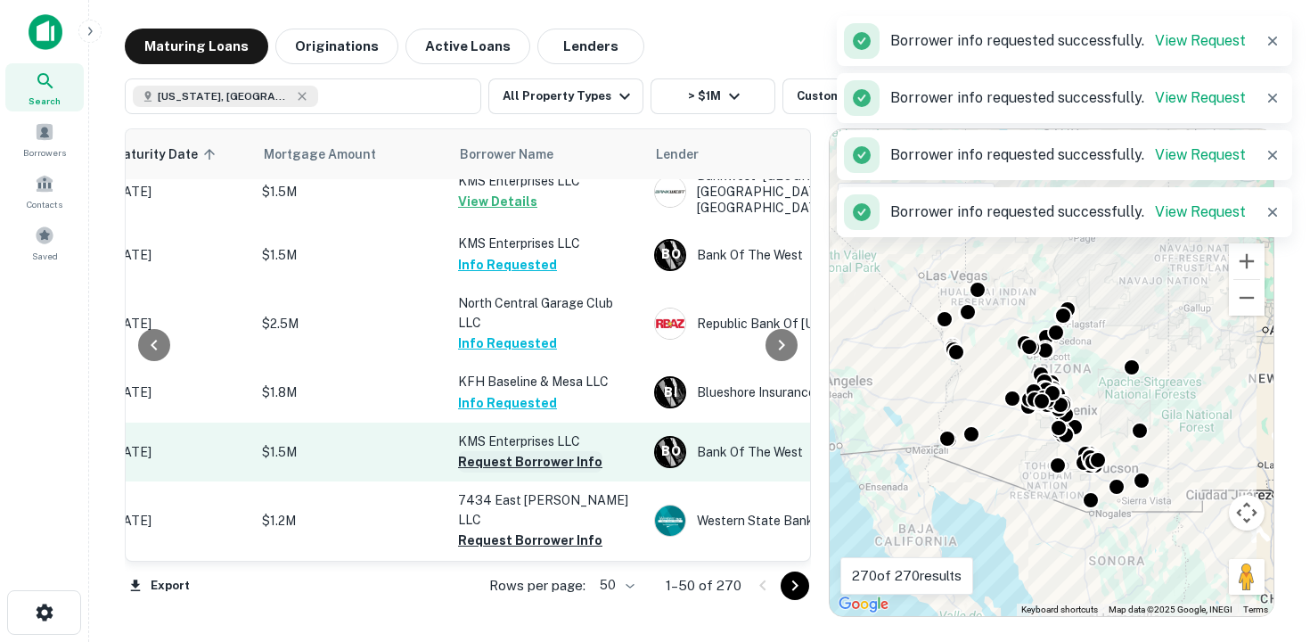
click at [513, 464] on button "Request Borrower Info" at bounding box center [530, 461] width 144 height 21
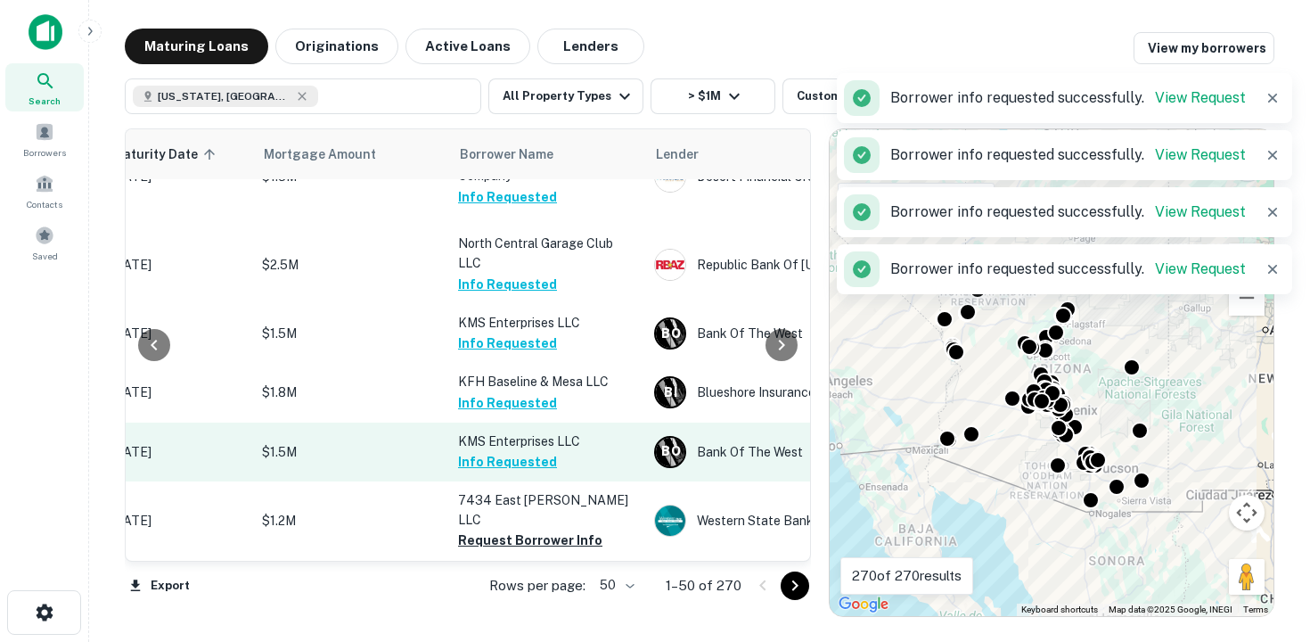
scroll to position [1566, 325]
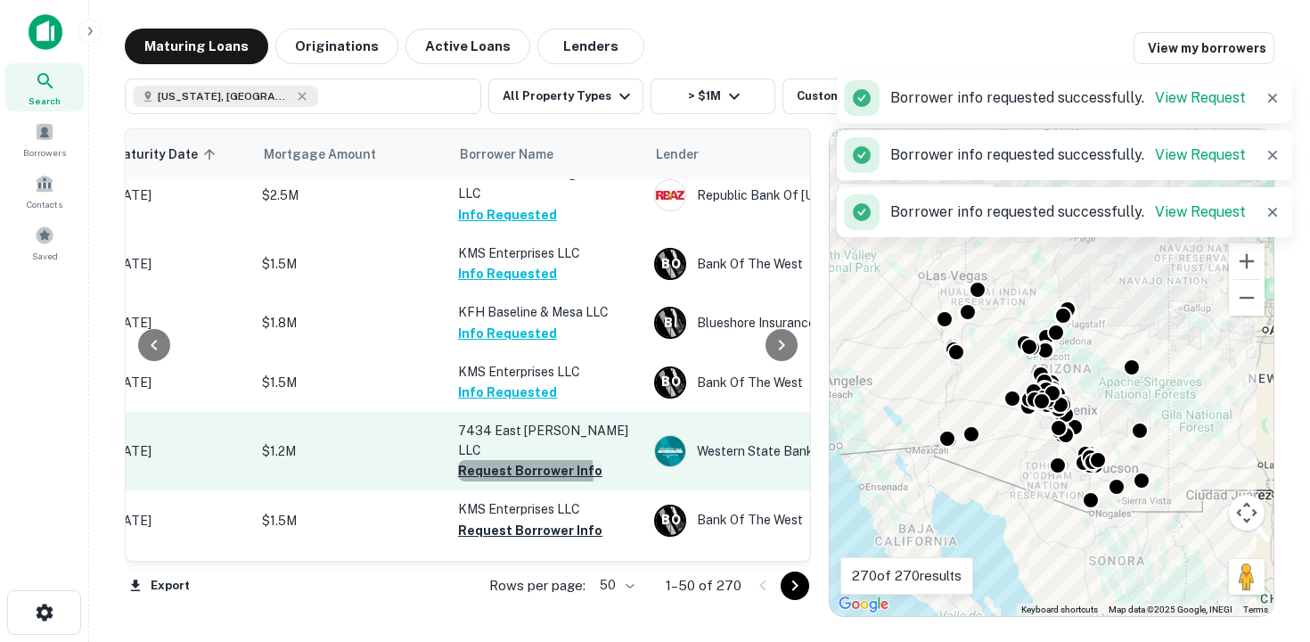
click at [514, 460] on button "Request Borrower Info" at bounding box center [530, 470] width 144 height 21
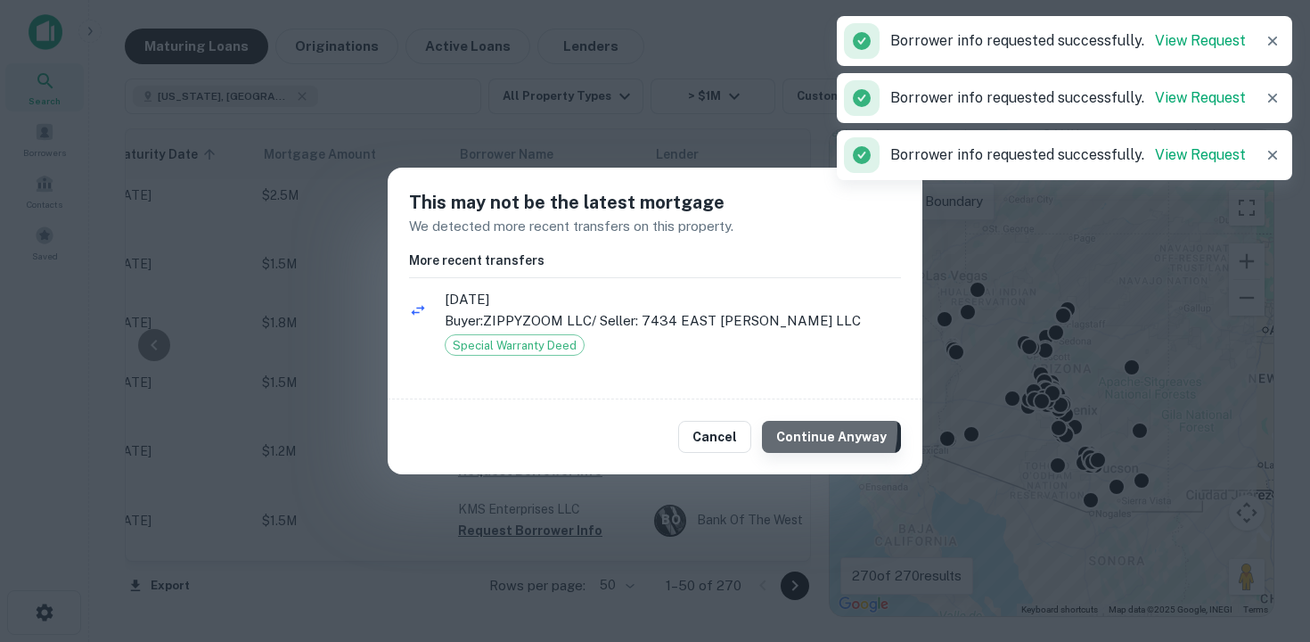
click at [805, 430] on button "Continue Anyway" at bounding box center [831, 437] width 139 height 32
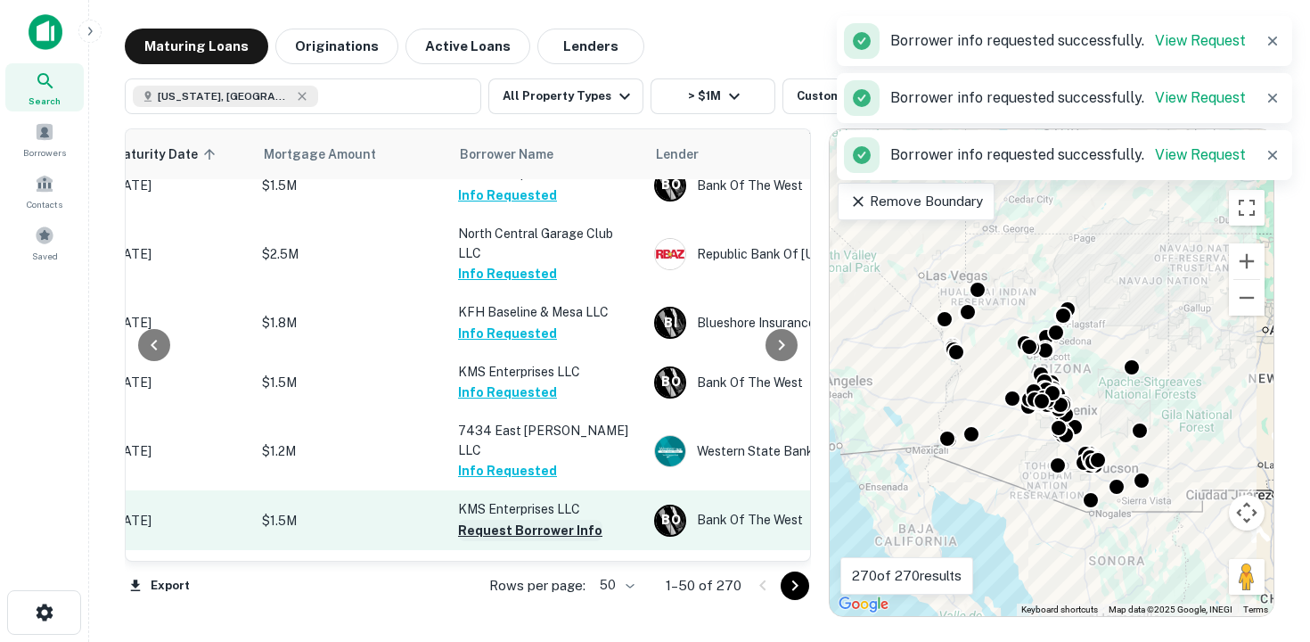
click at [513, 520] on button "Request Borrower Info" at bounding box center [530, 530] width 144 height 21
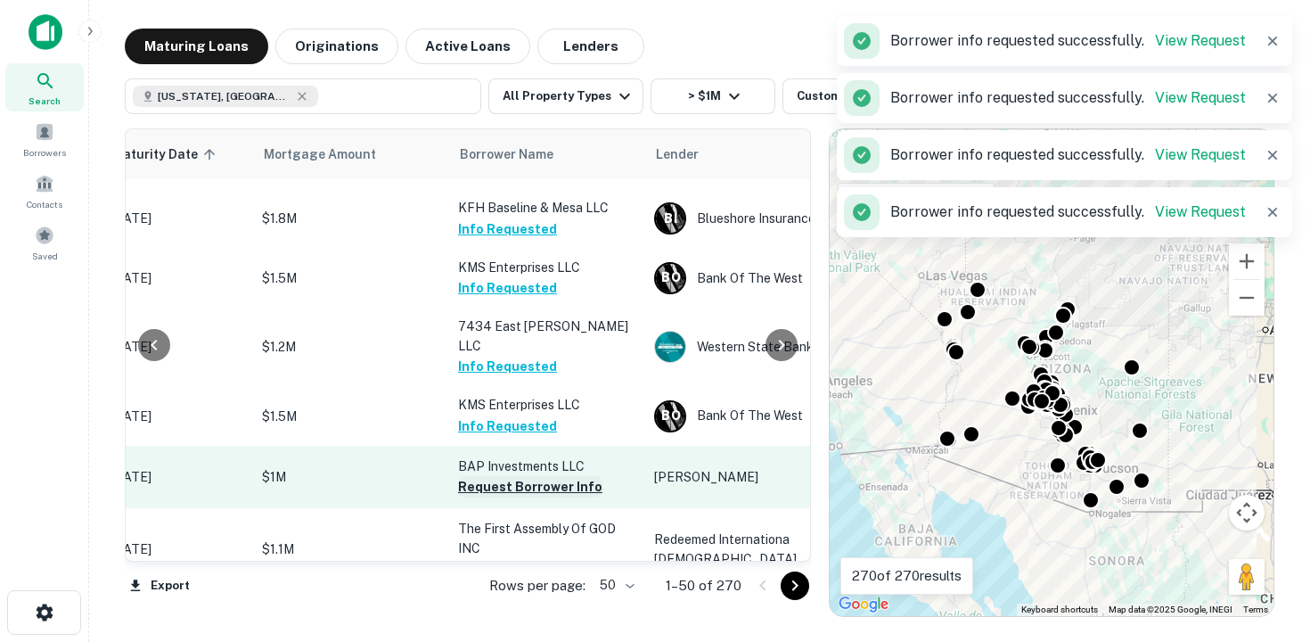
click at [544, 476] on button "Request Borrower Info" at bounding box center [530, 486] width 144 height 21
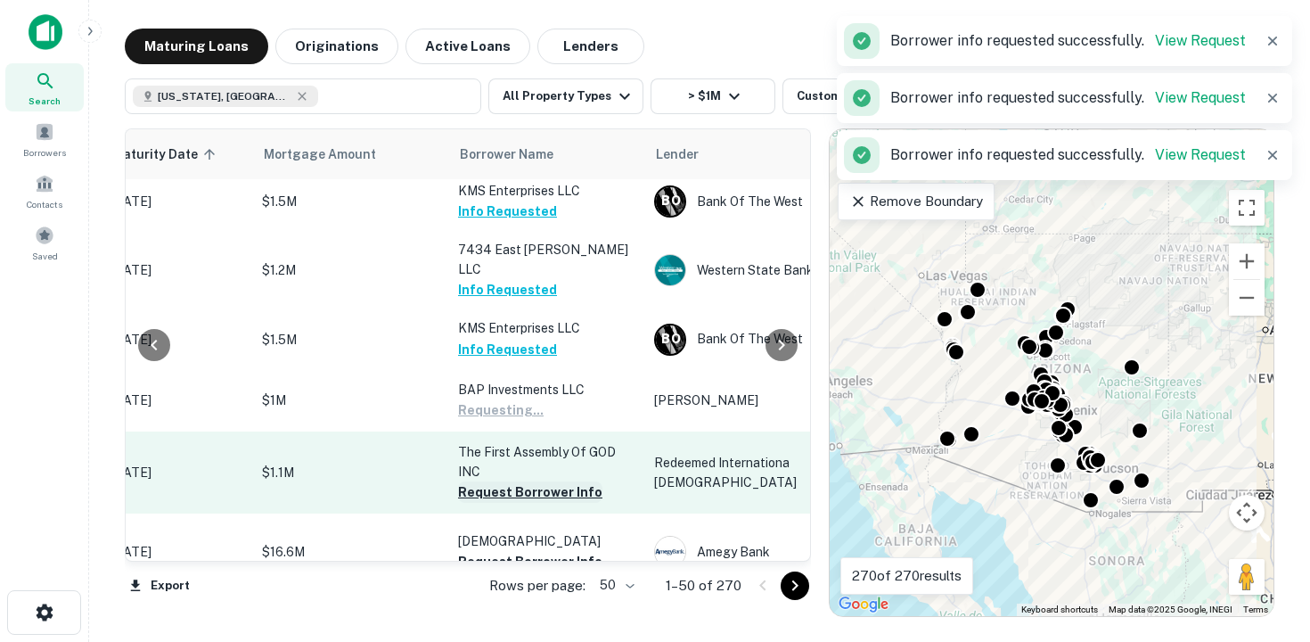
click at [543, 481] on button "Request Borrower Info" at bounding box center [530, 491] width 144 height 21
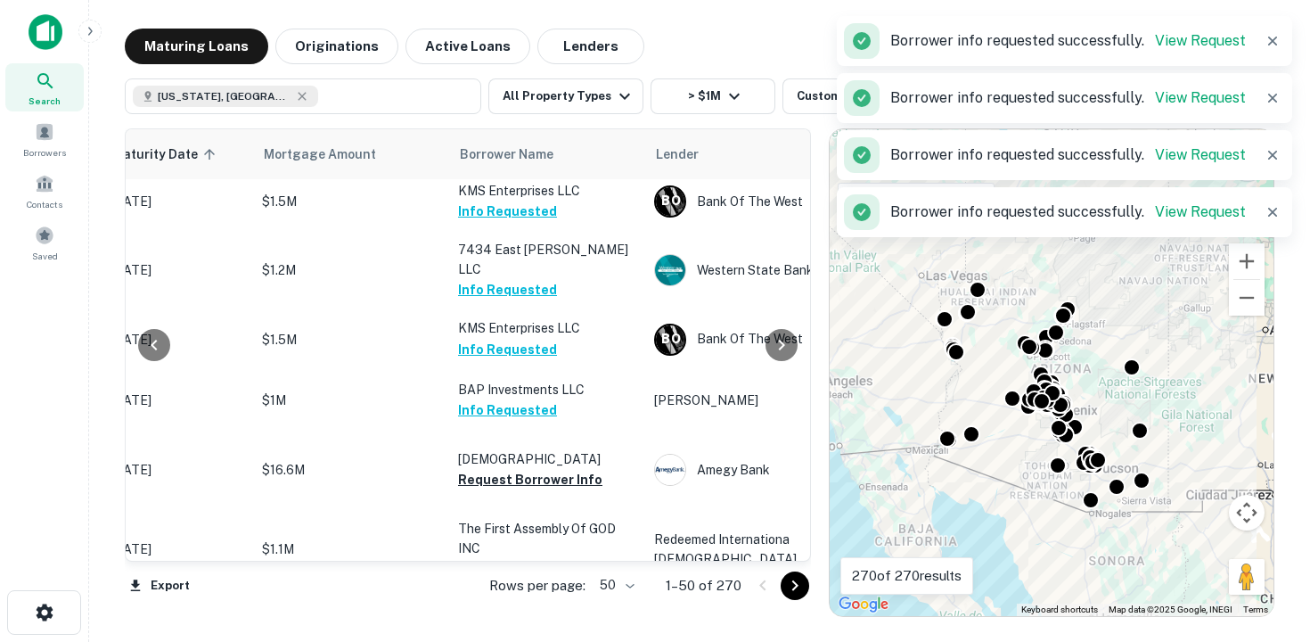
scroll to position [1837, 325]
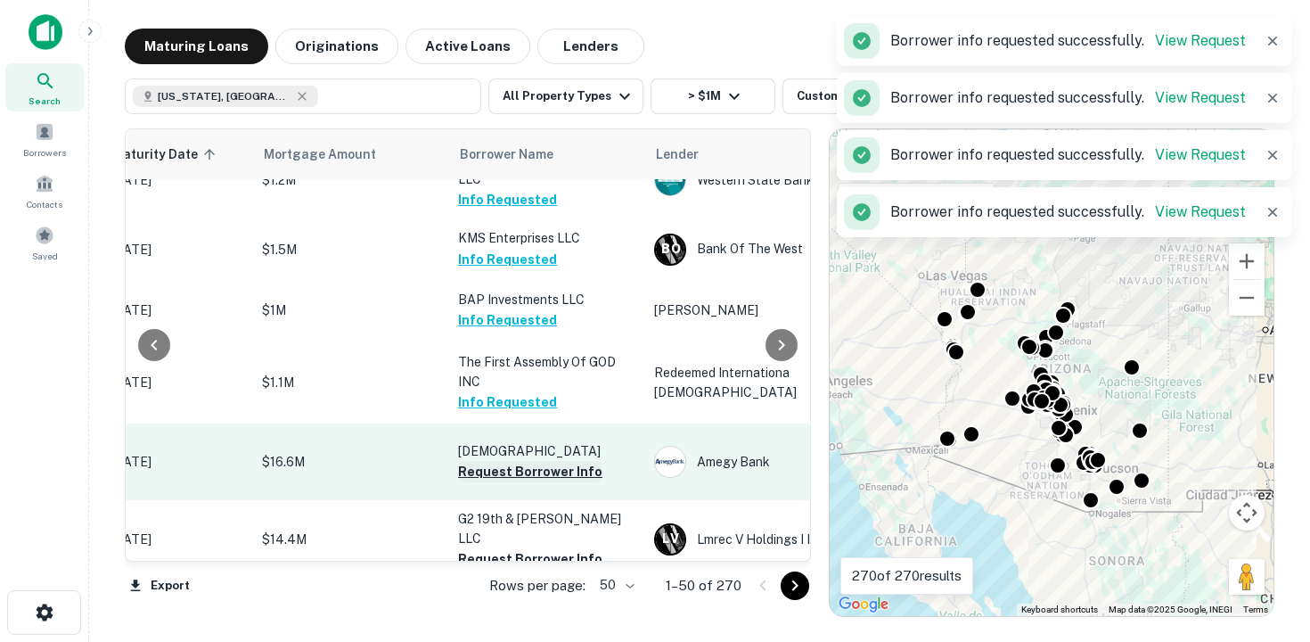
click at [526, 461] on button "Request Borrower Info" at bounding box center [530, 471] width 144 height 21
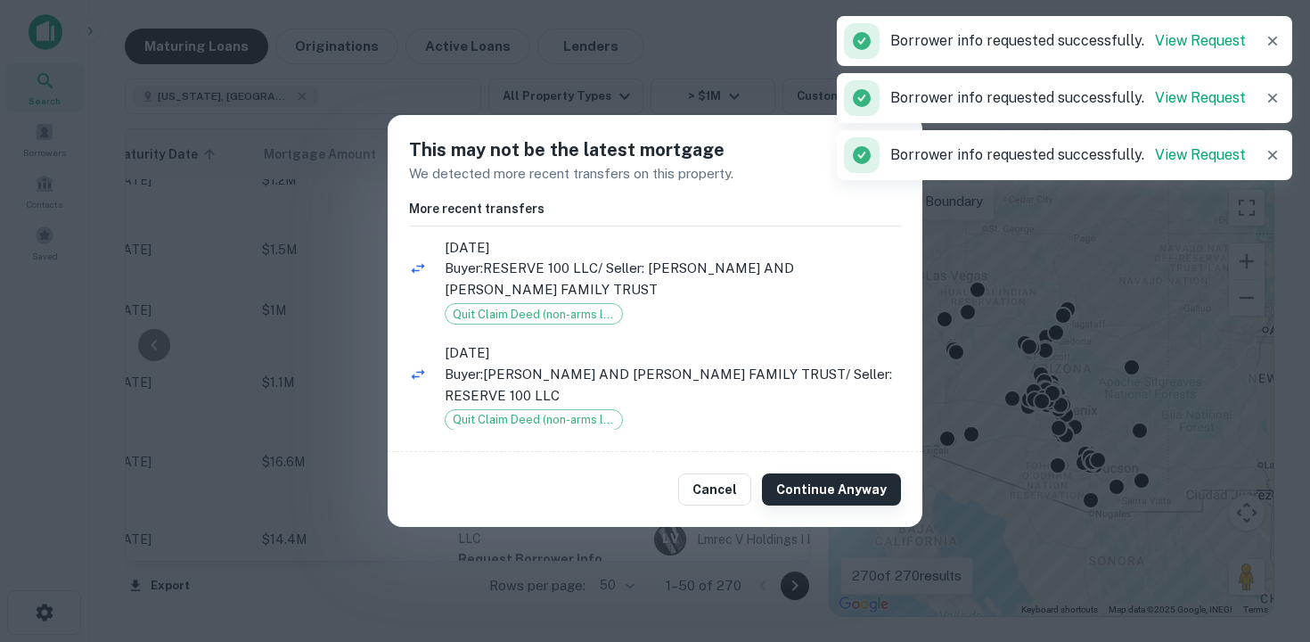
click at [798, 495] on button "Continue Anyway" at bounding box center [831, 489] width 139 height 32
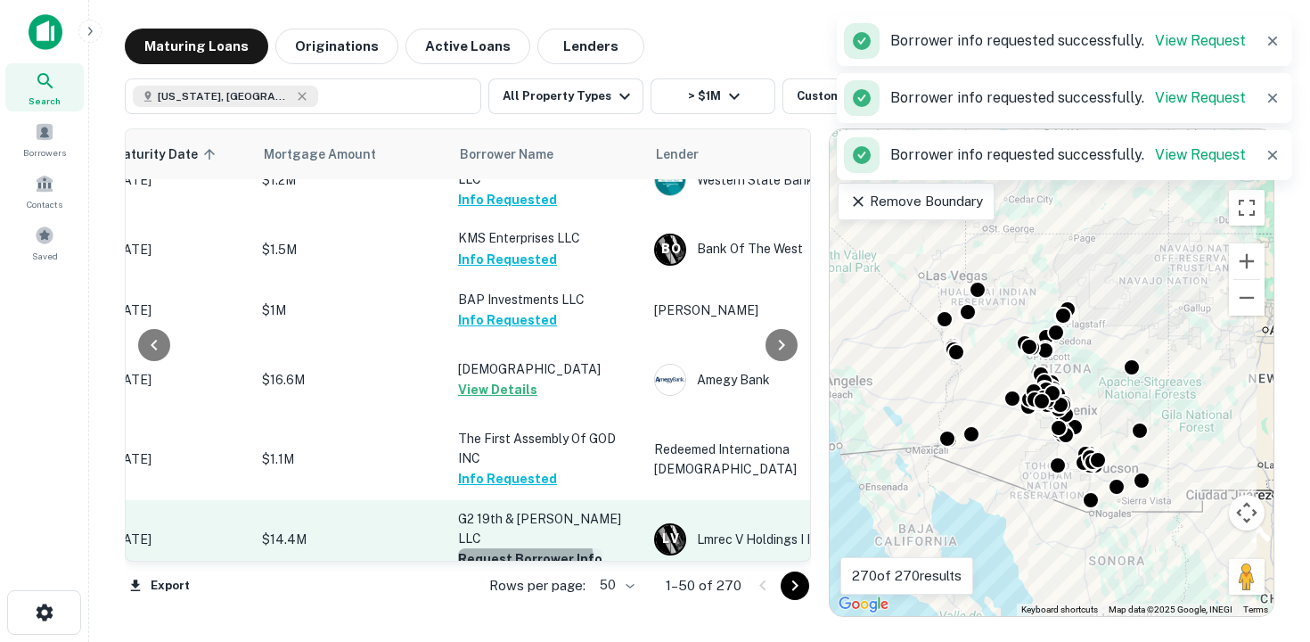
click at [516, 548] on button "Request Borrower Info" at bounding box center [530, 558] width 144 height 21
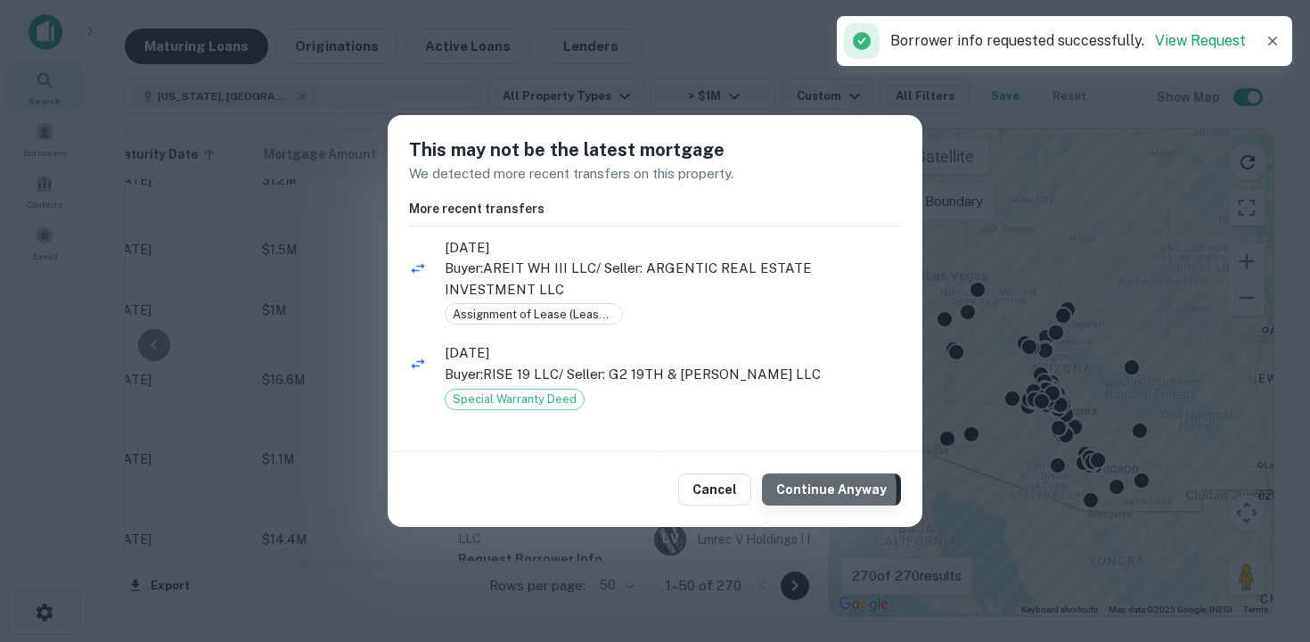
click at [810, 492] on button "Continue Anyway" at bounding box center [831, 489] width 139 height 32
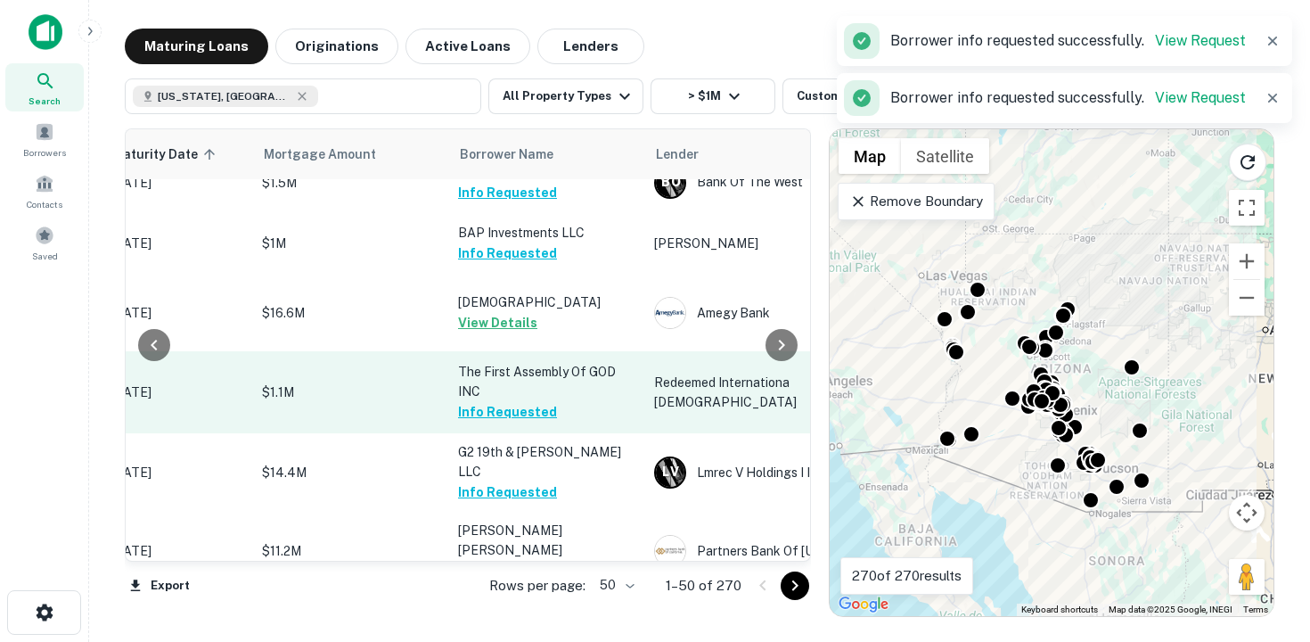
scroll to position [1909, 325]
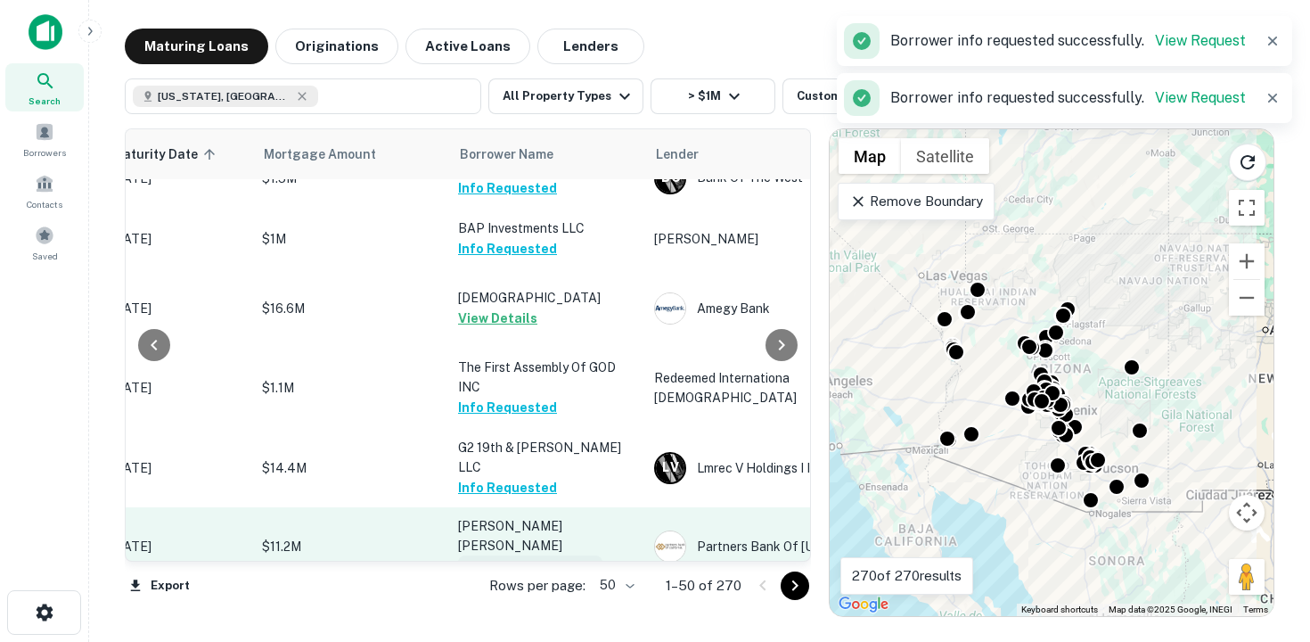
click at [512, 555] on button "Request Borrower Info" at bounding box center [530, 565] width 144 height 21
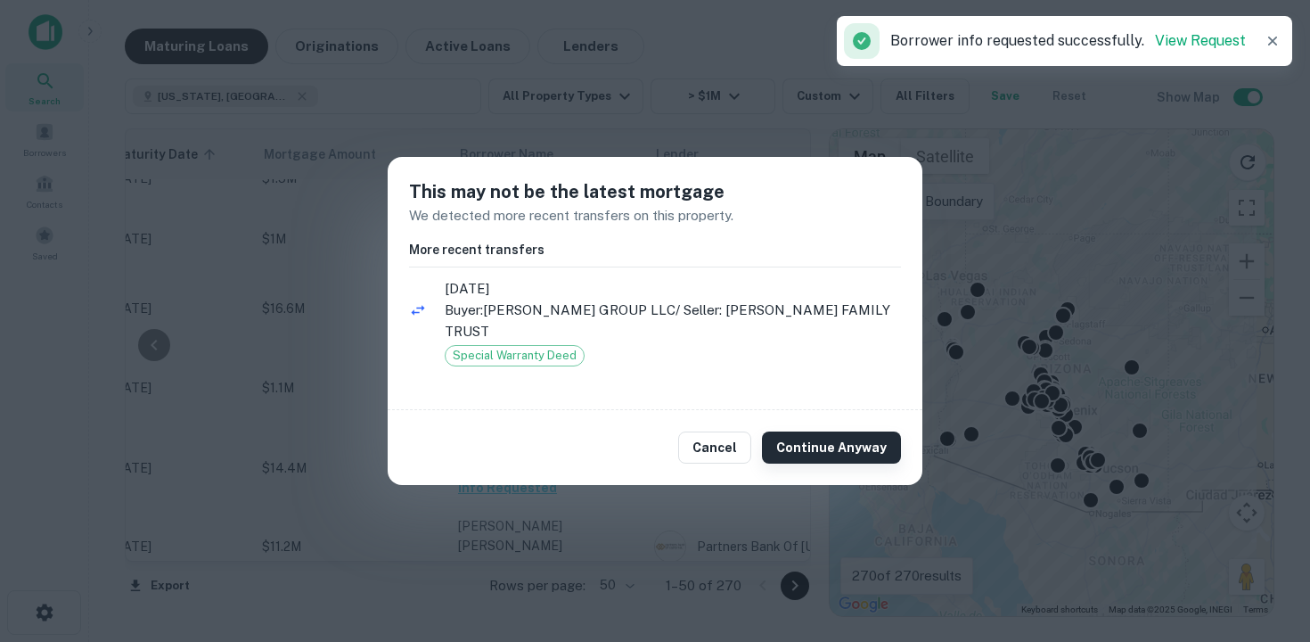
click at [837, 436] on button "Continue Anyway" at bounding box center [831, 447] width 139 height 32
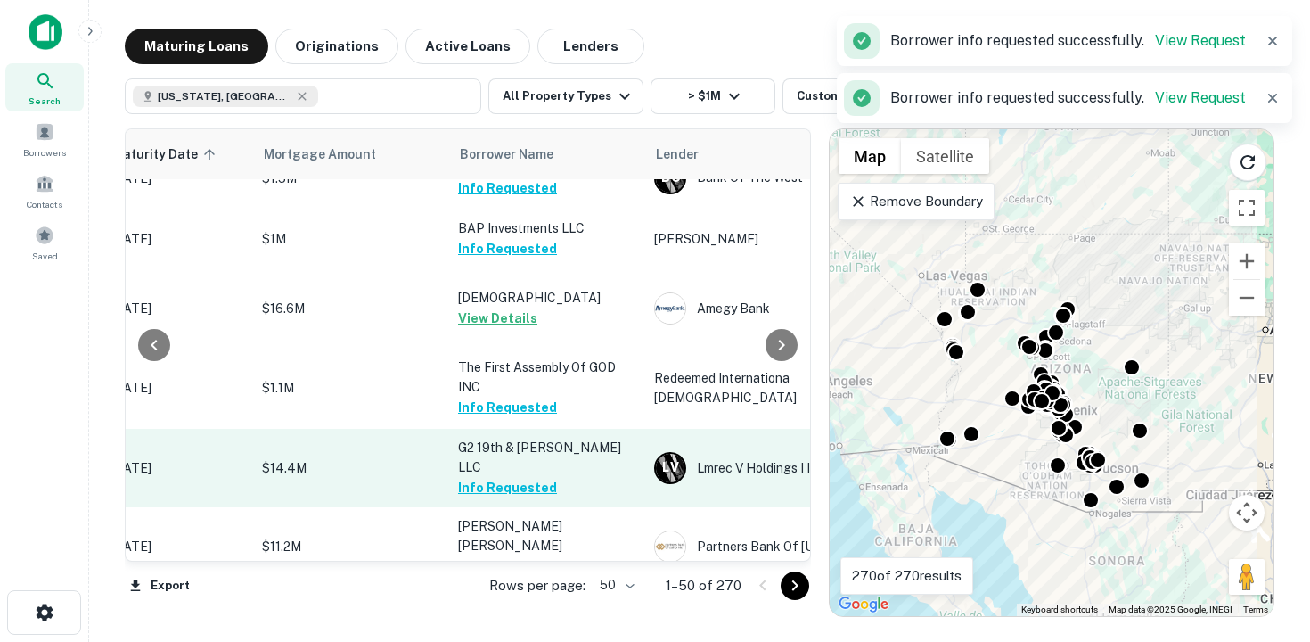
scroll to position [2014, 325]
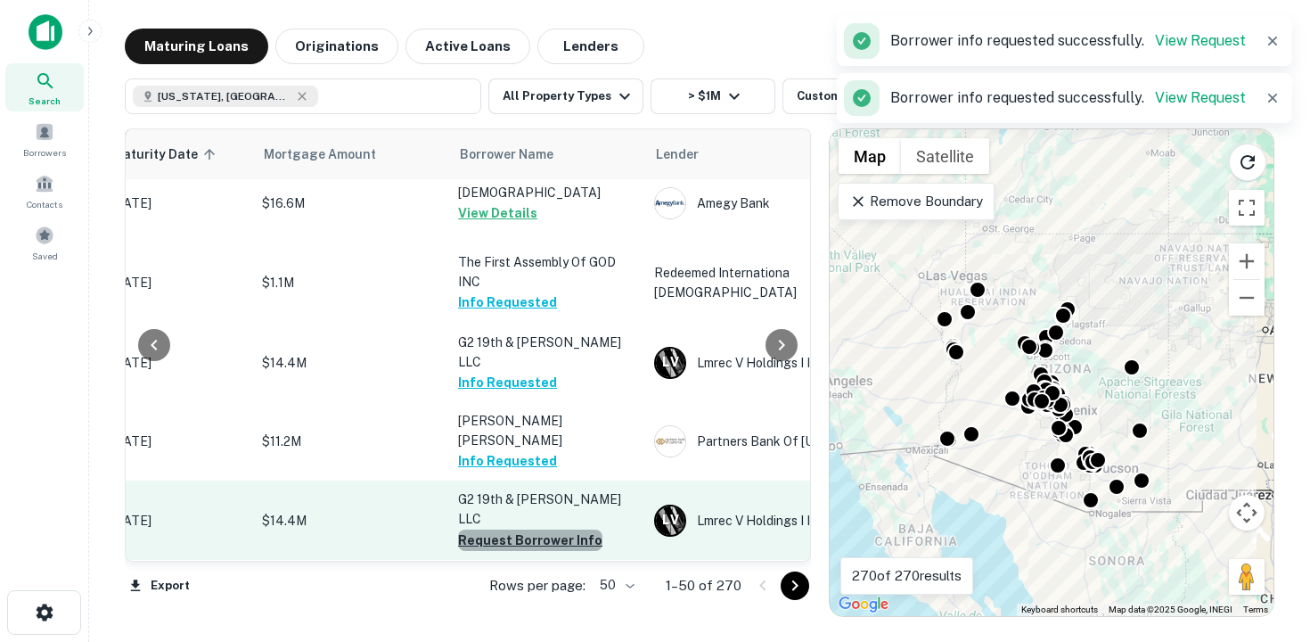
click at [538, 530] on button "Request Borrower Info" at bounding box center [530, 540] width 144 height 21
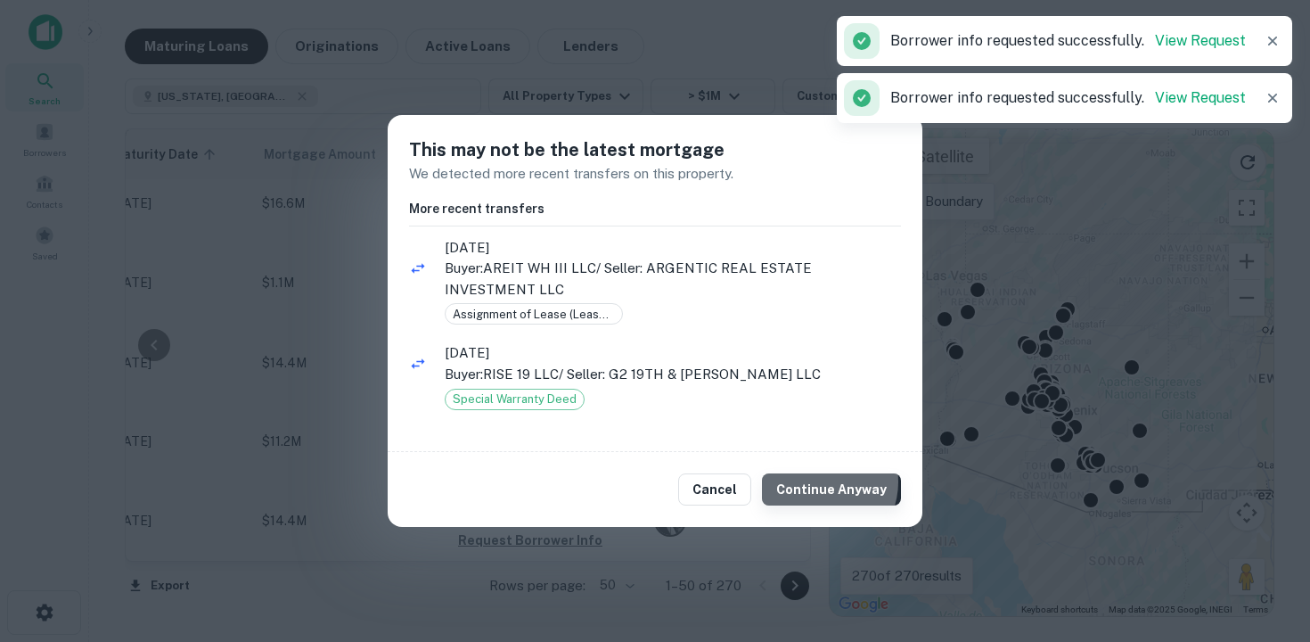
click at [829, 482] on button "Continue Anyway" at bounding box center [831, 489] width 139 height 32
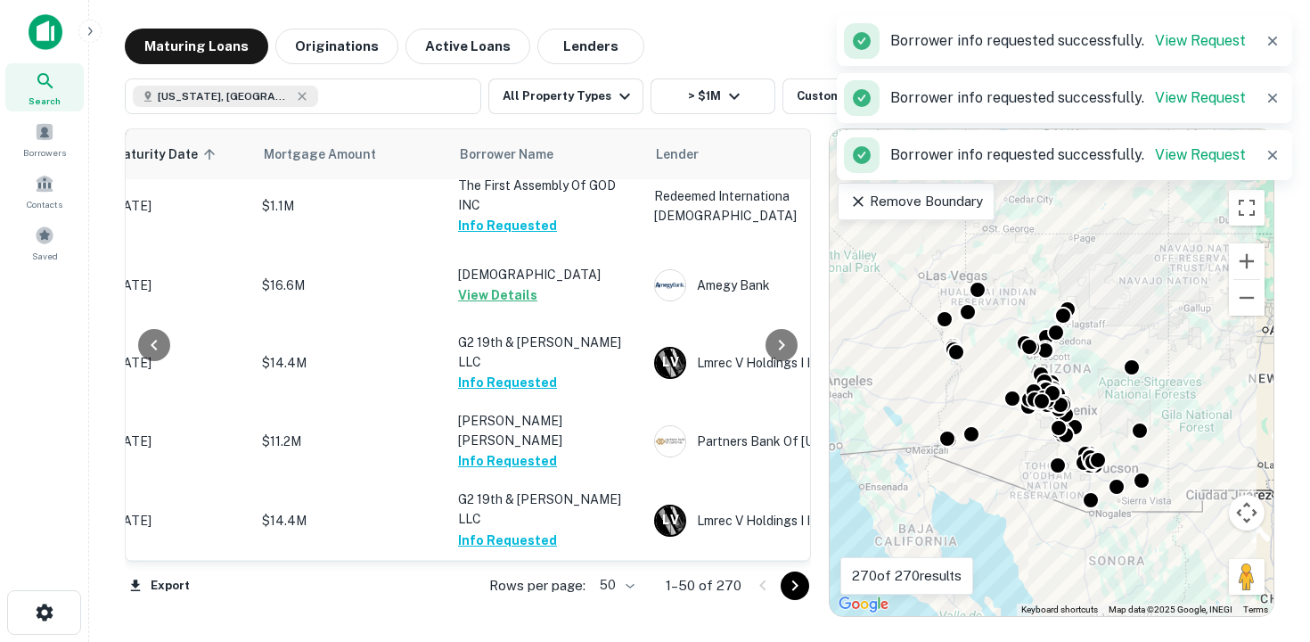
click at [563, 588] on button "Request Borrower Info" at bounding box center [530, 598] width 144 height 21
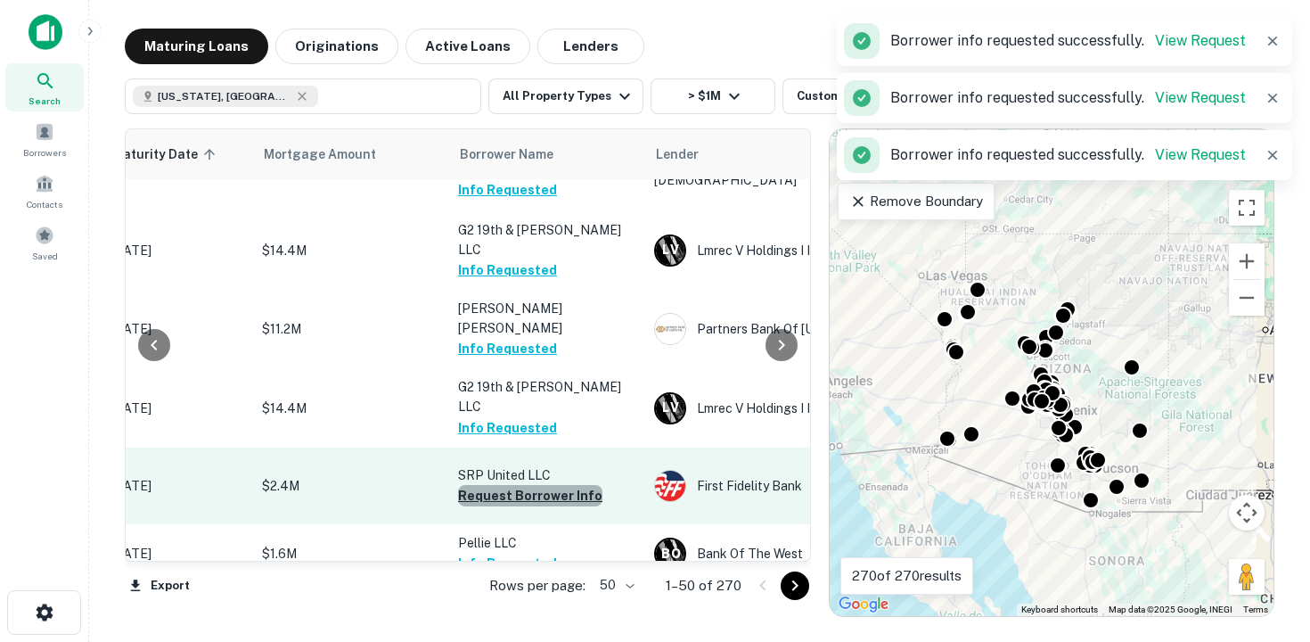
click at [536, 485] on button "Request Borrower Info" at bounding box center [530, 495] width 144 height 21
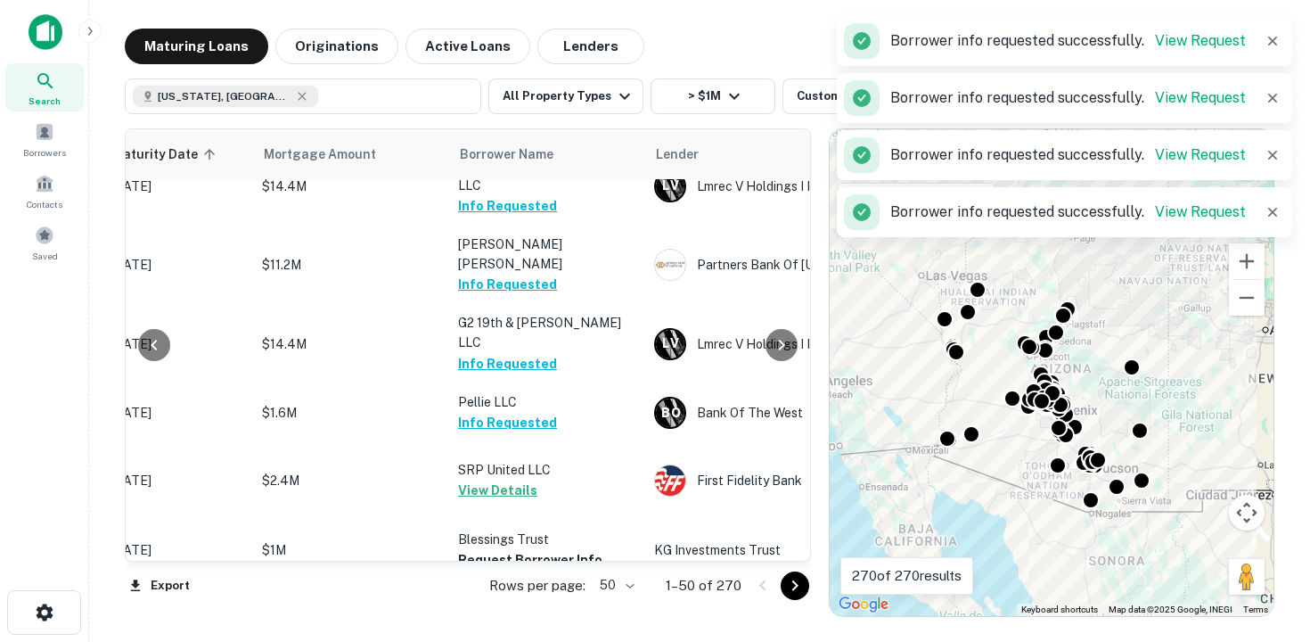
scroll to position [2192, 325]
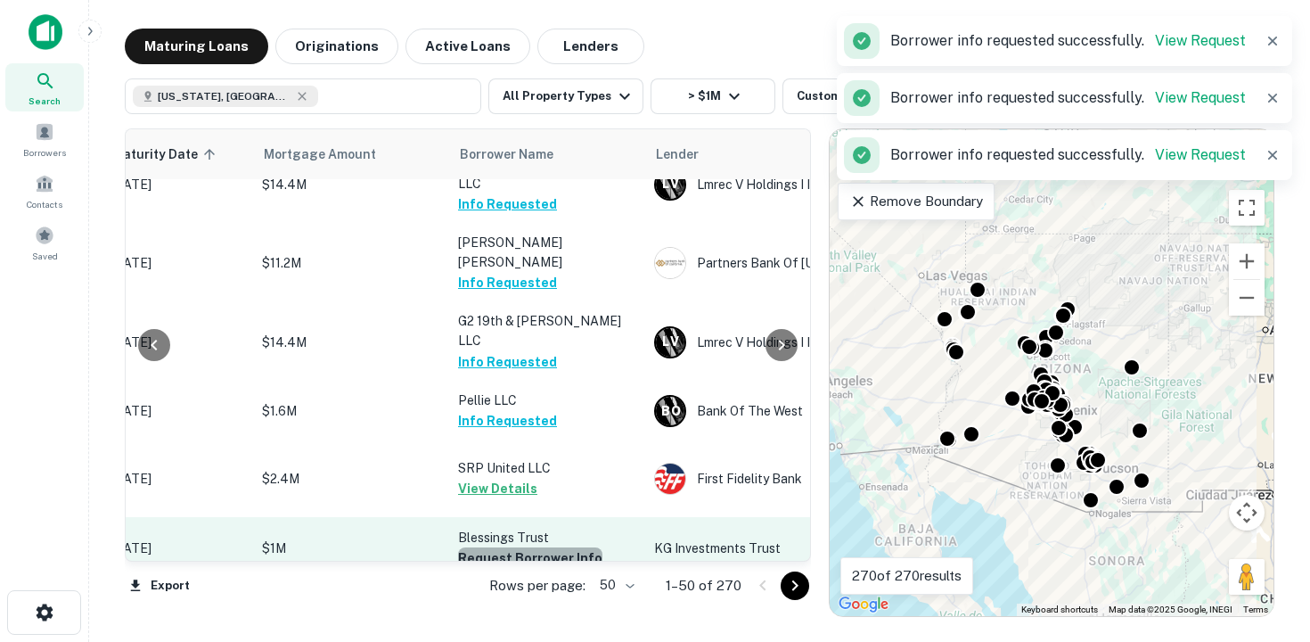
click at [541, 547] on button "Request Borrower Info" at bounding box center [530, 557] width 144 height 21
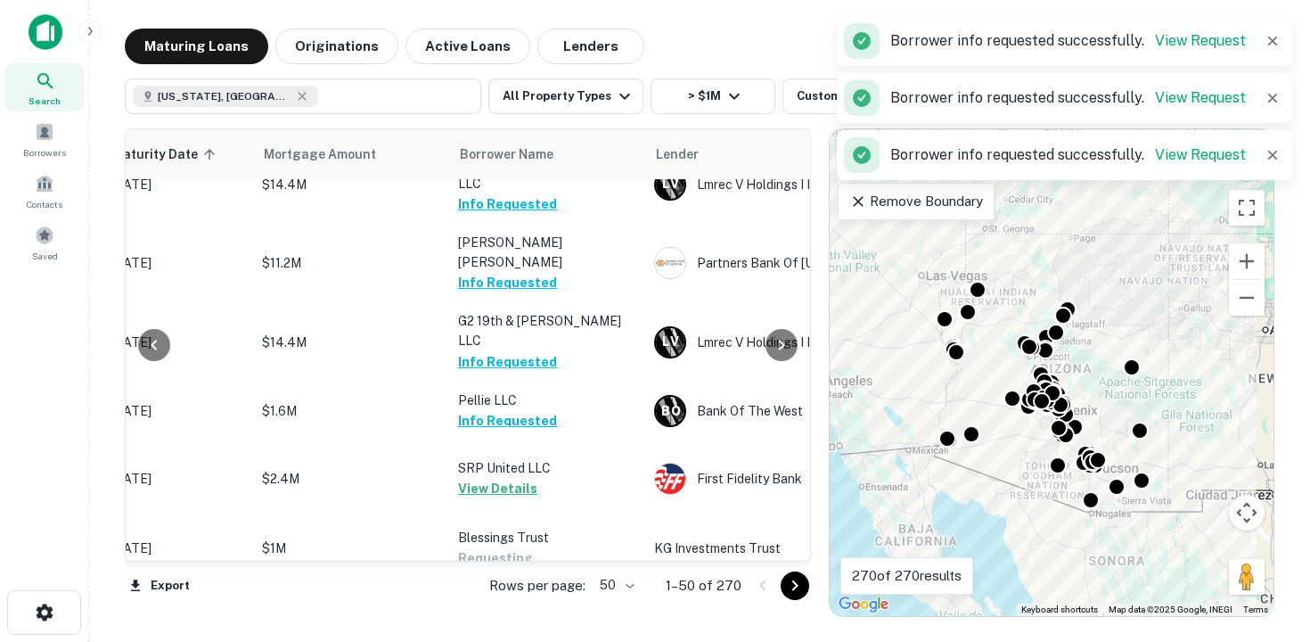
click at [546, 617] on button "Request Borrower Info" at bounding box center [530, 627] width 144 height 21
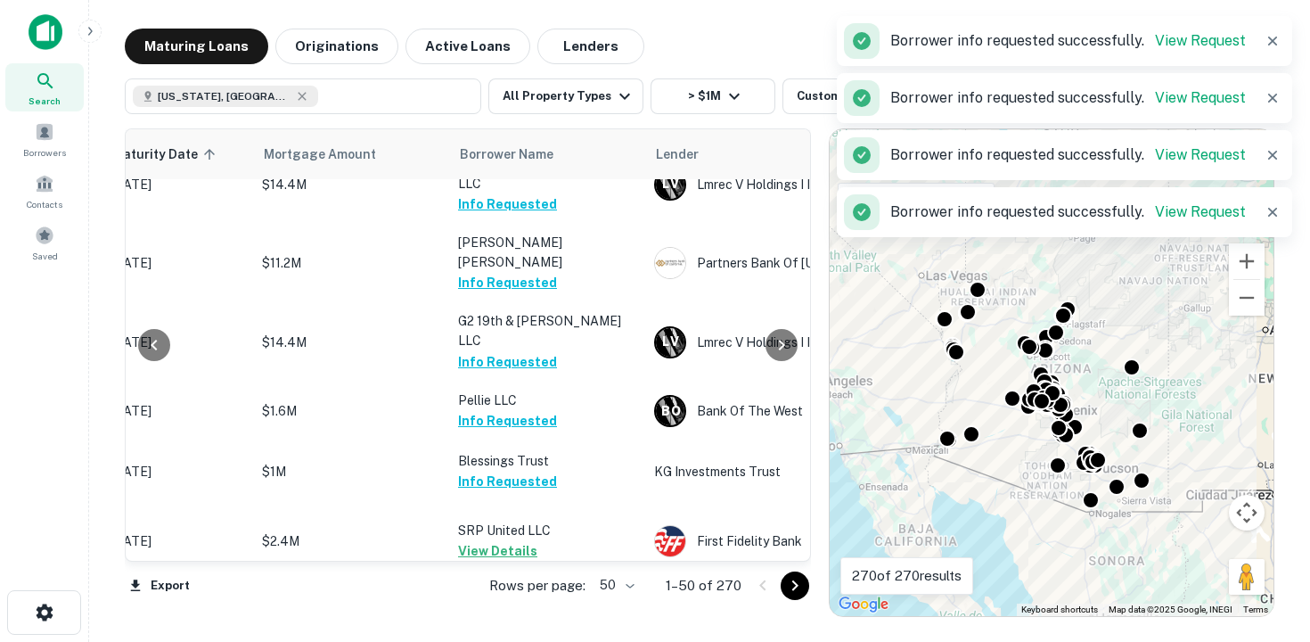
scroll to position [2302, 325]
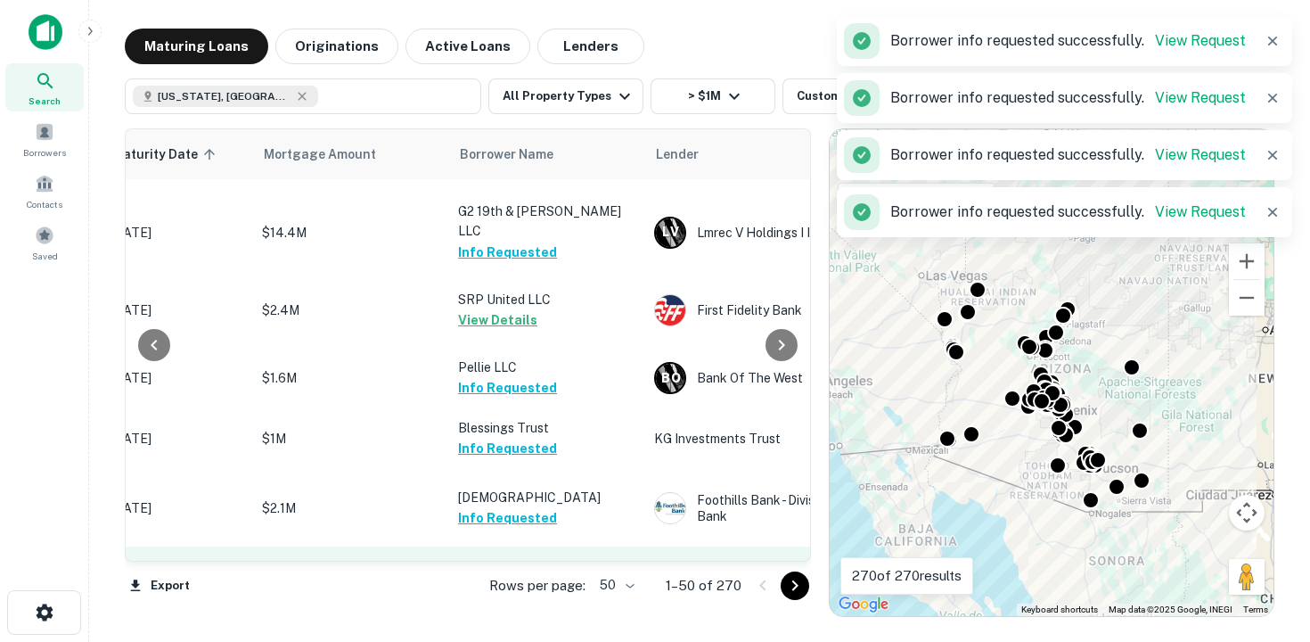
click at [537, 577] on button "Request Borrower Info" at bounding box center [530, 587] width 144 height 21
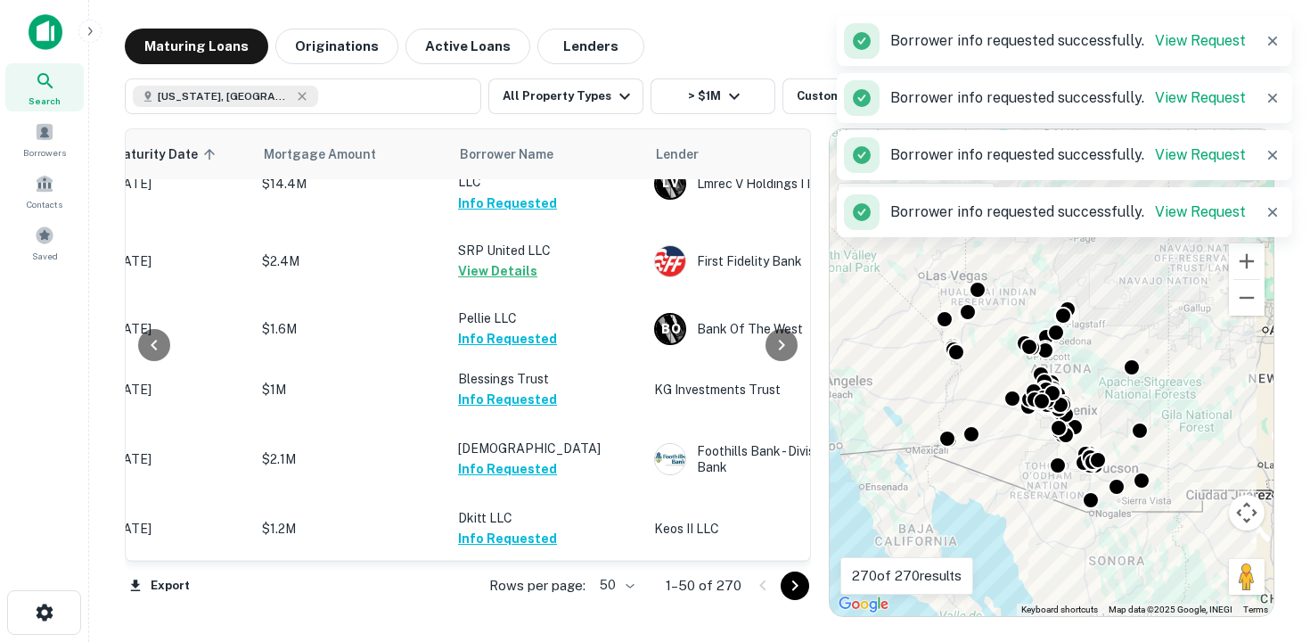
click at [571, 589] on button "Request Borrower Info" at bounding box center [530, 599] width 144 height 21
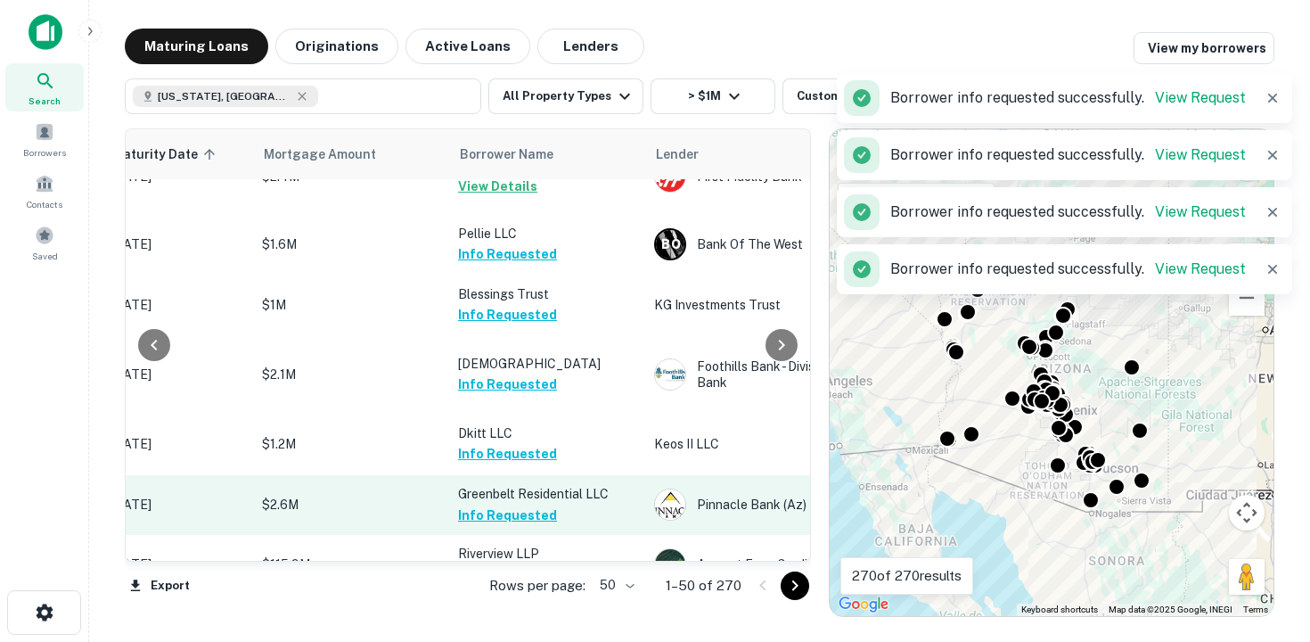
scroll to position [2455, 325]
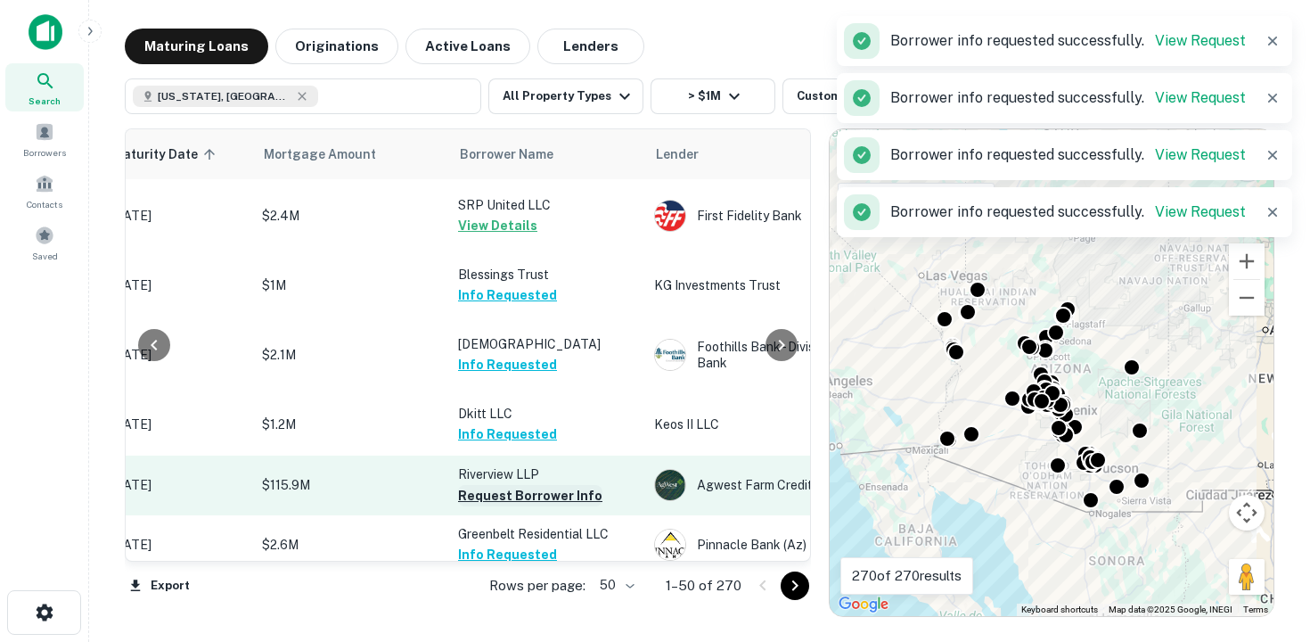
click at [537, 485] on button "Request Borrower Info" at bounding box center [530, 495] width 144 height 21
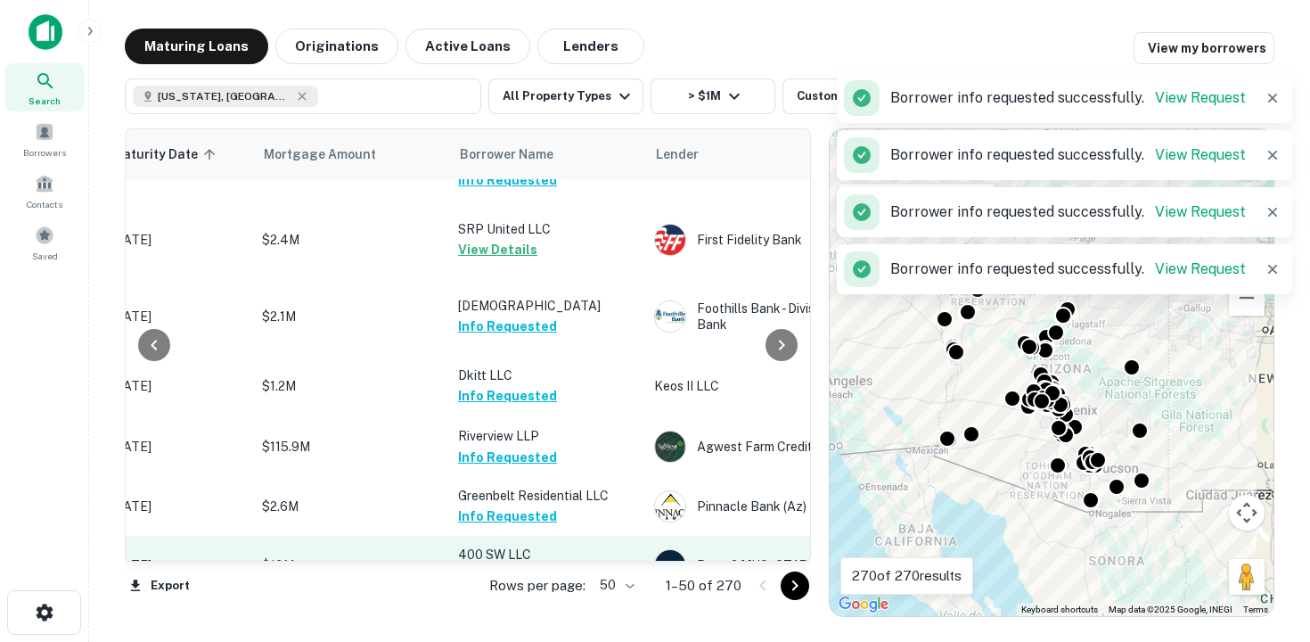
click at [578, 564] on button "Request Borrower Info" at bounding box center [530, 574] width 144 height 21
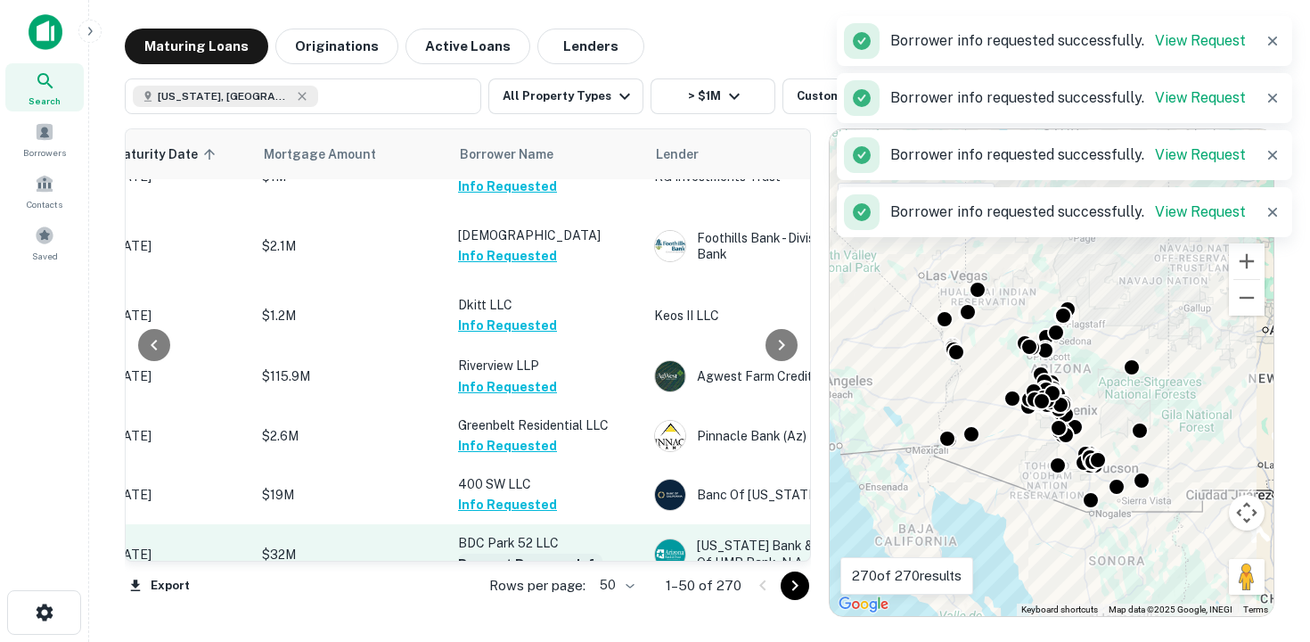
scroll to position [2571, 325]
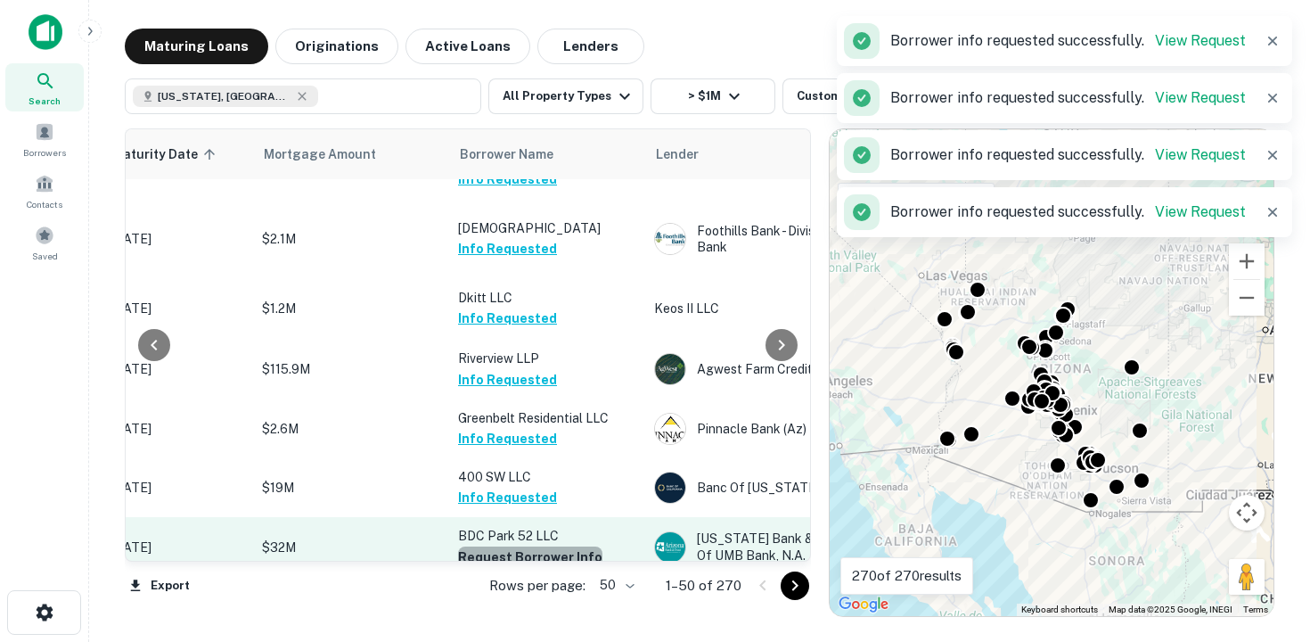
click at [553, 546] on button "Request Borrower Info" at bounding box center [530, 556] width 144 height 21
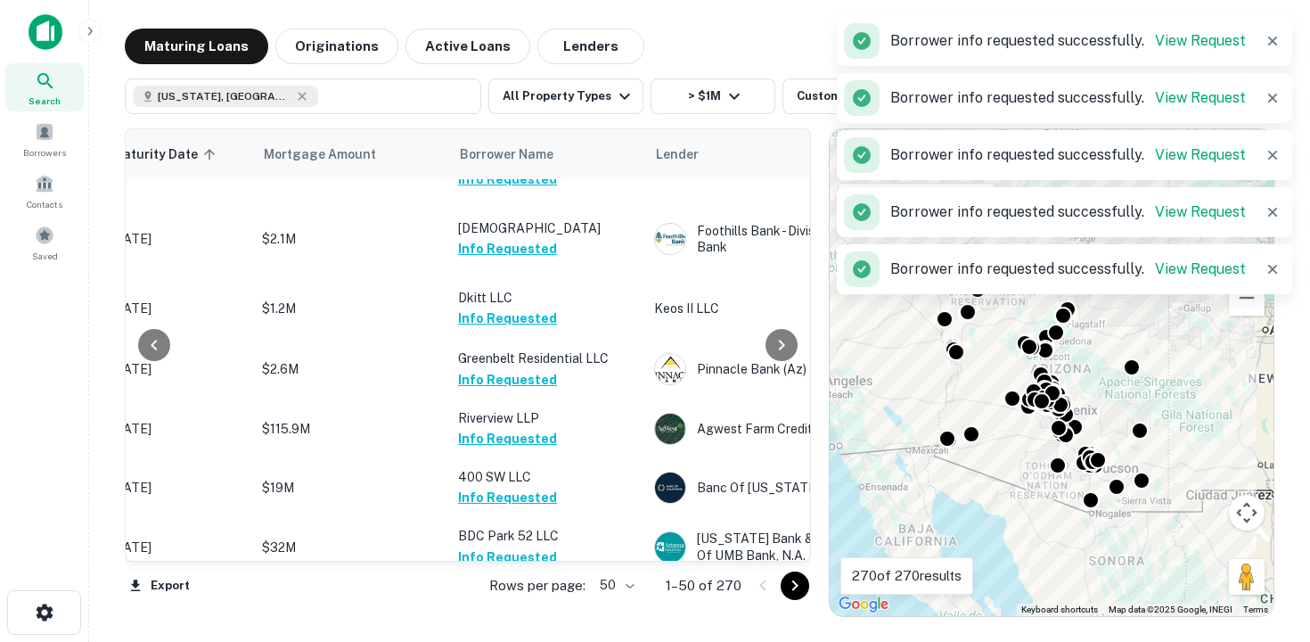
click at [567, 605] on button "Request Borrower Info" at bounding box center [530, 615] width 144 height 21
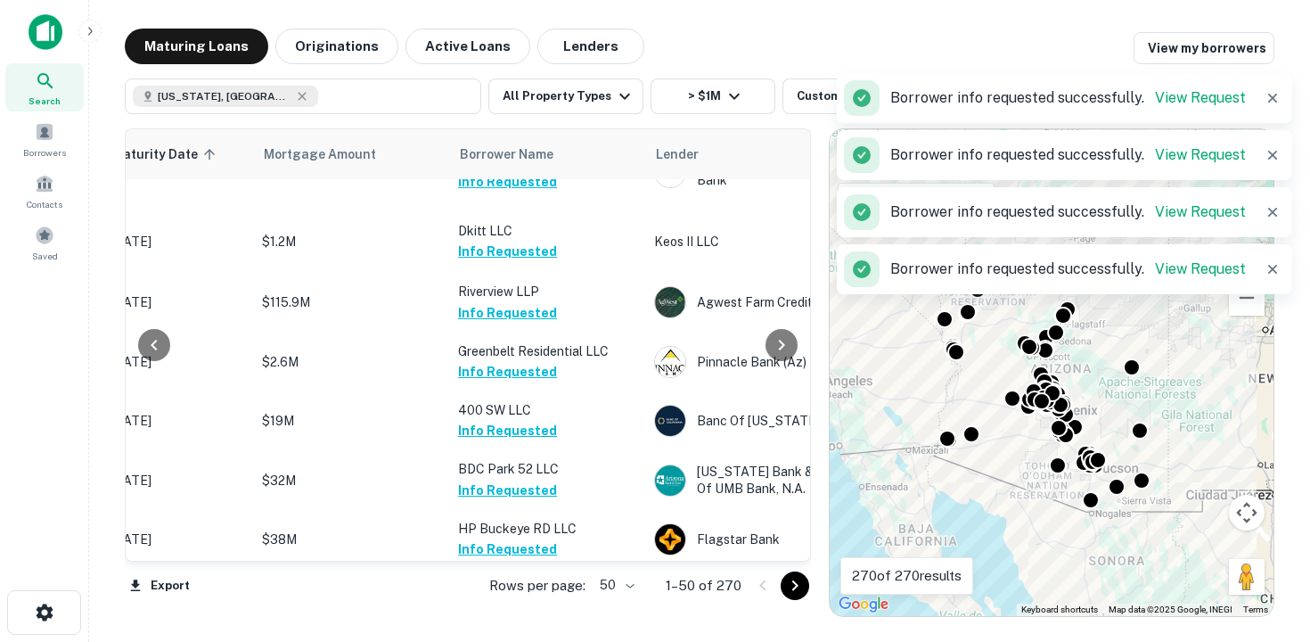
scroll to position [2659, 325]
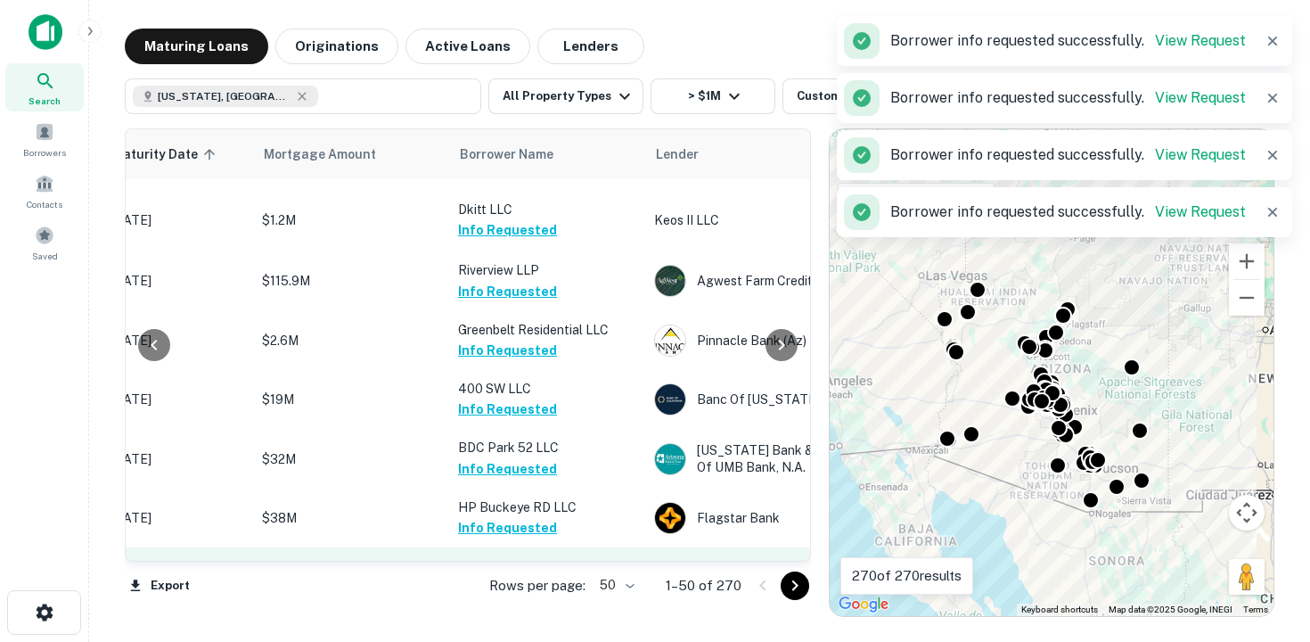
click at [561, 576] on button "Request Borrower Info" at bounding box center [530, 586] width 144 height 21
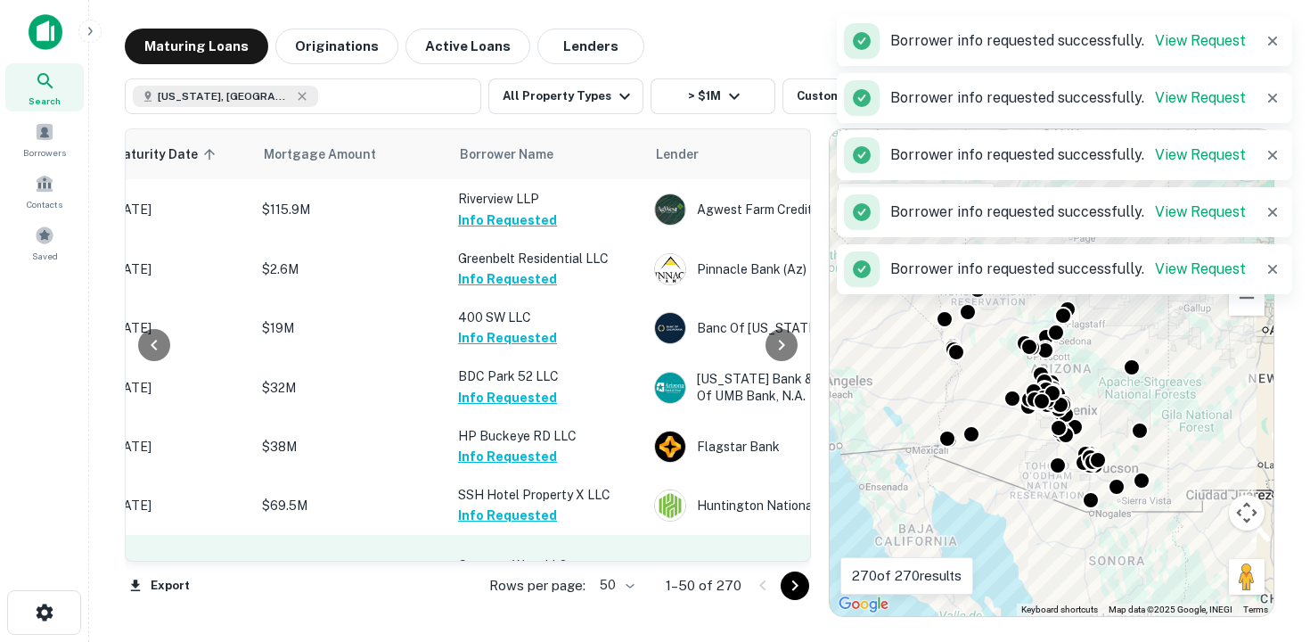
click at [546, 576] on button "Request Borrower Info" at bounding box center [530, 586] width 144 height 21
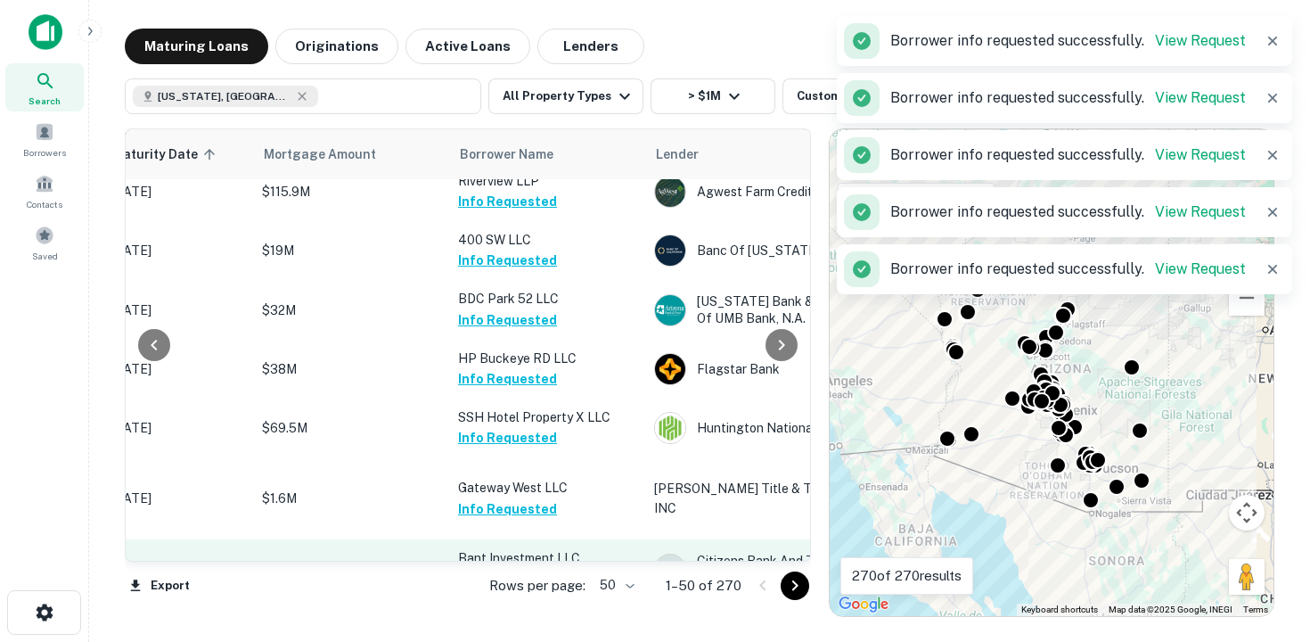
click at [546, 569] on button "Request Borrower Info" at bounding box center [530, 579] width 144 height 21
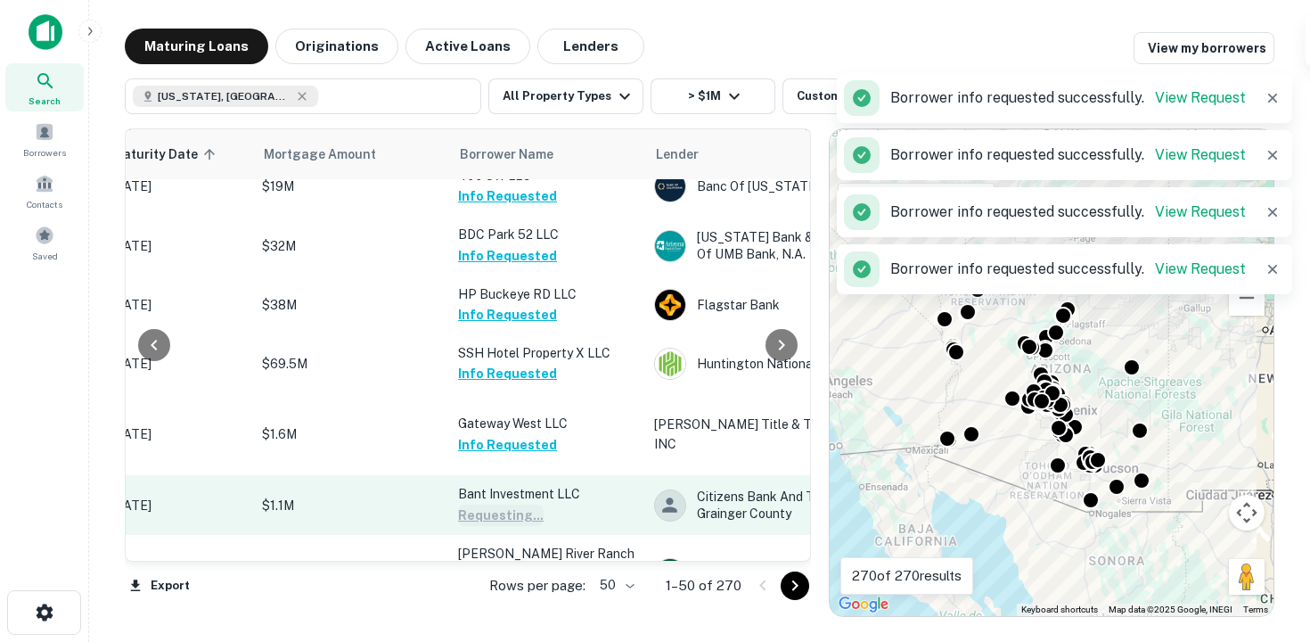
scroll to position [2881, 325]
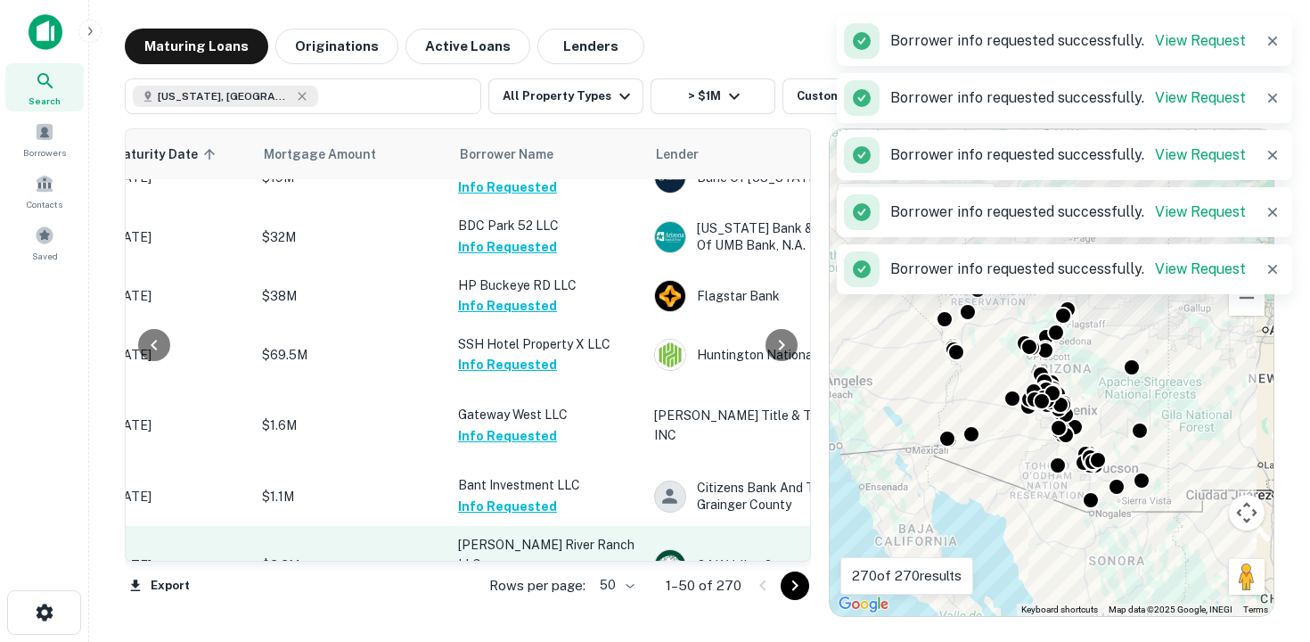
click at [537, 574] on button "Request Borrower Info" at bounding box center [530, 584] width 144 height 21
